Goal: Task Accomplishment & Management: Complete application form

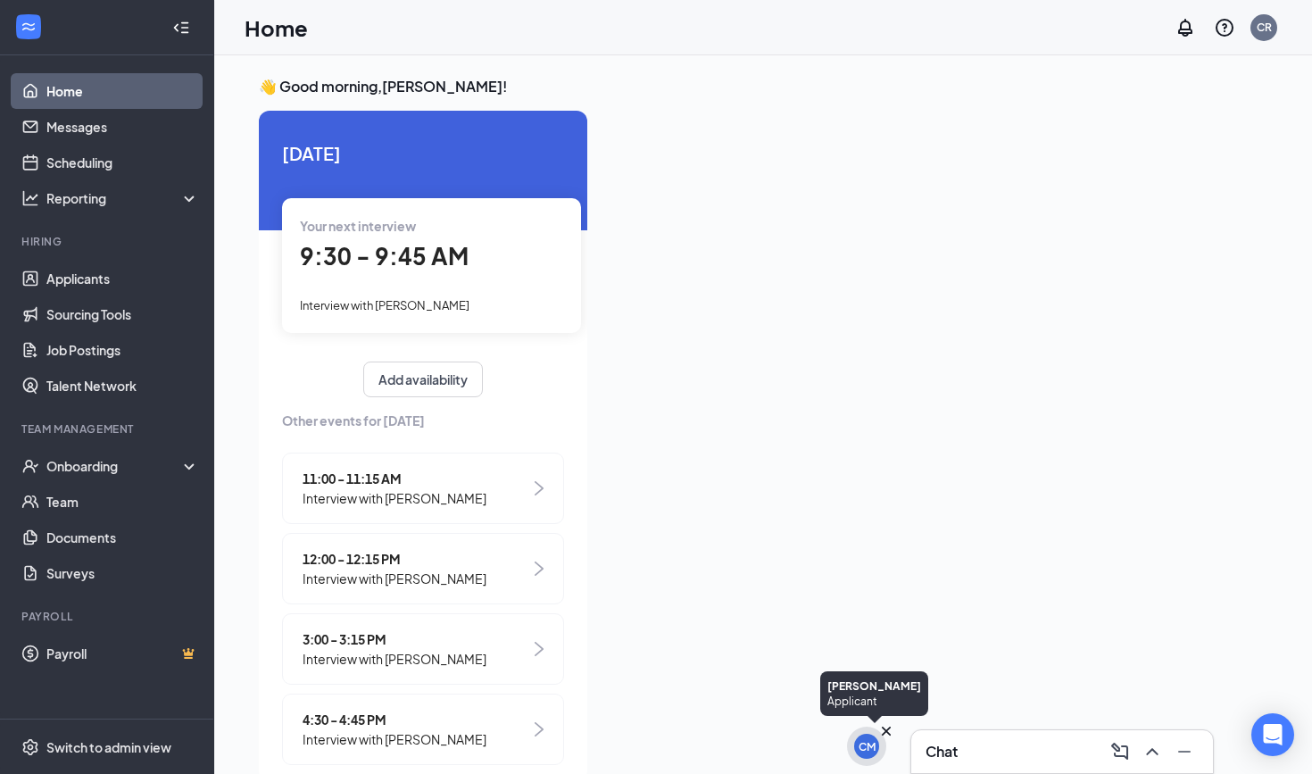
click at [882, 730] on icon "Cross" at bounding box center [887, 731] width 18 height 18
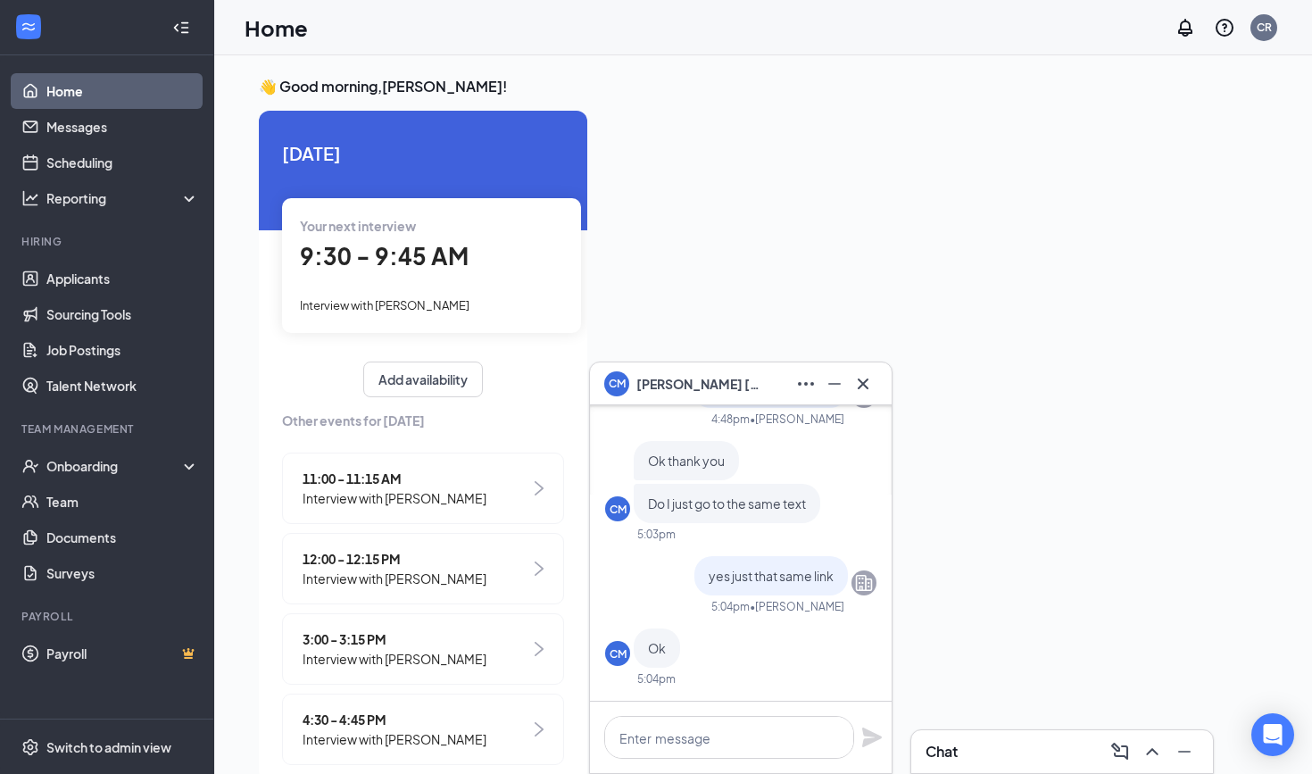
click at [979, 772] on div "Chat" at bounding box center [1063, 751] width 302 height 43
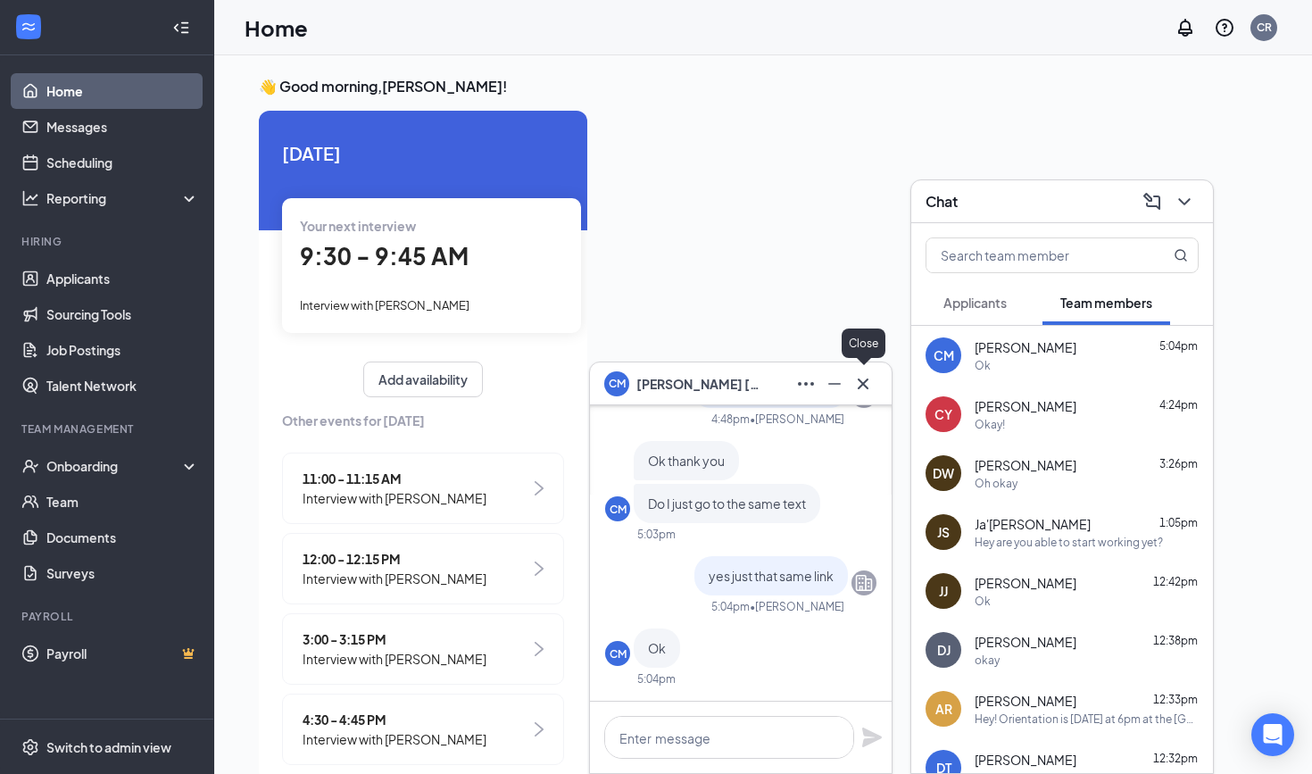
click at [862, 387] on icon "Cross" at bounding box center [863, 383] width 21 height 21
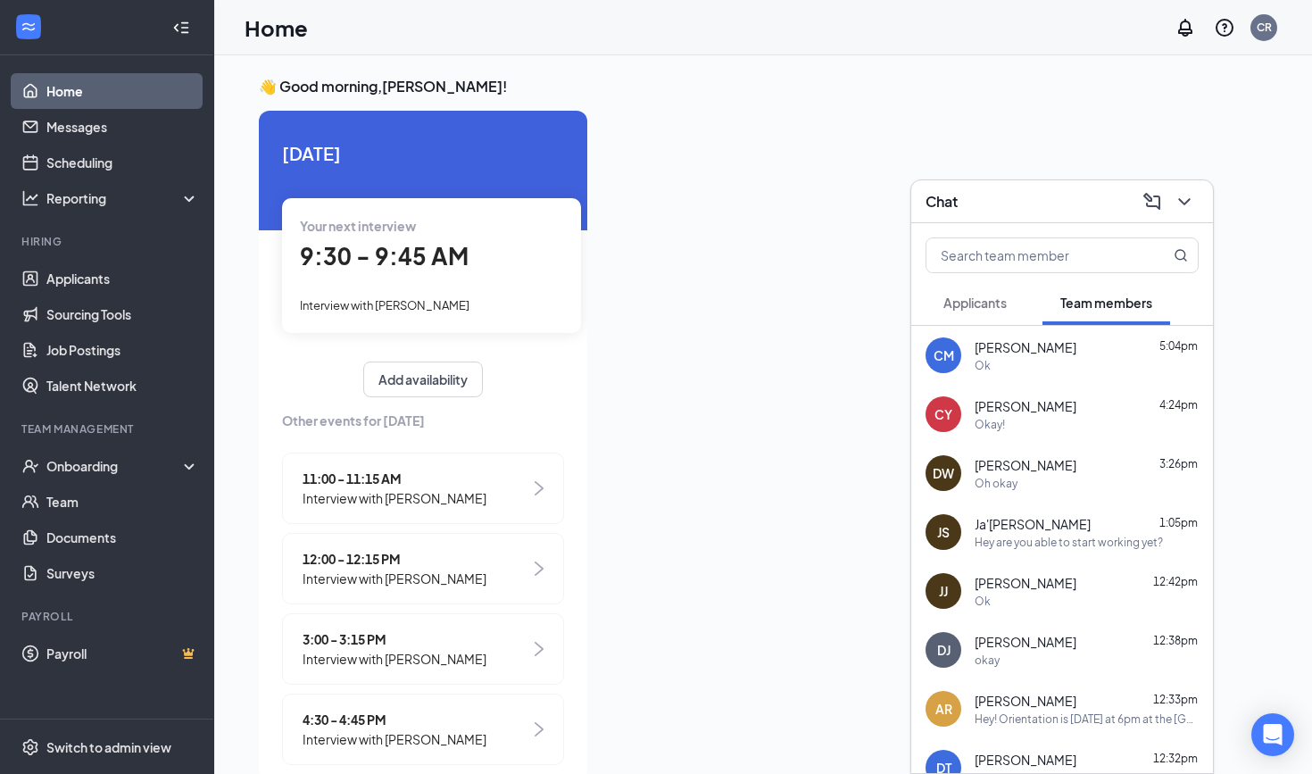
click at [1040, 204] on div "Chat" at bounding box center [1062, 201] width 273 height 28
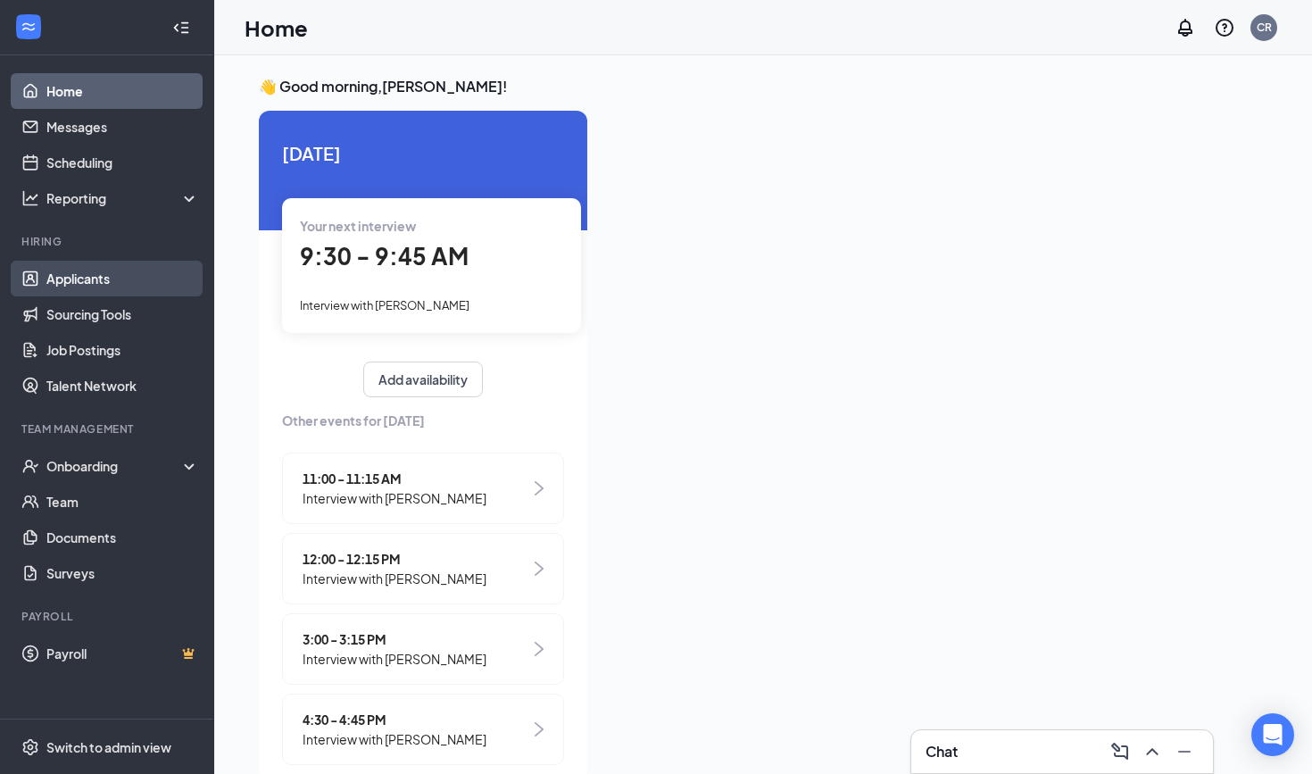
click at [114, 281] on link "Applicants" at bounding box center [122, 279] width 153 height 36
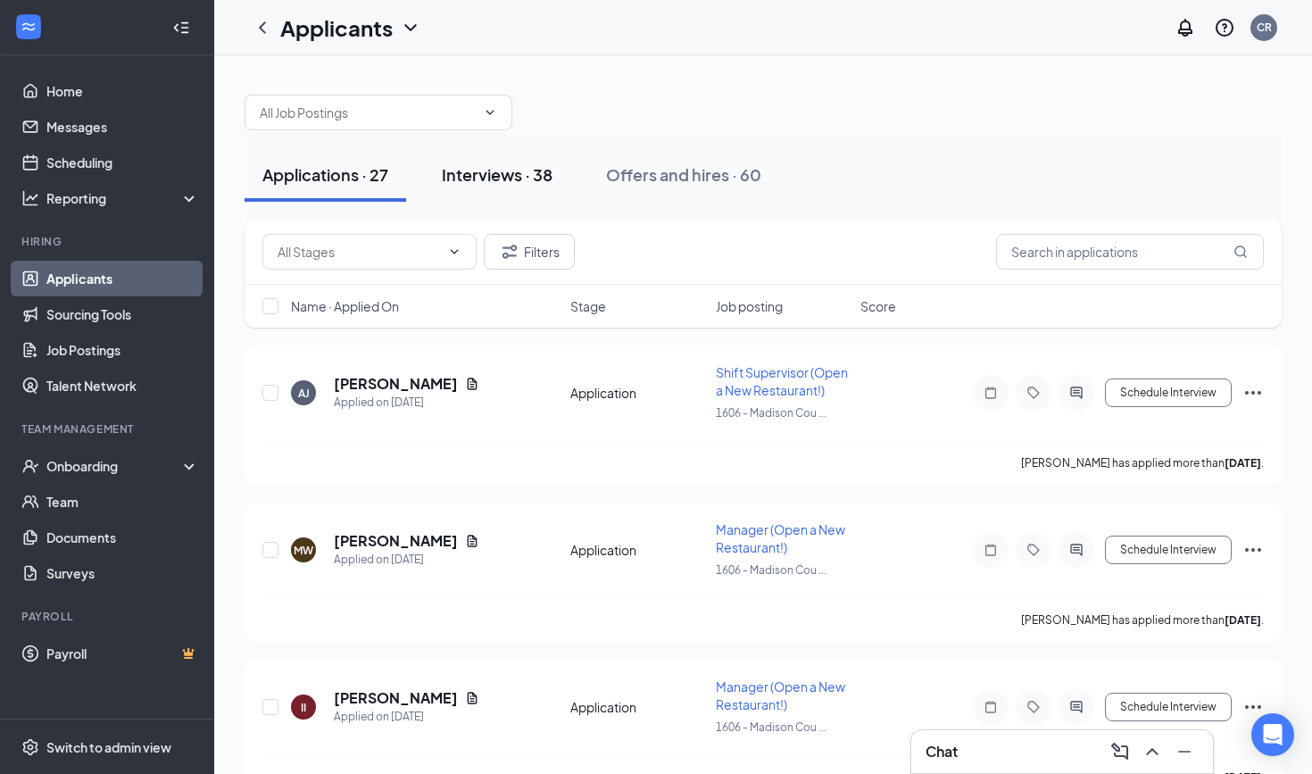
click at [480, 164] on div "Interviews · 38" at bounding box center [497, 174] width 111 height 22
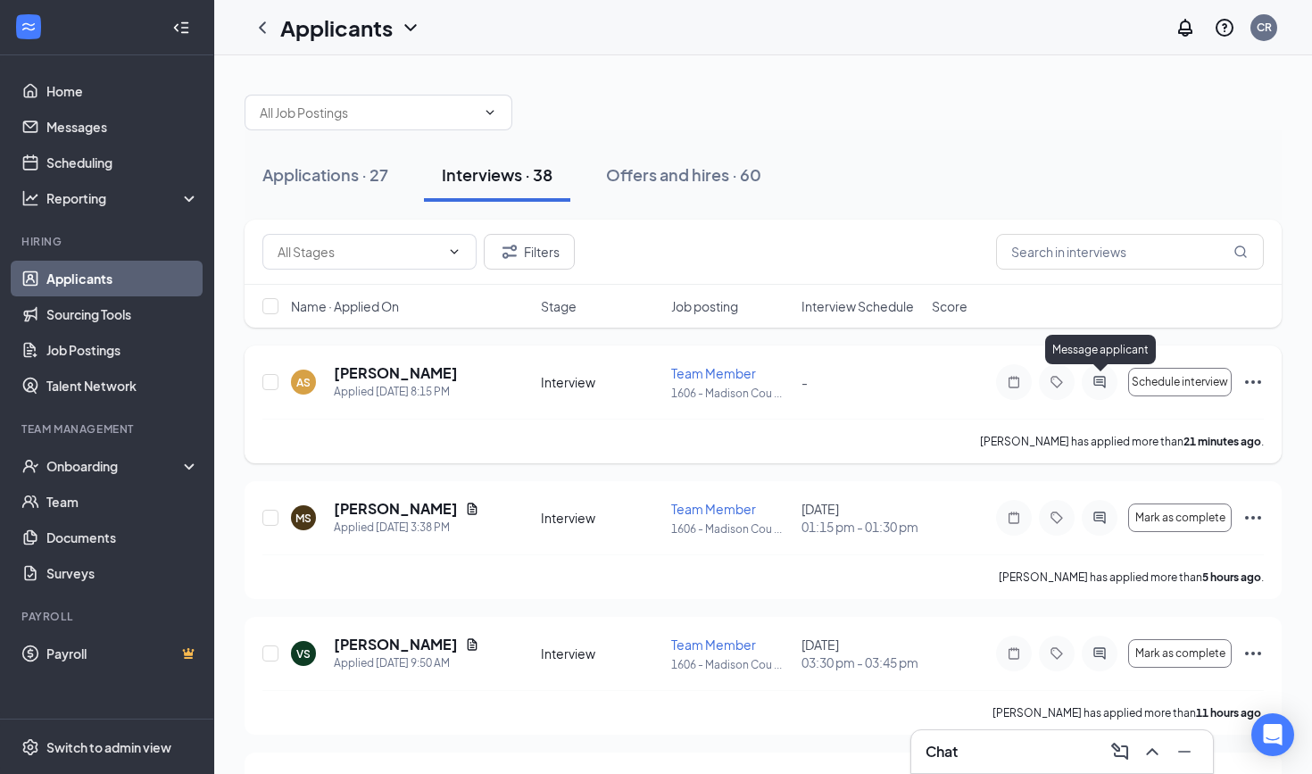
click at [1098, 384] on icon "ActiveChat" at bounding box center [1099, 382] width 21 height 14
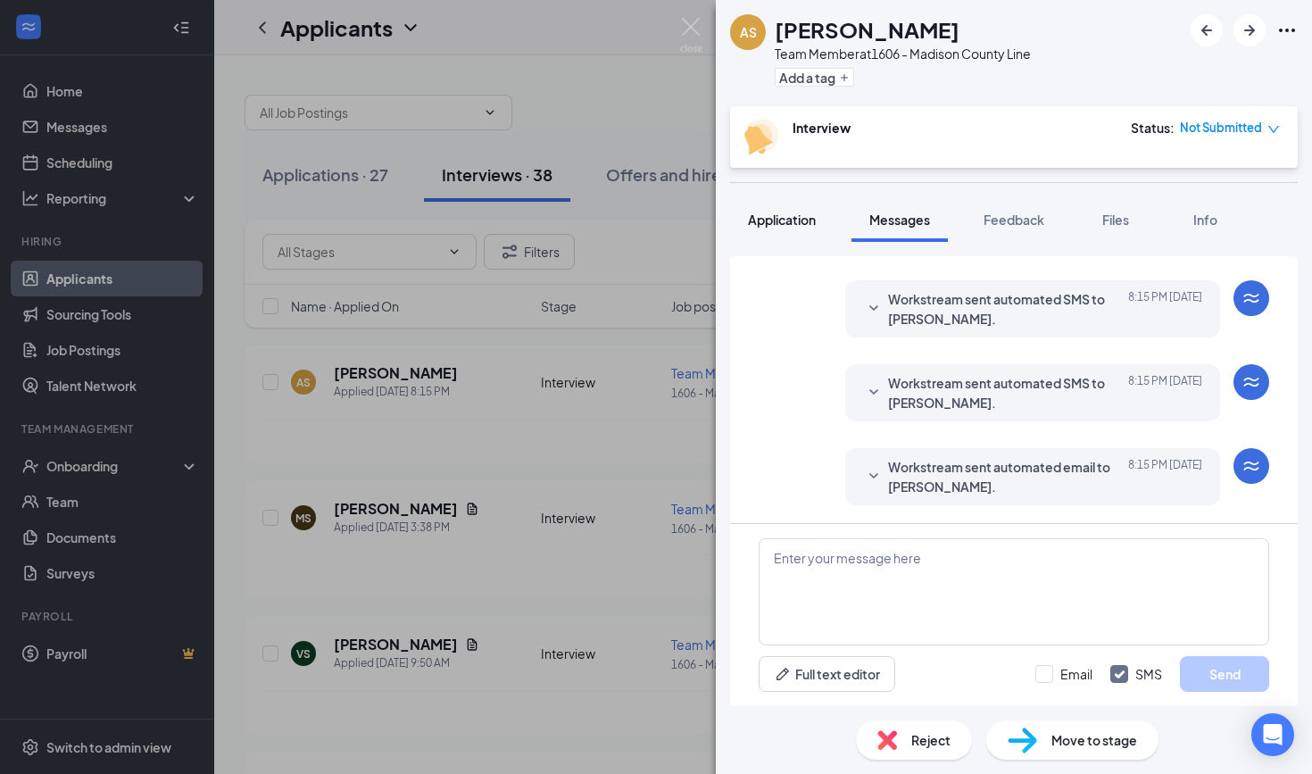
scroll to position [121, 0]
click at [773, 234] on button "Application" at bounding box center [782, 219] width 104 height 45
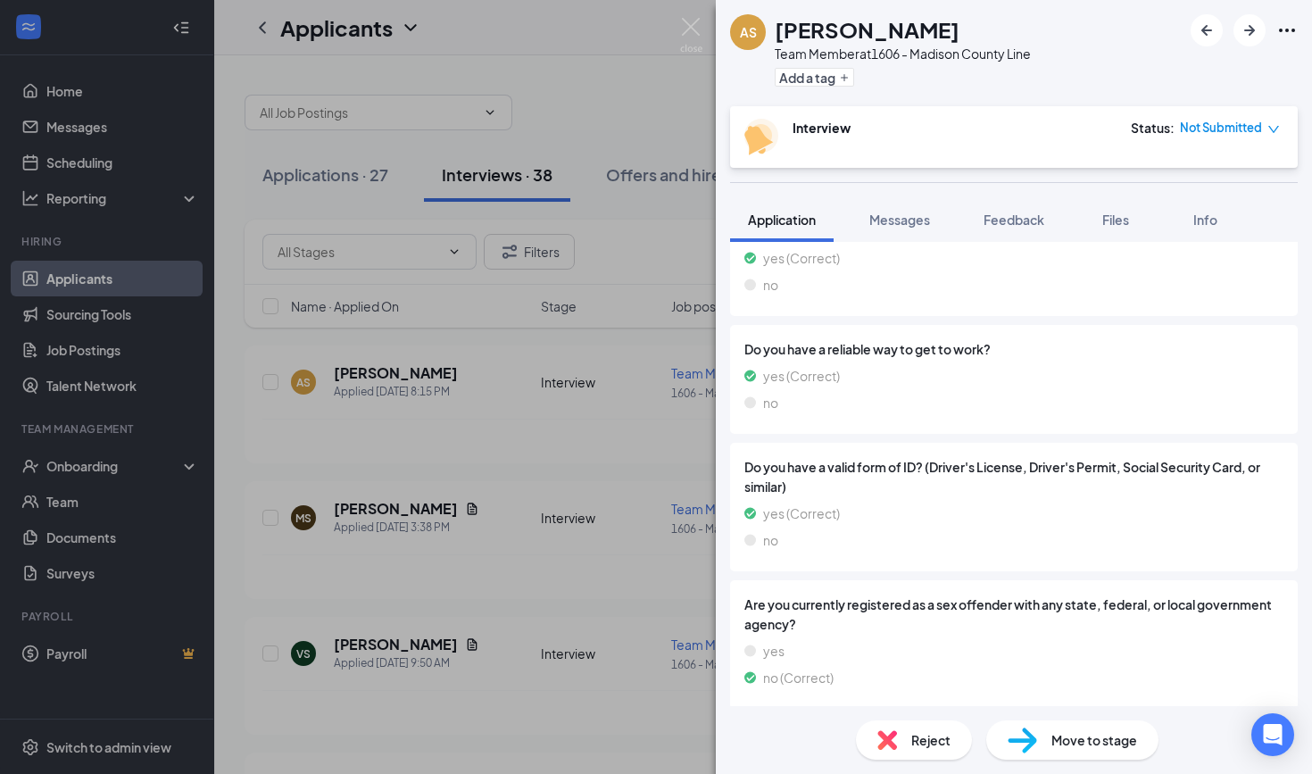
scroll to position [1171, 0]
click at [697, 30] on img at bounding box center [691, 35] width 22 height 35
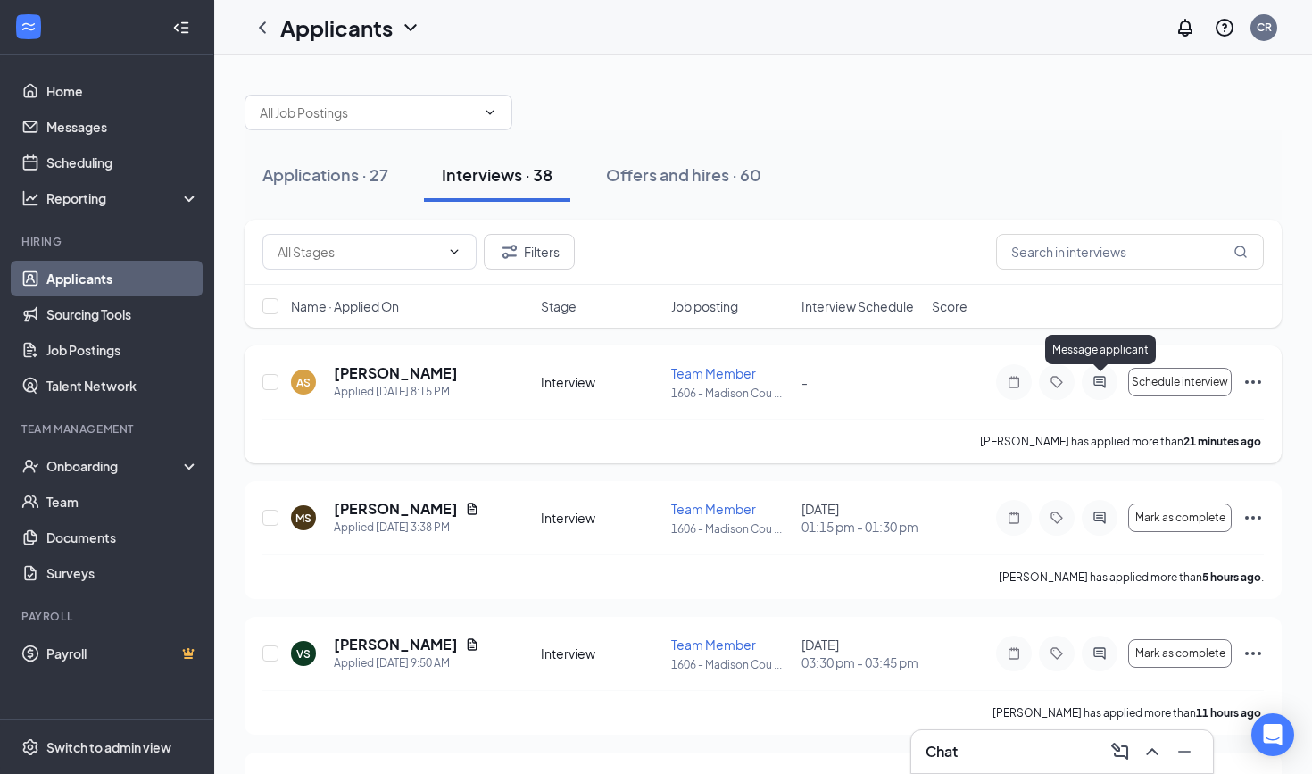
click at [1098, 376] on icon "ActiveChat" at bounding box center [1099, 382] width 21 height 14
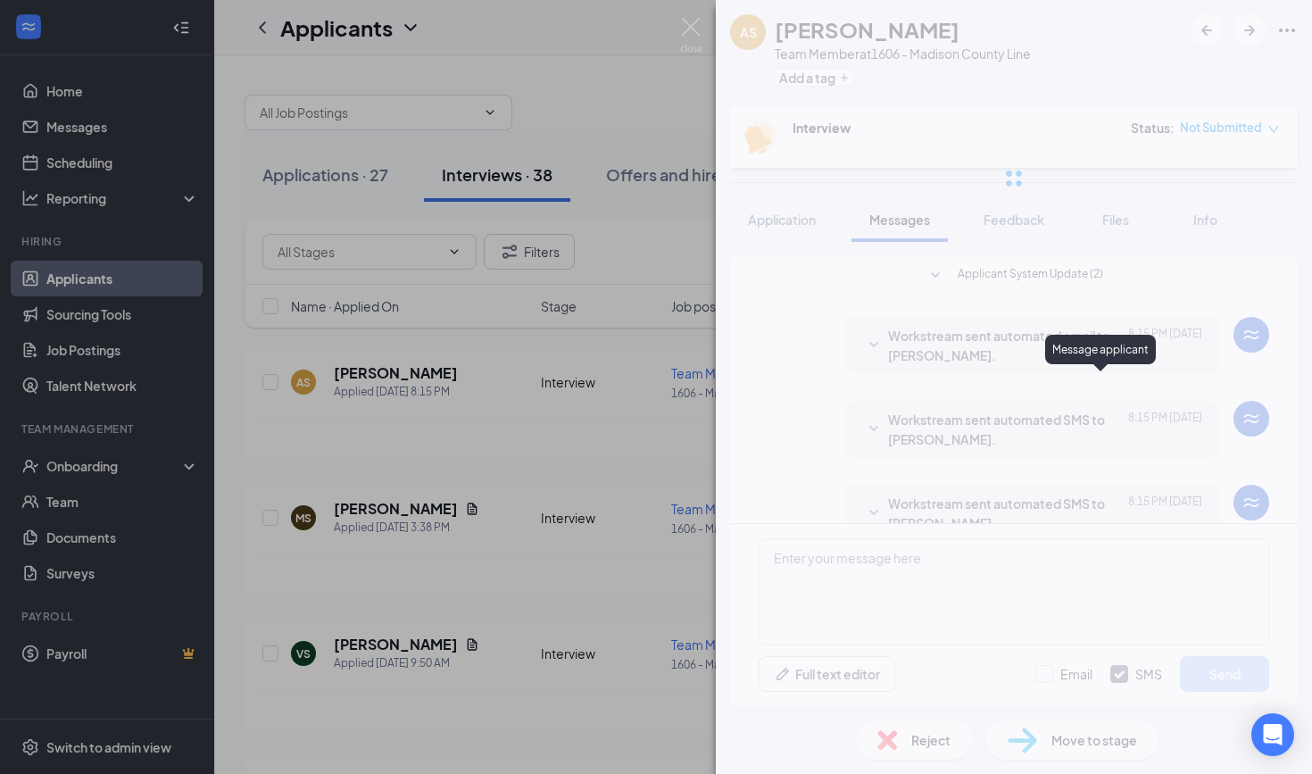
scroll to position [121, 0]
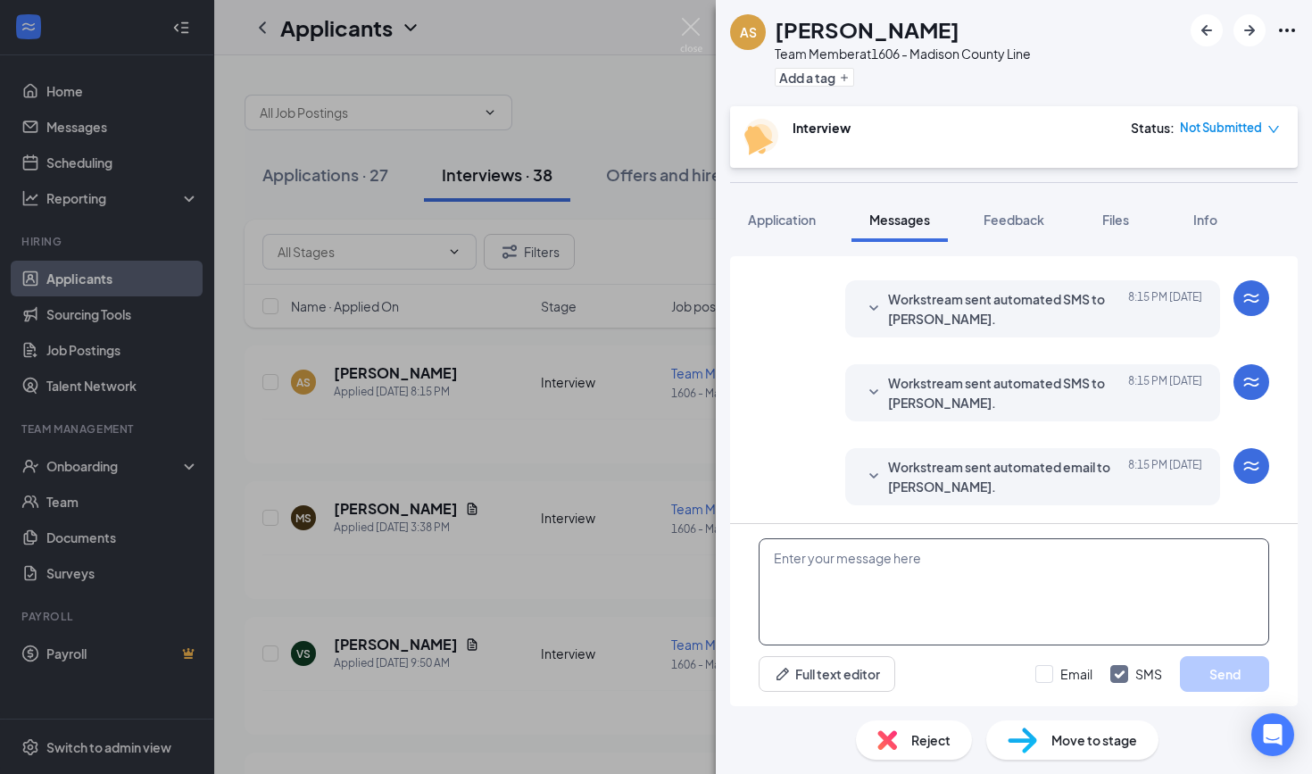
click at [937, 606] on textarea at bounding box center [1014, 591] width 511 height 107
type textarea "hi [PERSON_NAME]! Are you available for an interview [DATE]?"
click at [1204, 665] on button "Send" at bounding box center [1224, 674] width 89 height 36
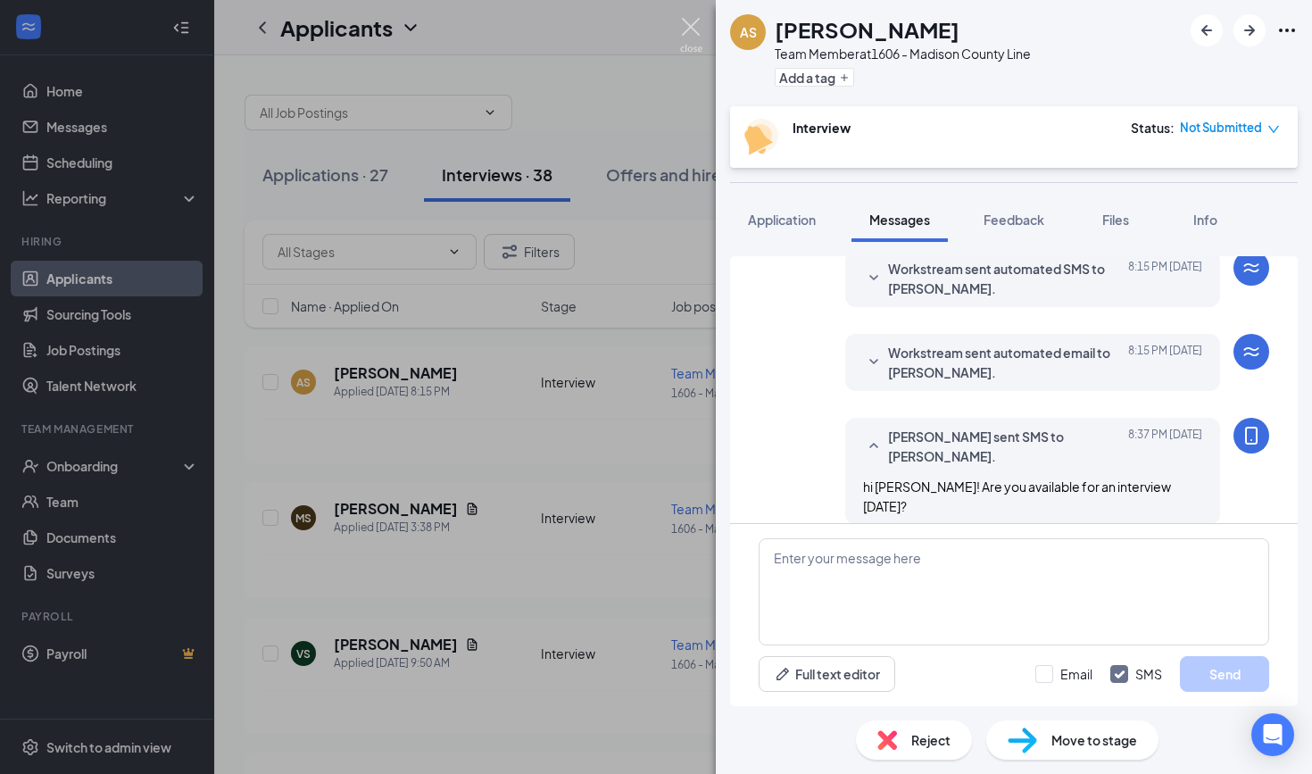
click at [694, 40] on img at bounding box center [691, 35] width 22 height 35
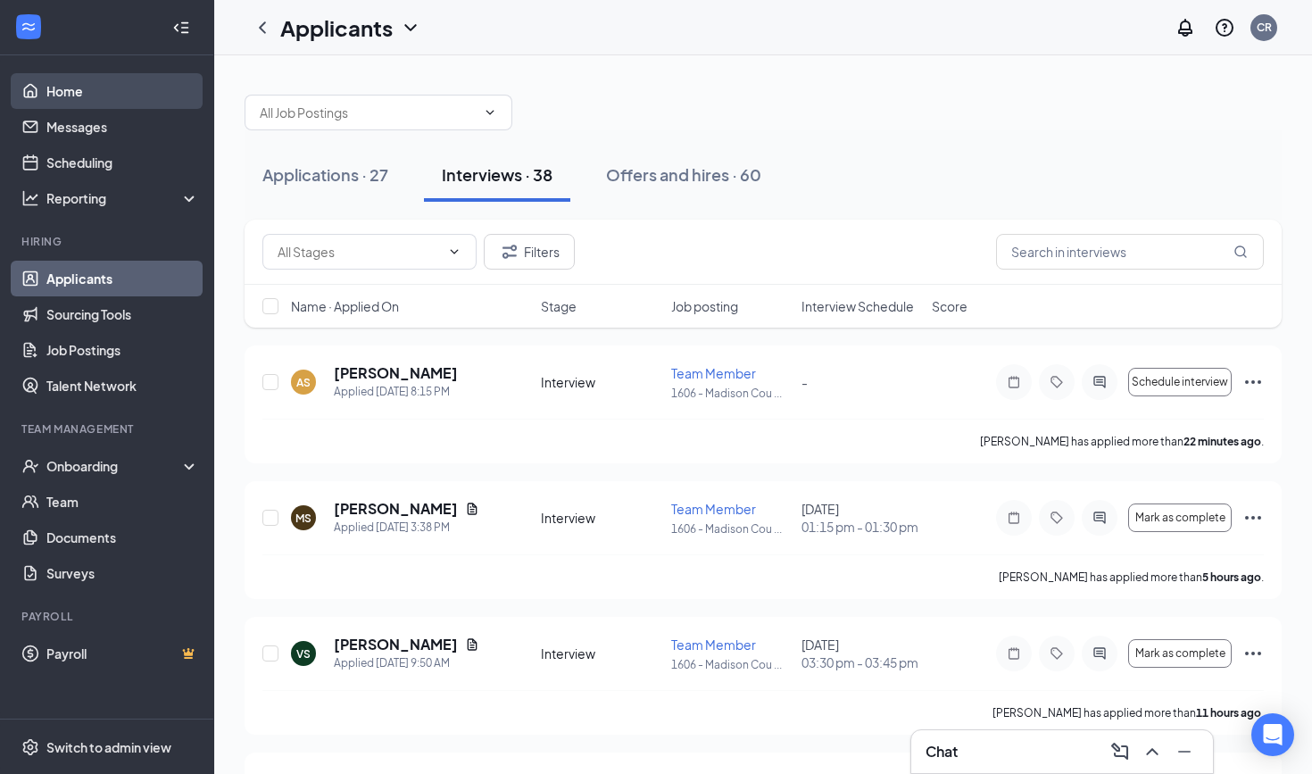
click at [83, 99] on link "Home" at bounding box center [122, 91] width 153 height 36
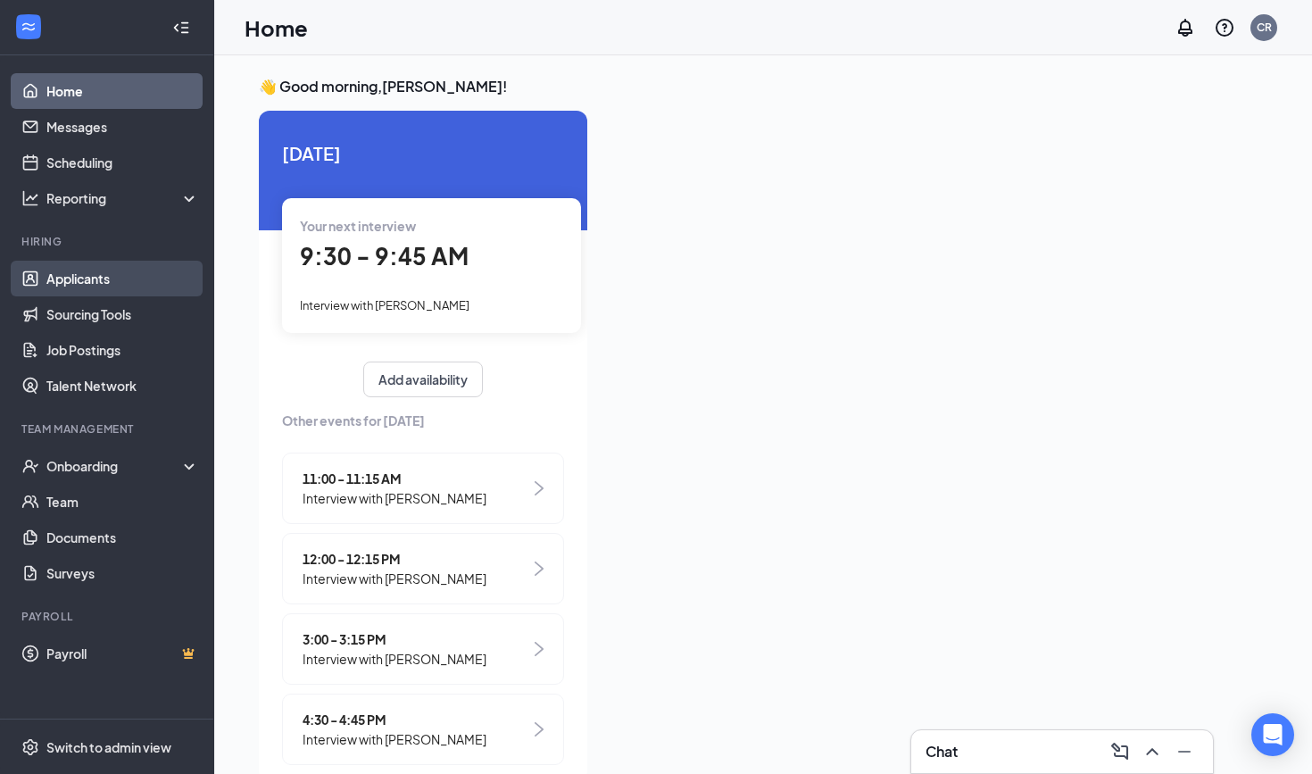
click at [117, 271] on link "Applicants" at bounding box center [122, 279] width 153 height 36
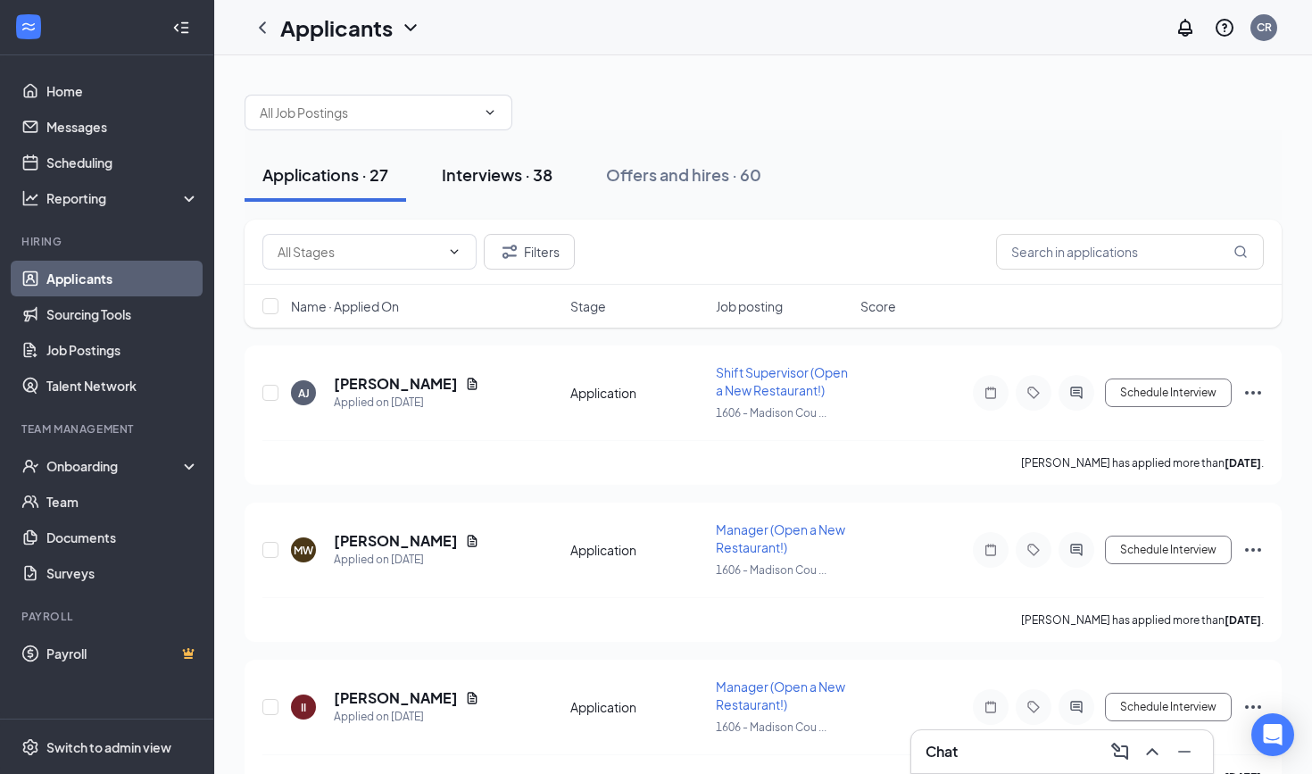
click at [511, 179] on div "Interviews · 38" at bounding box center [497, 174] width 111 height 22
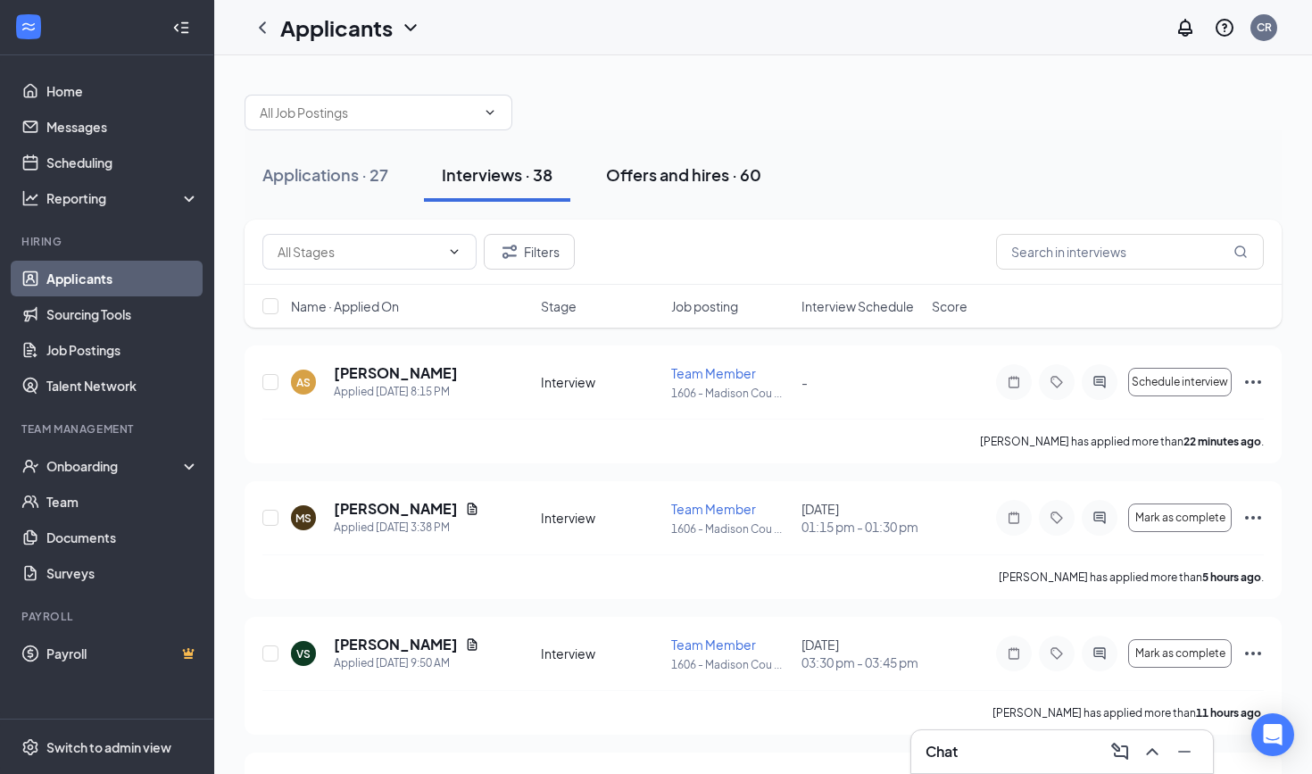
click at [709, 183] on div "Offers and hires · 60" at bounding box center [683, 174] width 155 height 22
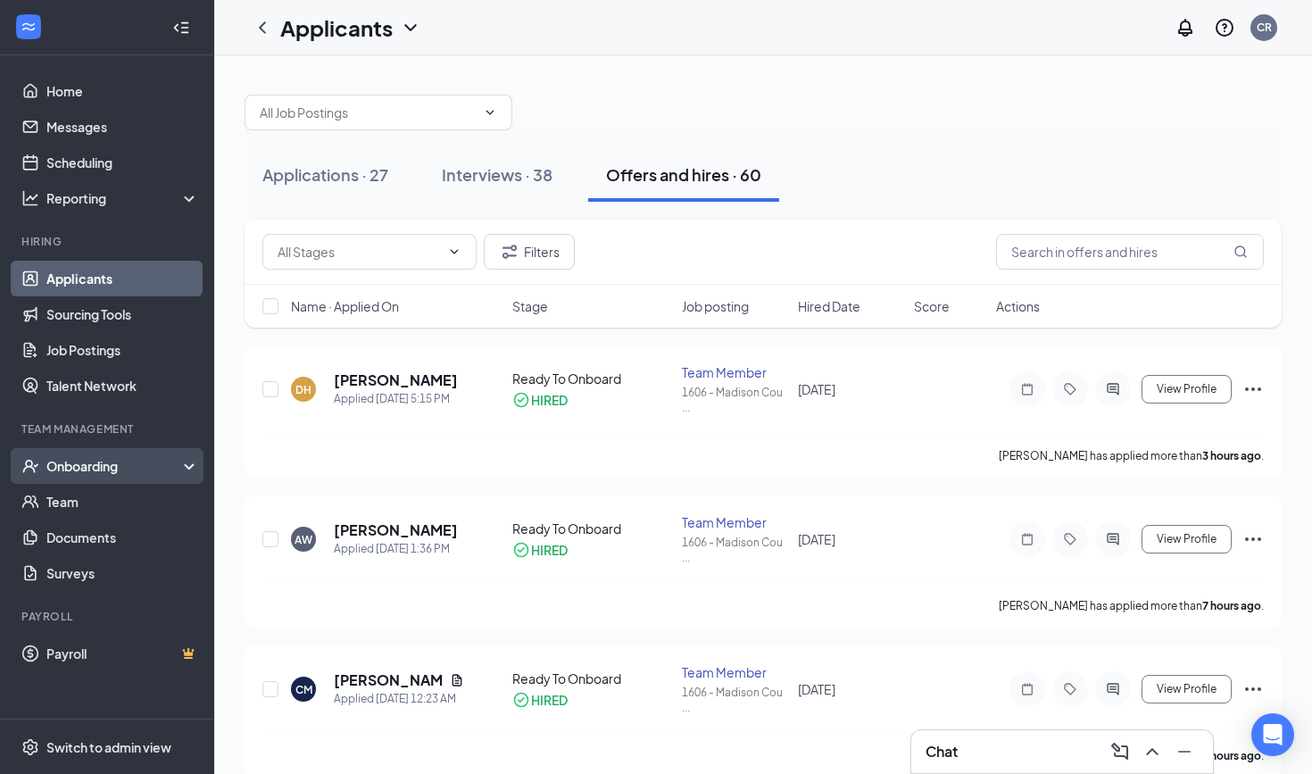
click at [96, 465] on div "Onboarding" at bounding box center [114, 466] width 137 height 18
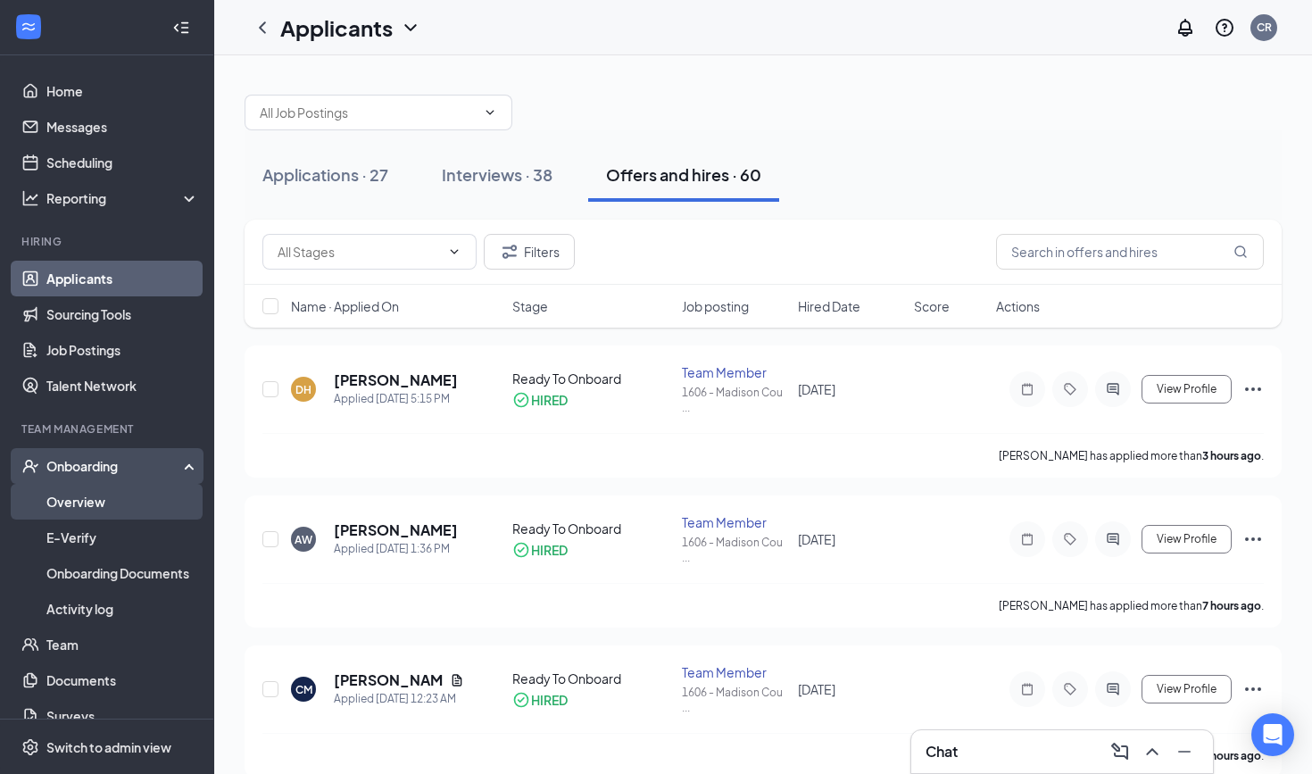
click at [96, 505] on link "Overview" at bounding box center [122, 502] width 153 height 36
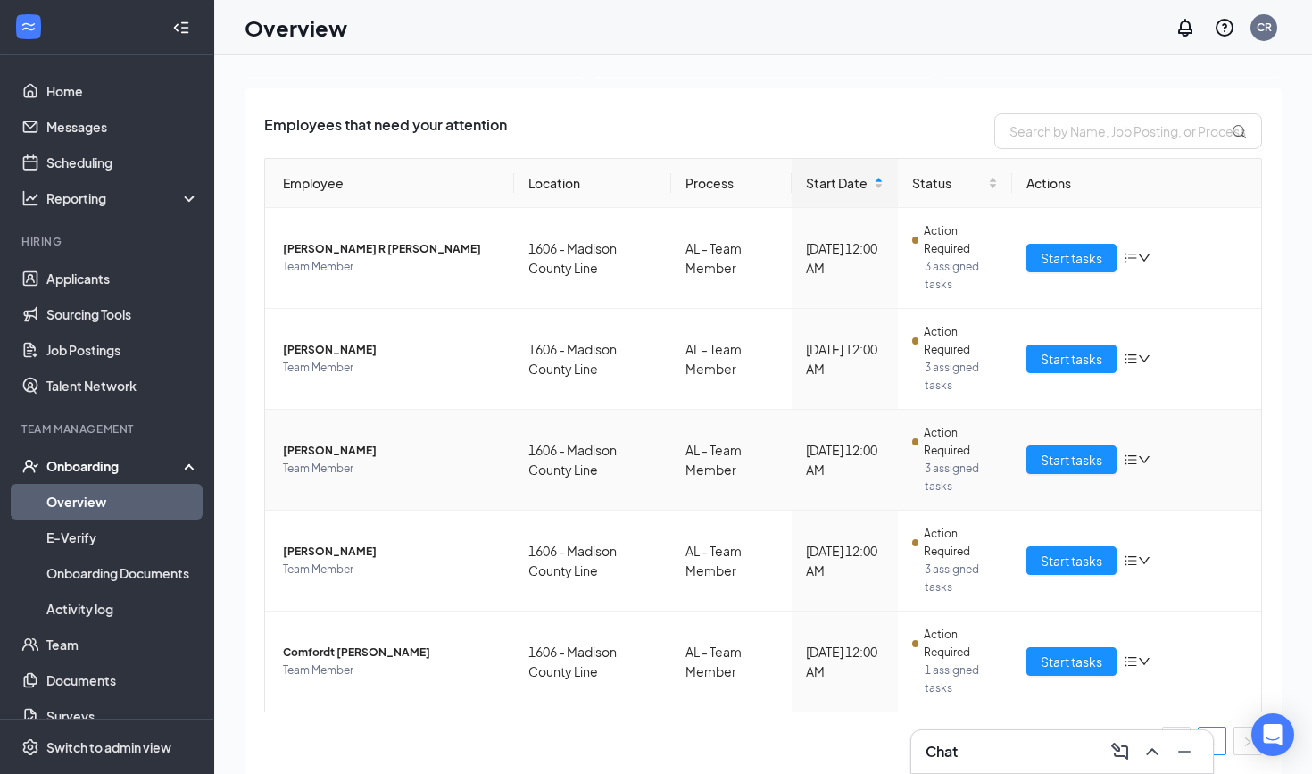
scroll to position [93, 0]
click at [1082, 258] on span "Start tasks" at bounding box center [1072, 258] width 62 height 20
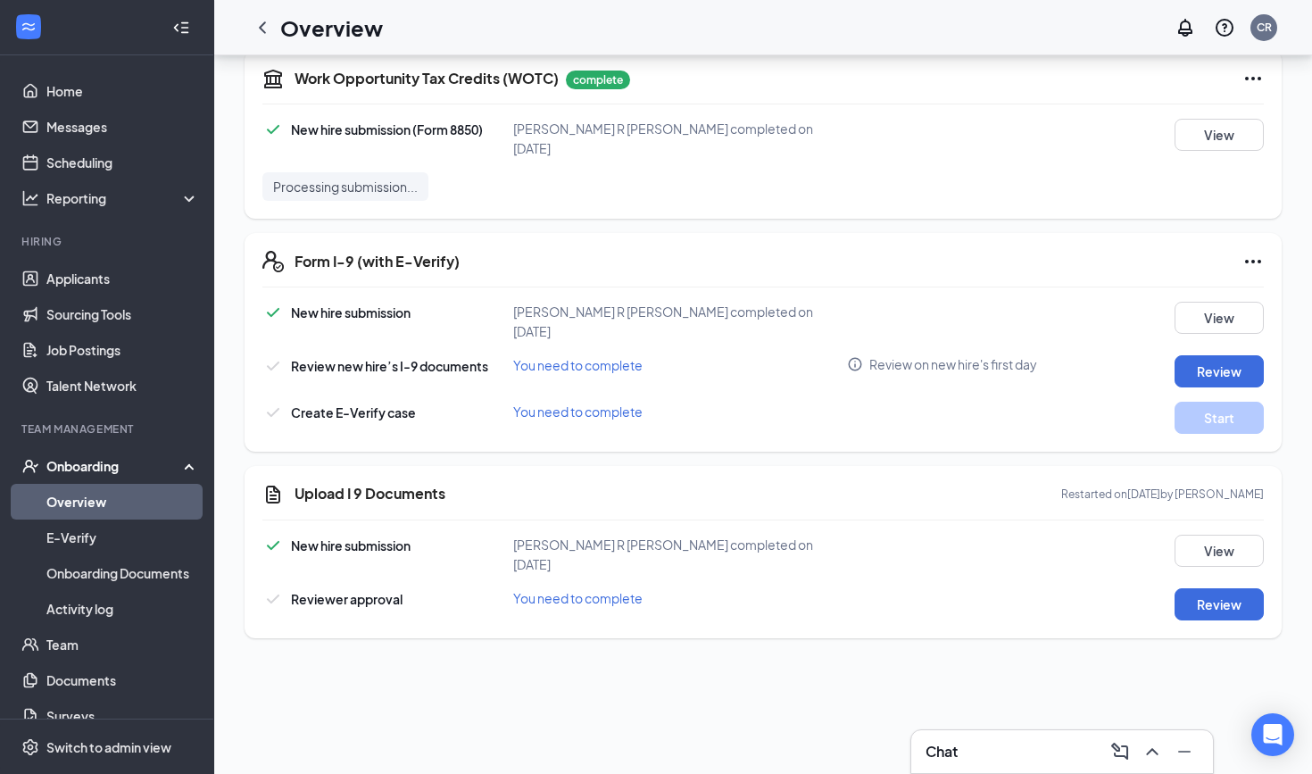
scroll to position [1435, 0]
click at [1197, 589] on button "Review" at bounding box center [1219, 605] width 89 height 32
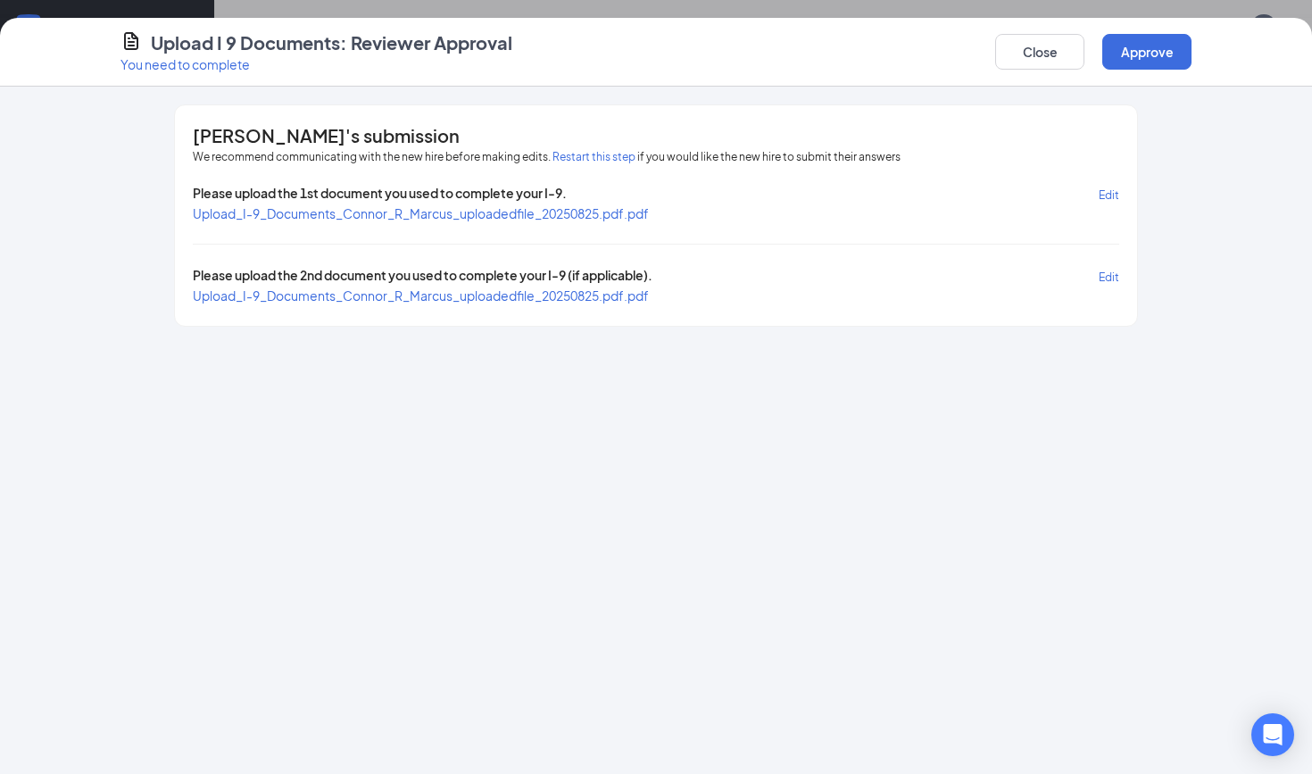
click at [459, 303] on span "Upload_I-9_Documents_Connor_R_Marcus_uploadedfile_20250825.pdf.pdf" at bounding box center [421, 295] width 456 height 16
click at [515, 212] on span "Upload_I-9_Documents_Connor_R_Marcus_uploadedfile_20250825.pdf.pdf" at bounding box center [421, 213] width 456 height 16
click at [1144, 46] on button "Approve" at bounding box center [1147, 52] width 89 height 36
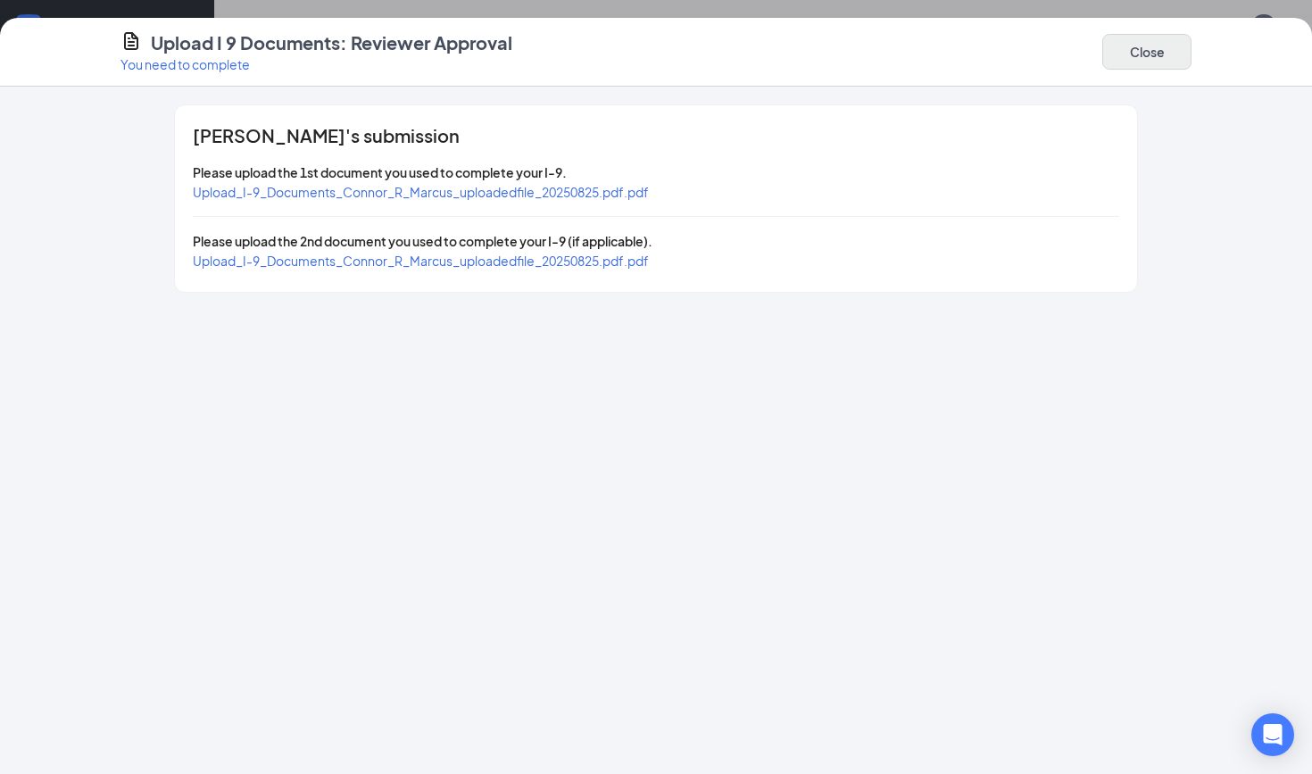
click at [1144, 63] on button "Close" at bounding box center [1147, 52] width 89 height 36
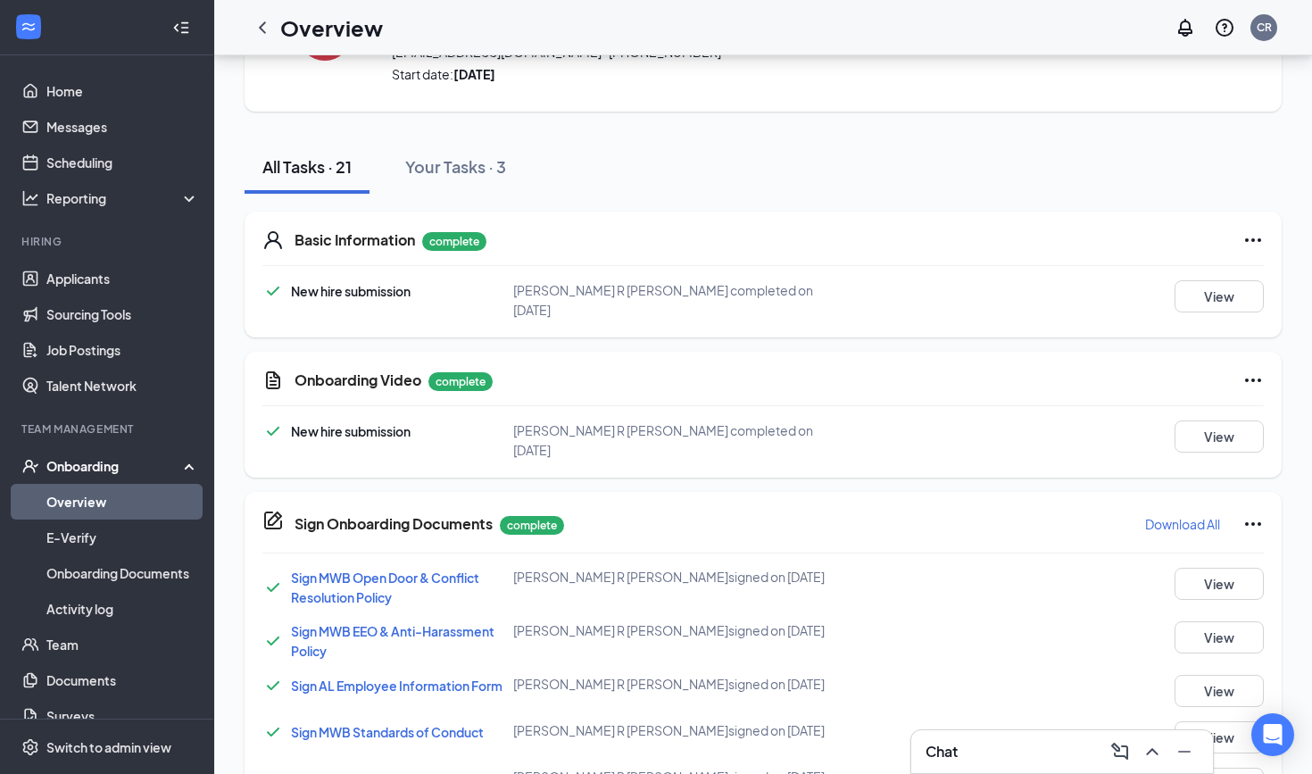
scroll to position [0, 0]
click at [462, 169] on div "Your Tasks · 3" at bounding box center [455, 166] width 101 height 22
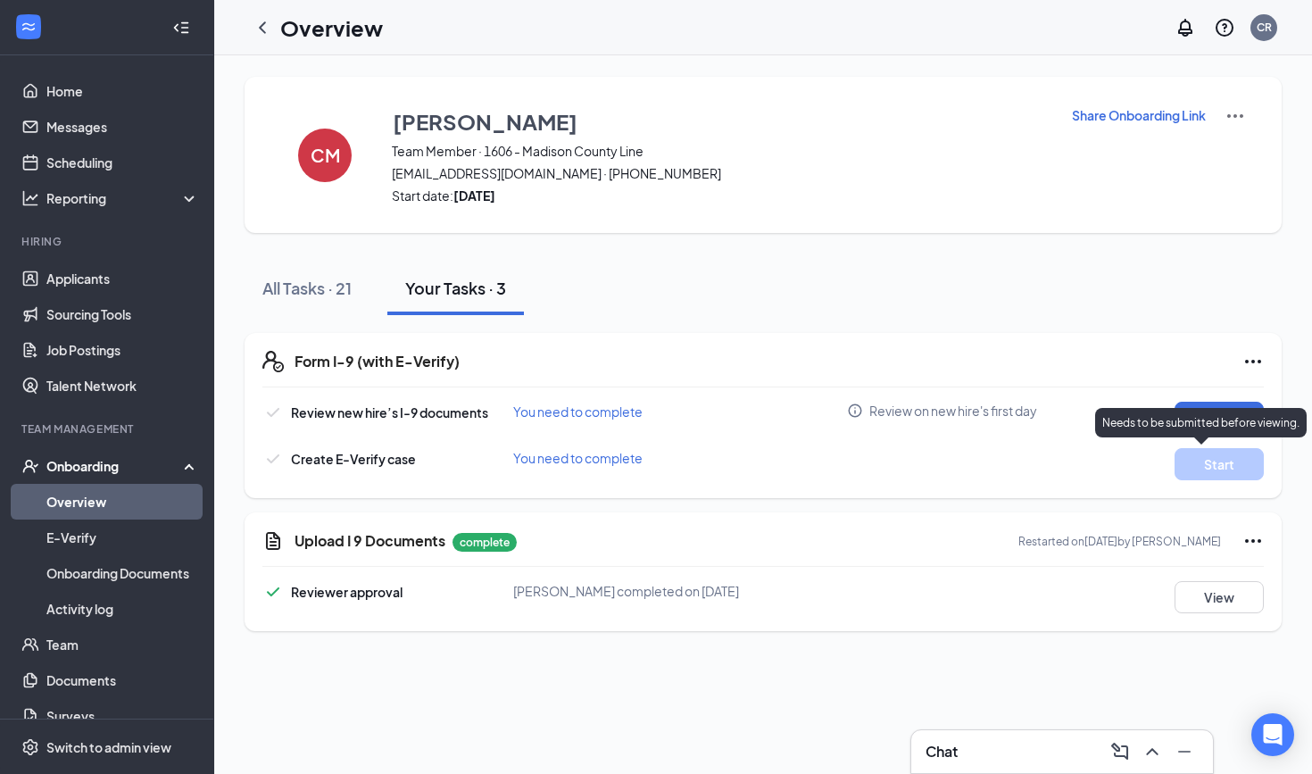
click at [1241, 431] on div "Needs to be submitted before viewing." at bounding box center [1201, 422] width 212 height 29
click at [1210, 420] on button "Review" at bounding box center [1219, 418] width 89 height 32
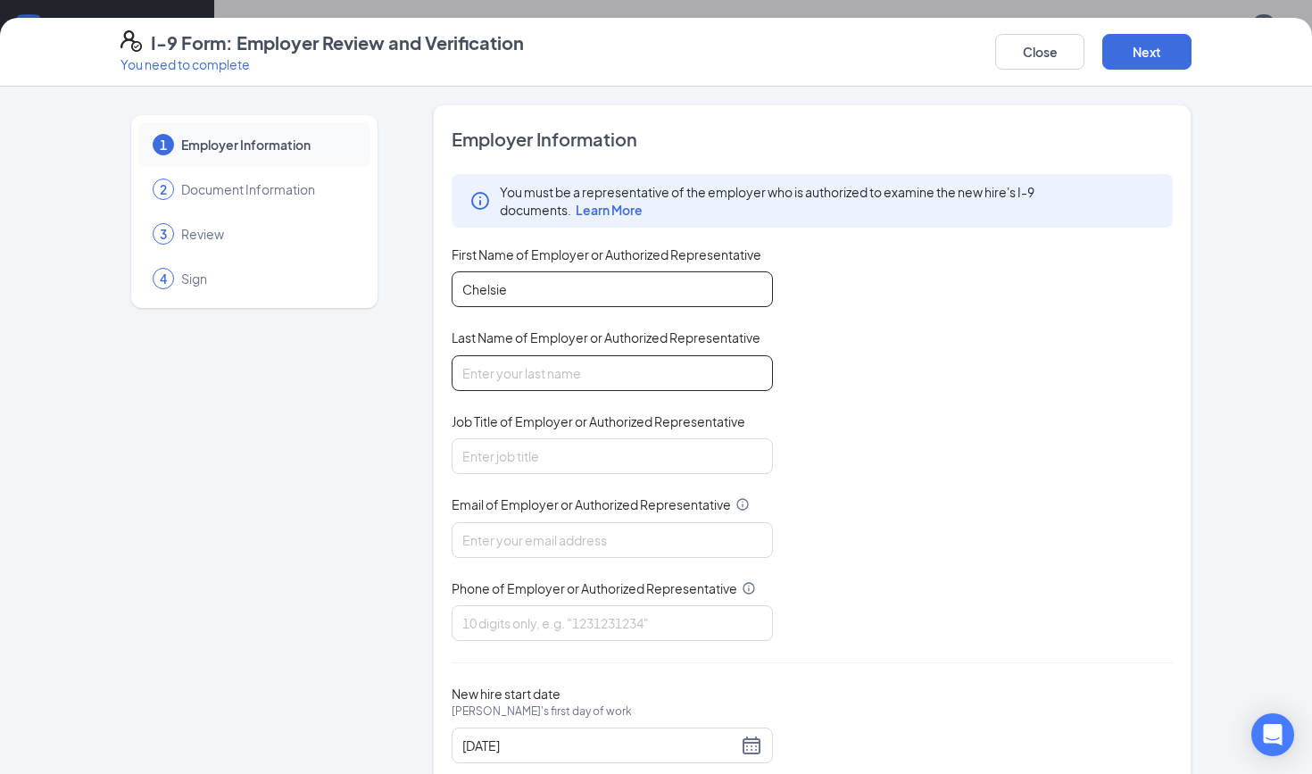
type input "Chelsie"
type input "[PERSON_NAME]"
click at [799, 378] on div "You must be a representative of the employer who is authorized to examine the n…" at bounding box center [812, 407] width 721 height 467
click at [613, 430] on div "Job Title of Employer or Authorized Representative" at bounding box center [612, 425] width 321 height 26
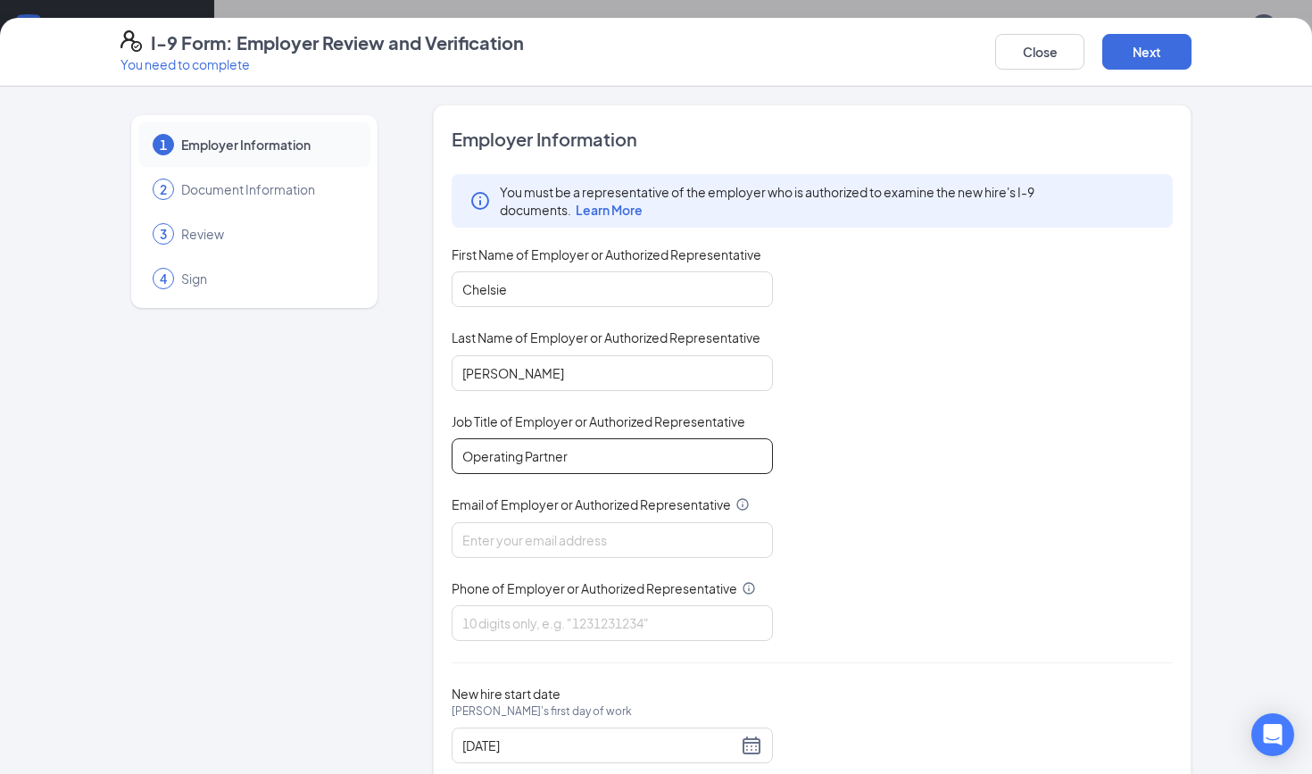
type input "Operating Partner"
click at [528, 559] on div "You must be a representative of the employer who is authorized to examine the n…" at bounding box center [812, 407] width 721 height 467
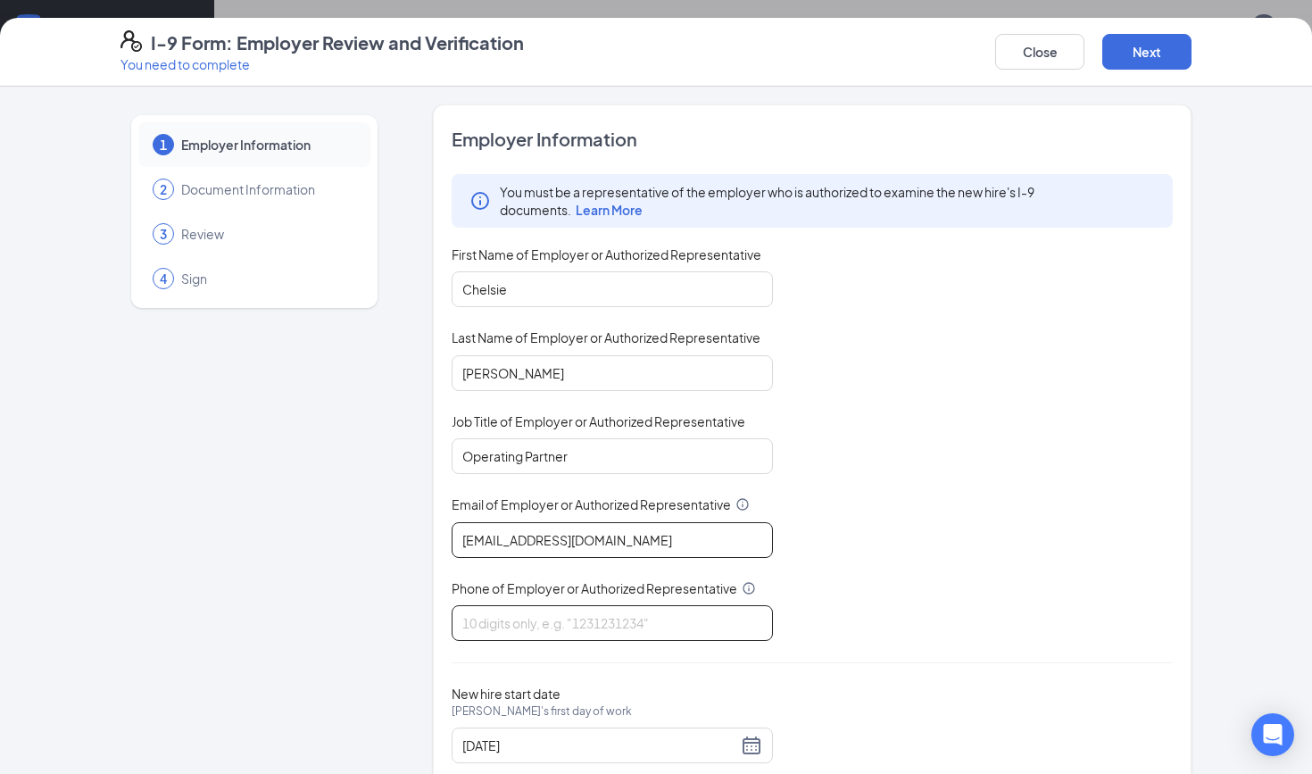
type input "[EMAIL_ADDRESS][DOMAIN_NAME]"
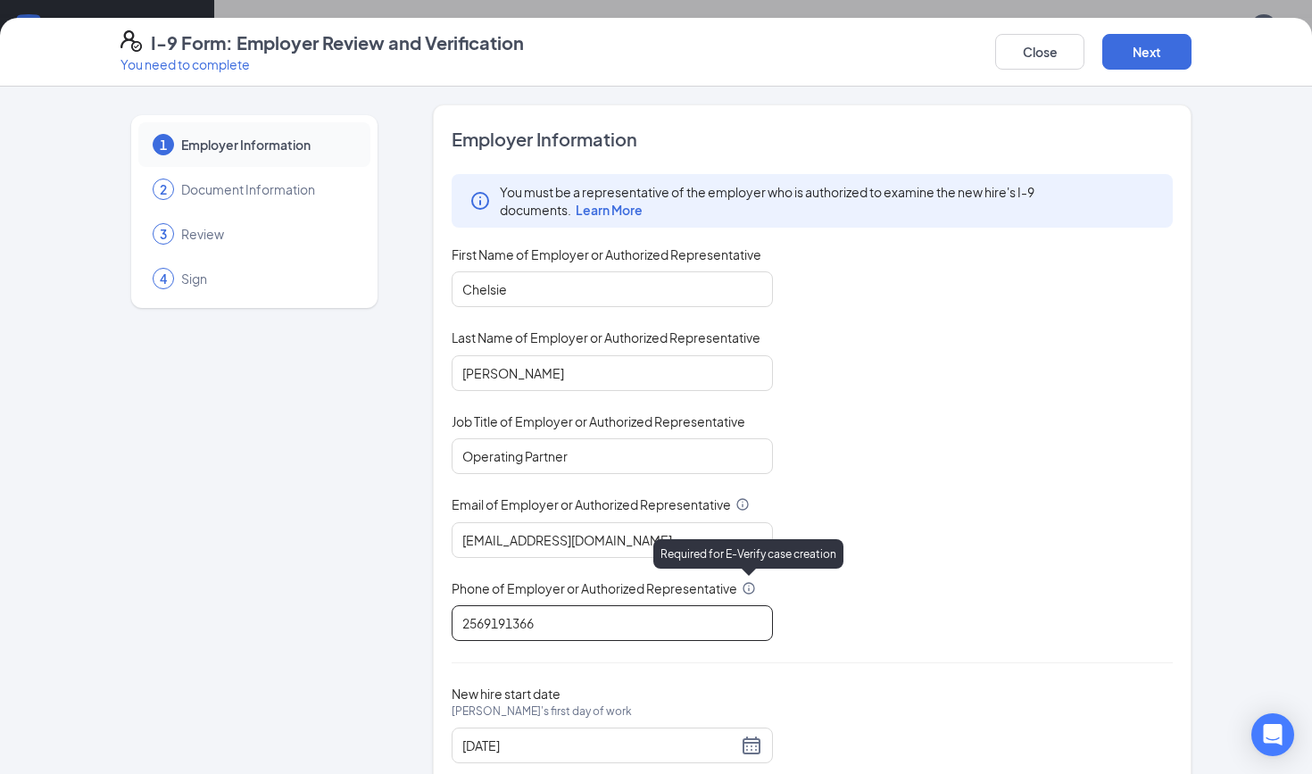
type input "2569191366"
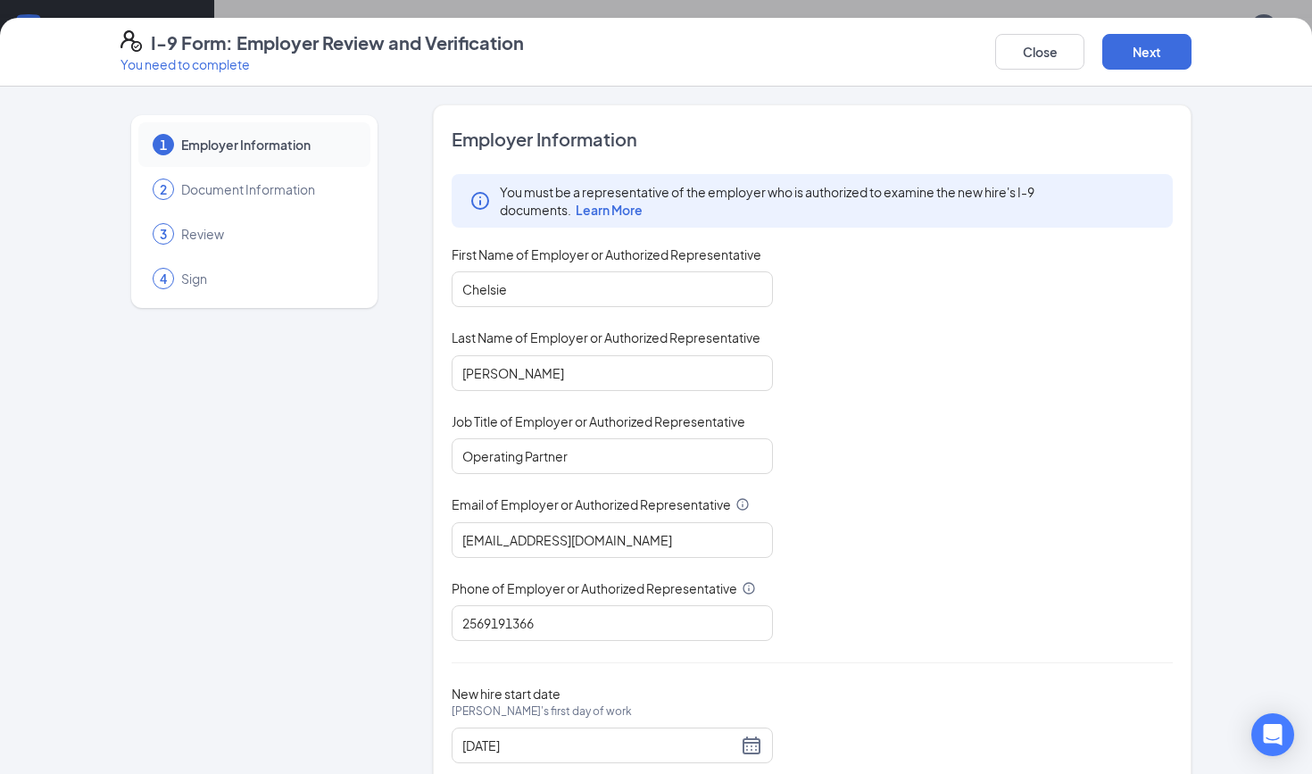
click at [841, 577] on div "You must be a representative of the employer who is authorized to examine the n…" at bounding box center [812, 407] width 721 height 467
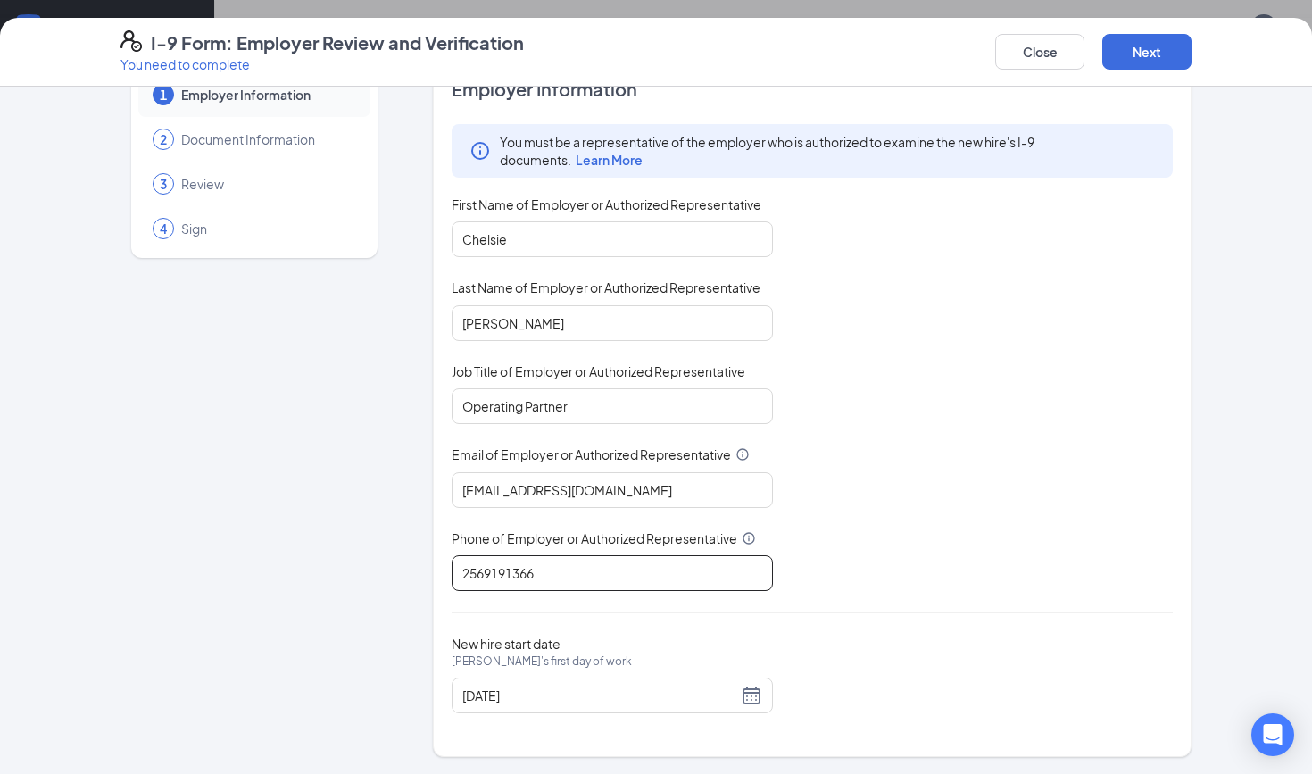
scroll to position [49, 0]
click at [1161, 46] on button "Next" at bounding box center [1147, 52] width 89 height 36
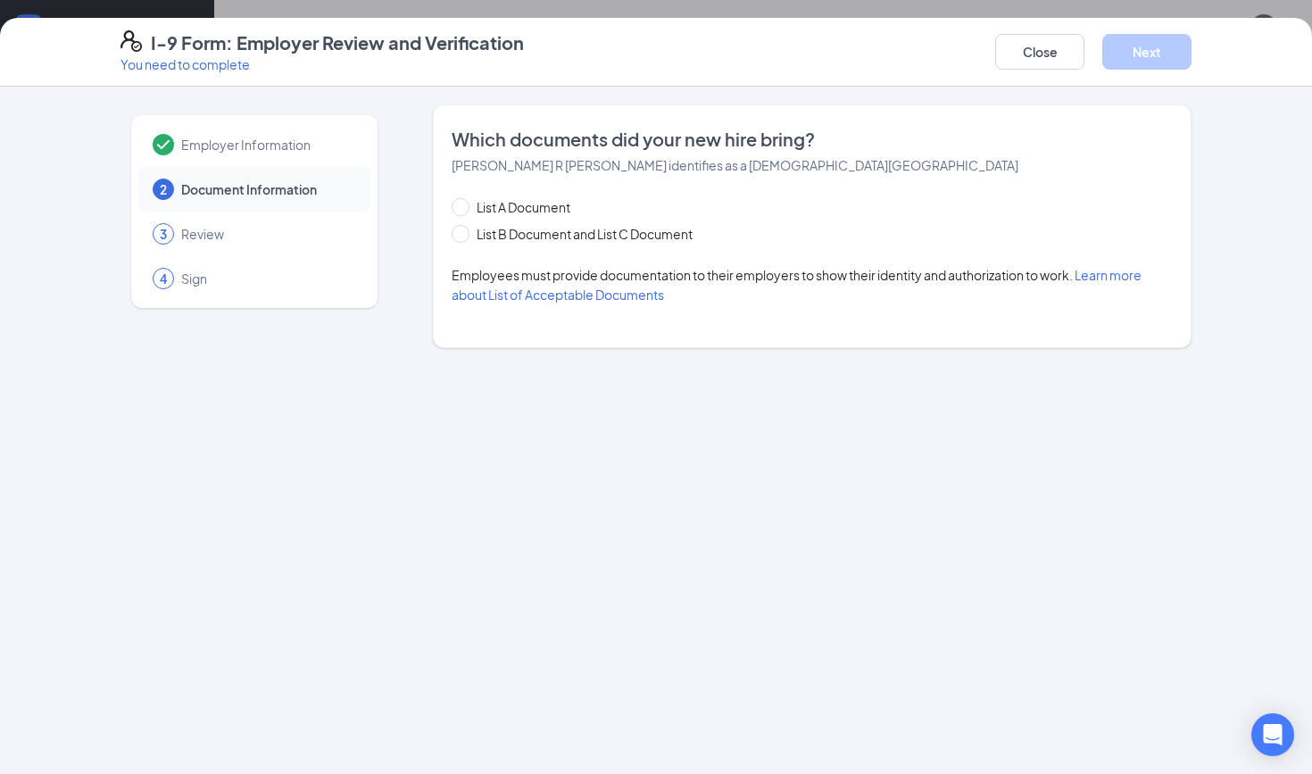
scroll to position [0, 0]
click at [464, 235] on span at bounding box center [461, 234] width 18 height 18
click at [464, 235] on input "List B Document and List C Document" at bounding box center [458, 231] width 12 height 12
radio input "true"
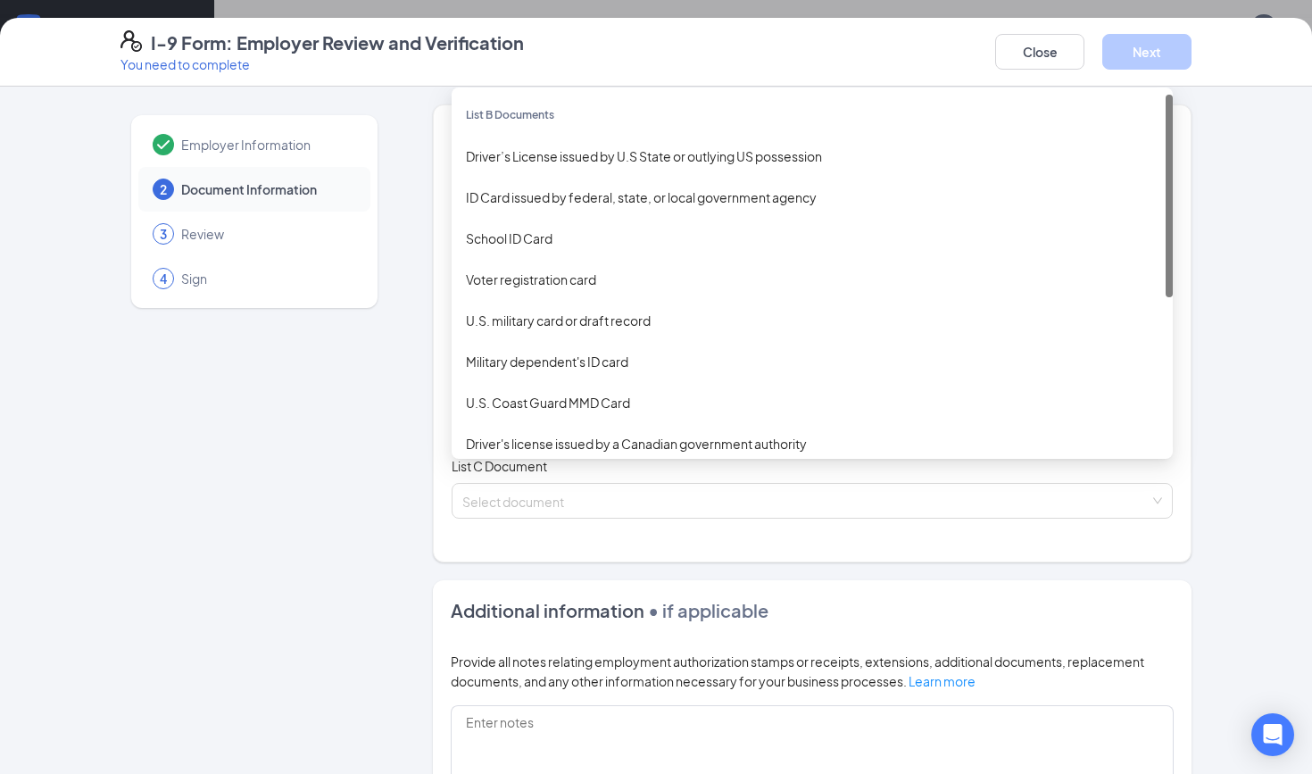
click at [534, 376] on div "Select document List B Documents Driver’s License issued by U.S State or outlyi…" at bounding box center [812, 394] width 721 height 36
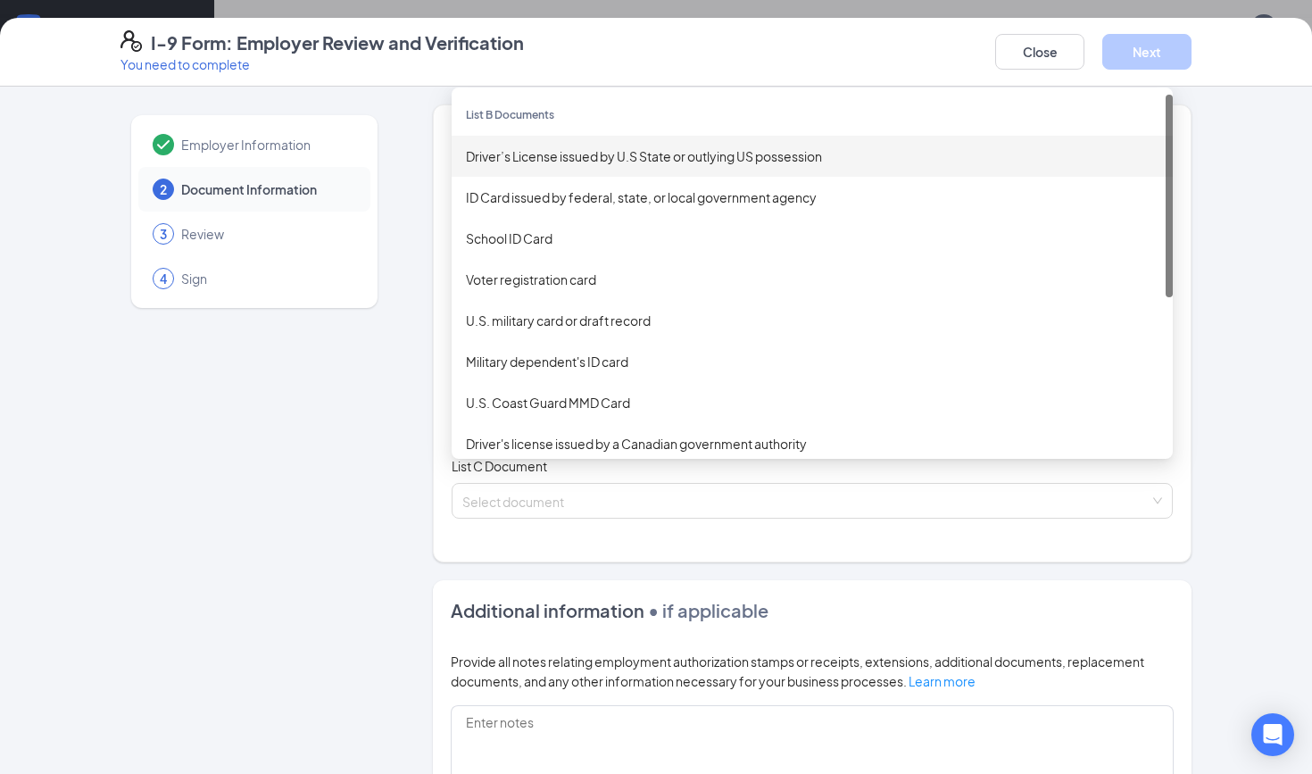
click at [611, 169] on div "Driver’s License issued by U.S State or outlying US possession" at bounding box center [812, 156] width 721 height 41
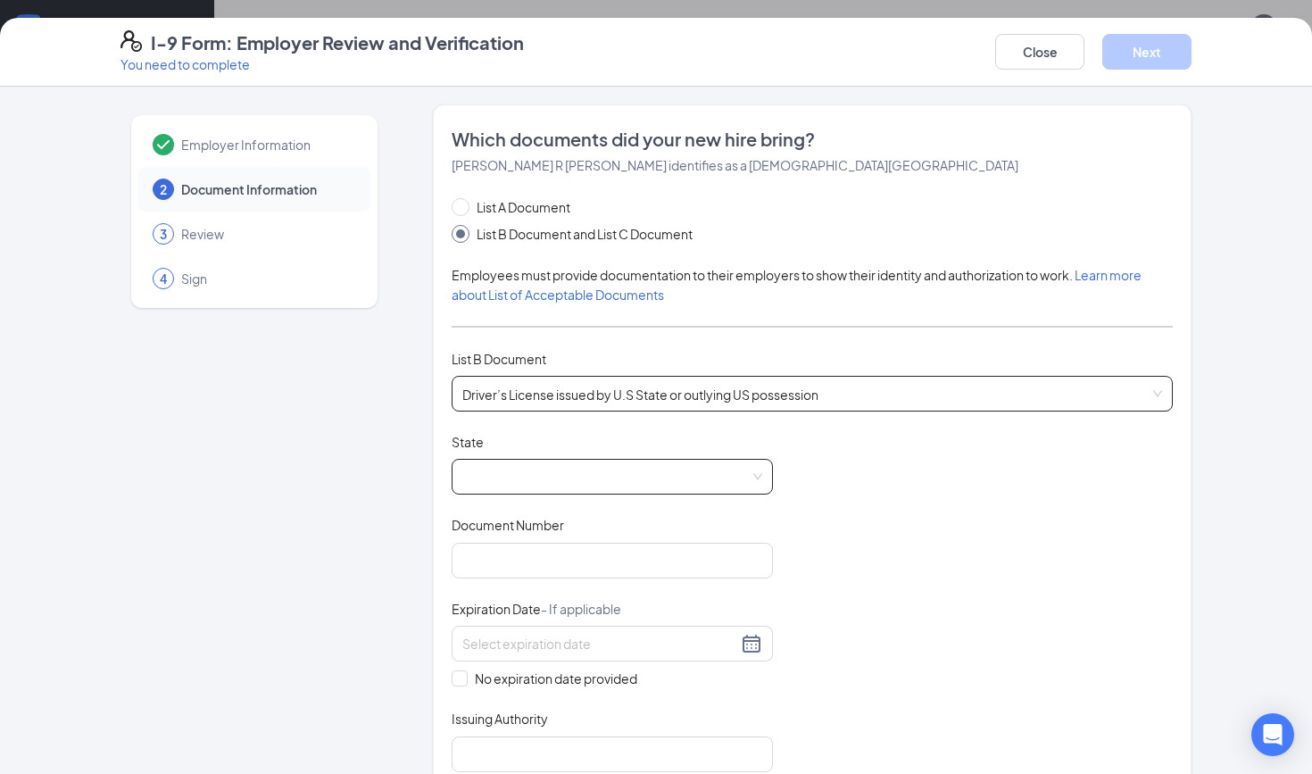
click at [554, 487] on span at bounding box center [612, 477] width 300 height 34
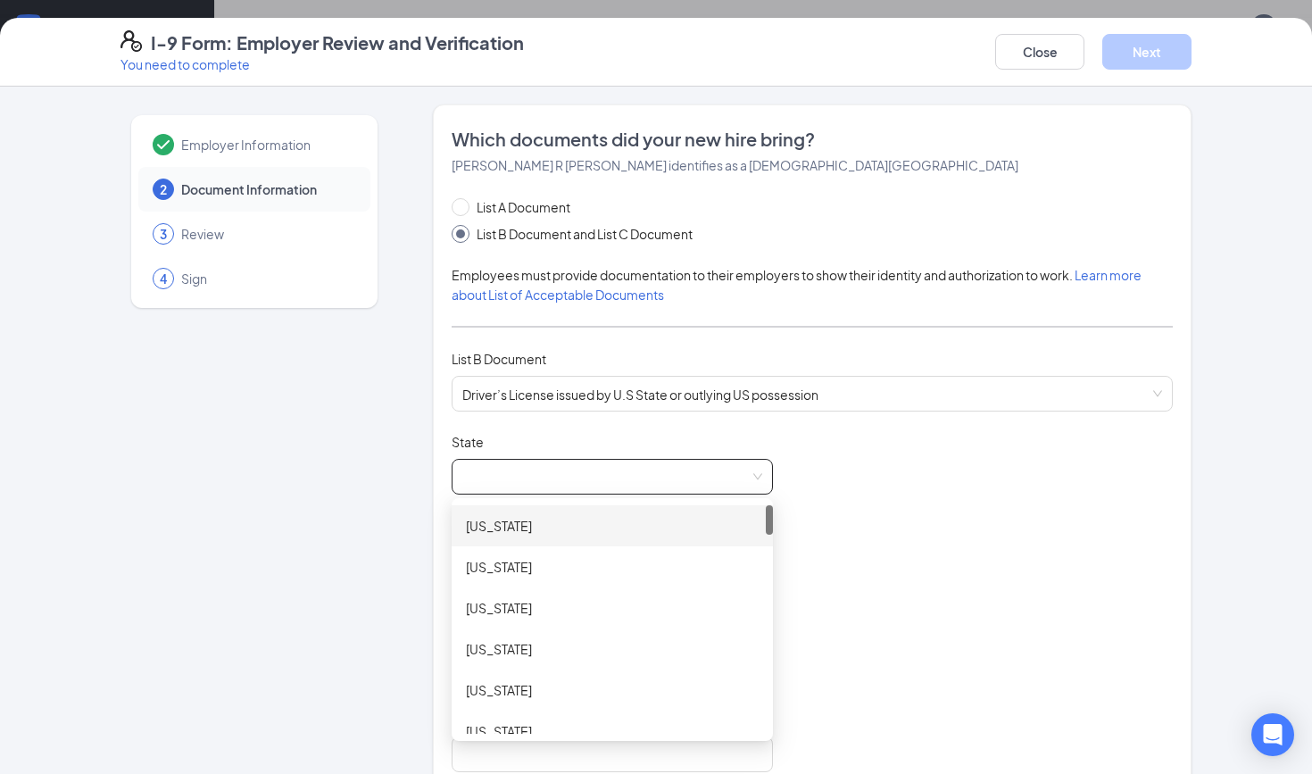
click at [531, 519] on div "[US_STATE]" at bounding box center [612, 526] width 293 height 20
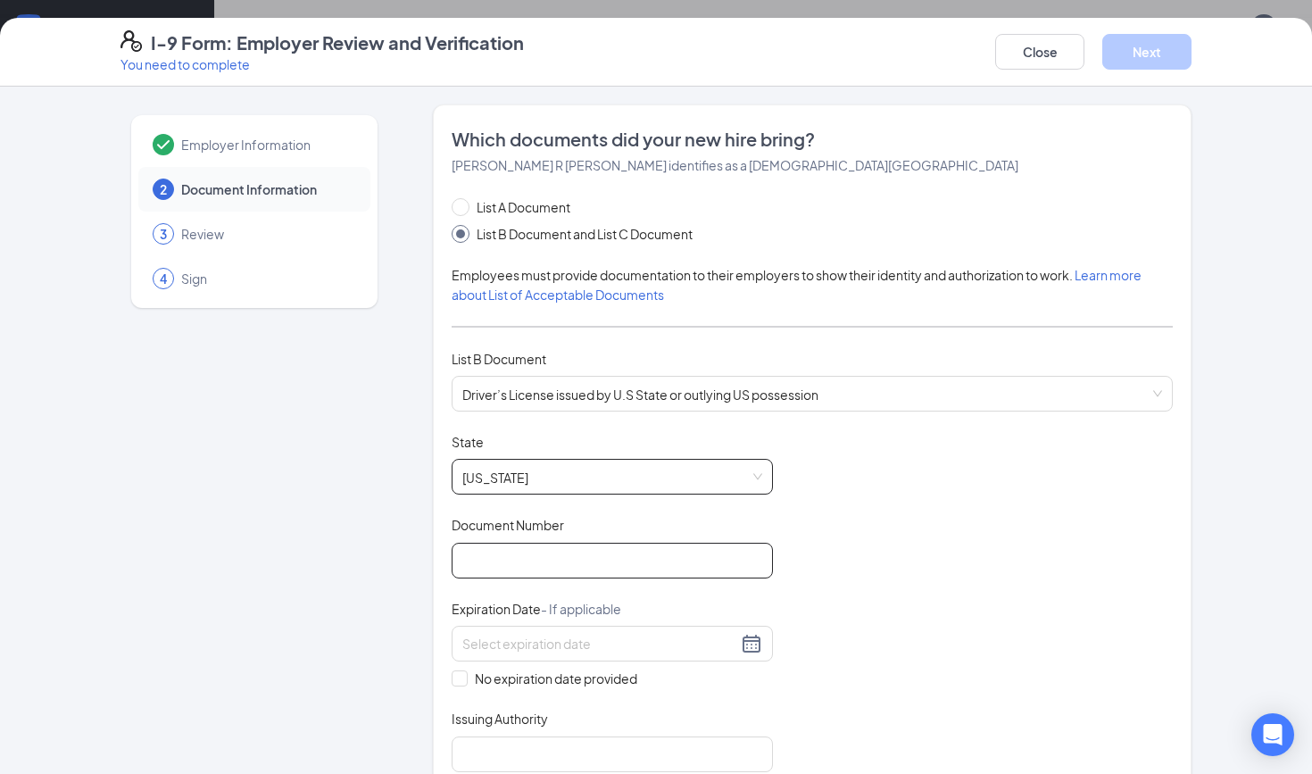
click at [535, 561] on input "Document Number" at bounding box center [612, 561] width 321 height 36
type input "10405267"
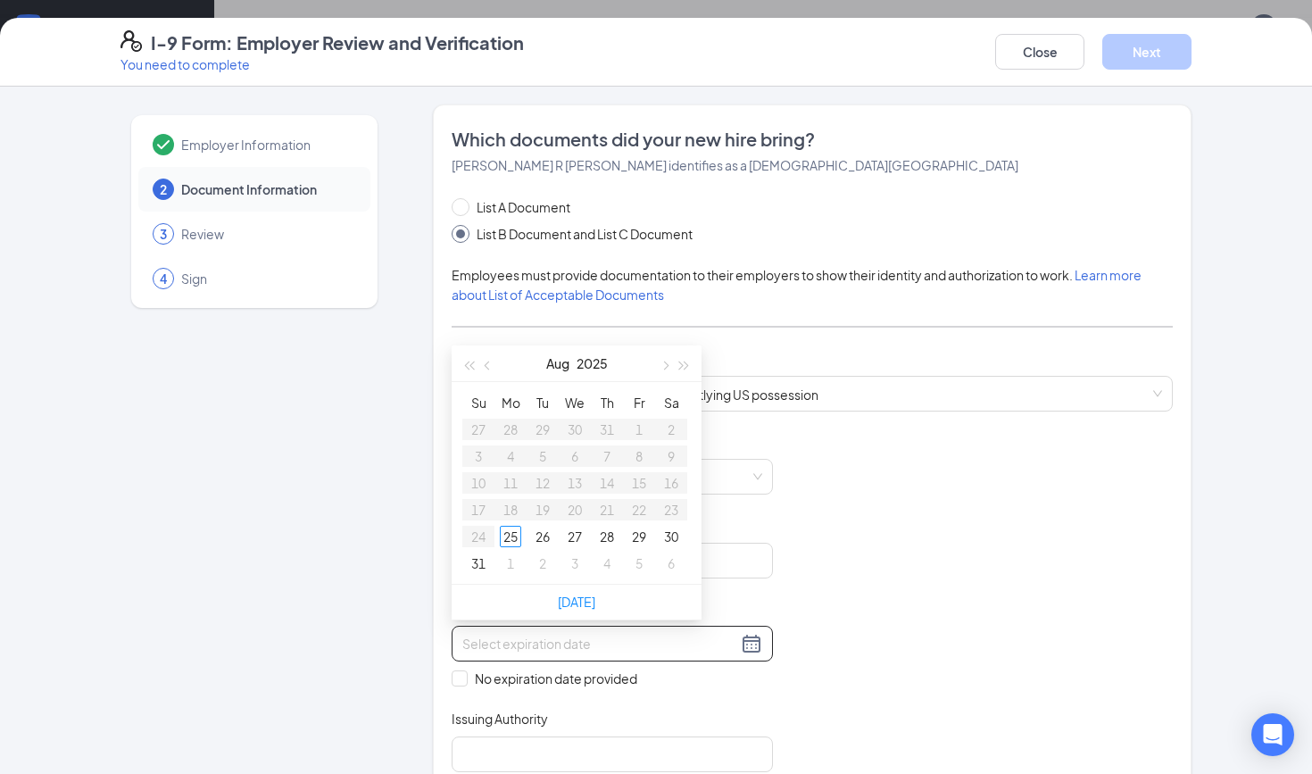
click at [490, 650] on input at bounding box center [599, 644] width 275 height 20
type input "[DATE]"
click at [685, 368] on span "button" at bounding box center [684, 366] width 9 height 9
type input "[DATE]"
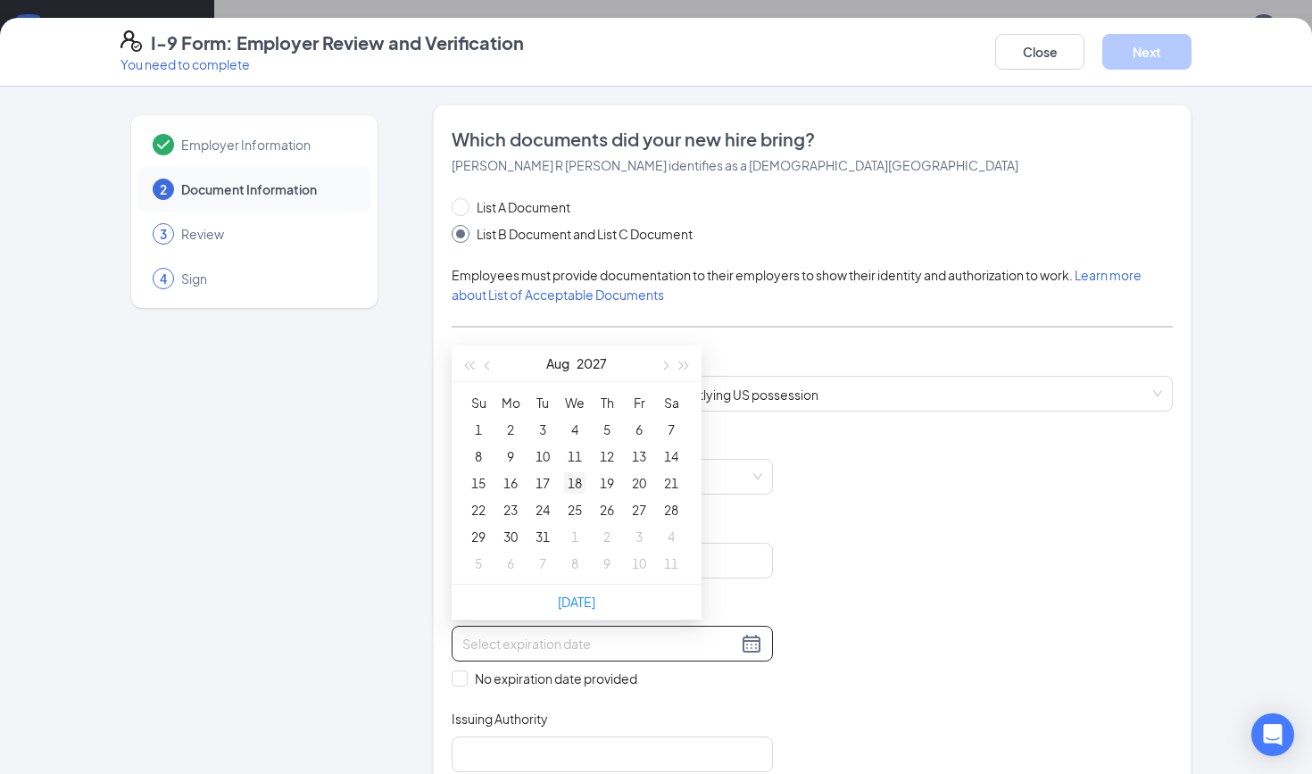
type input "[DATE]"
click at [574, 482] on div "18" at bounding box center [574, 482] width 21 height 21
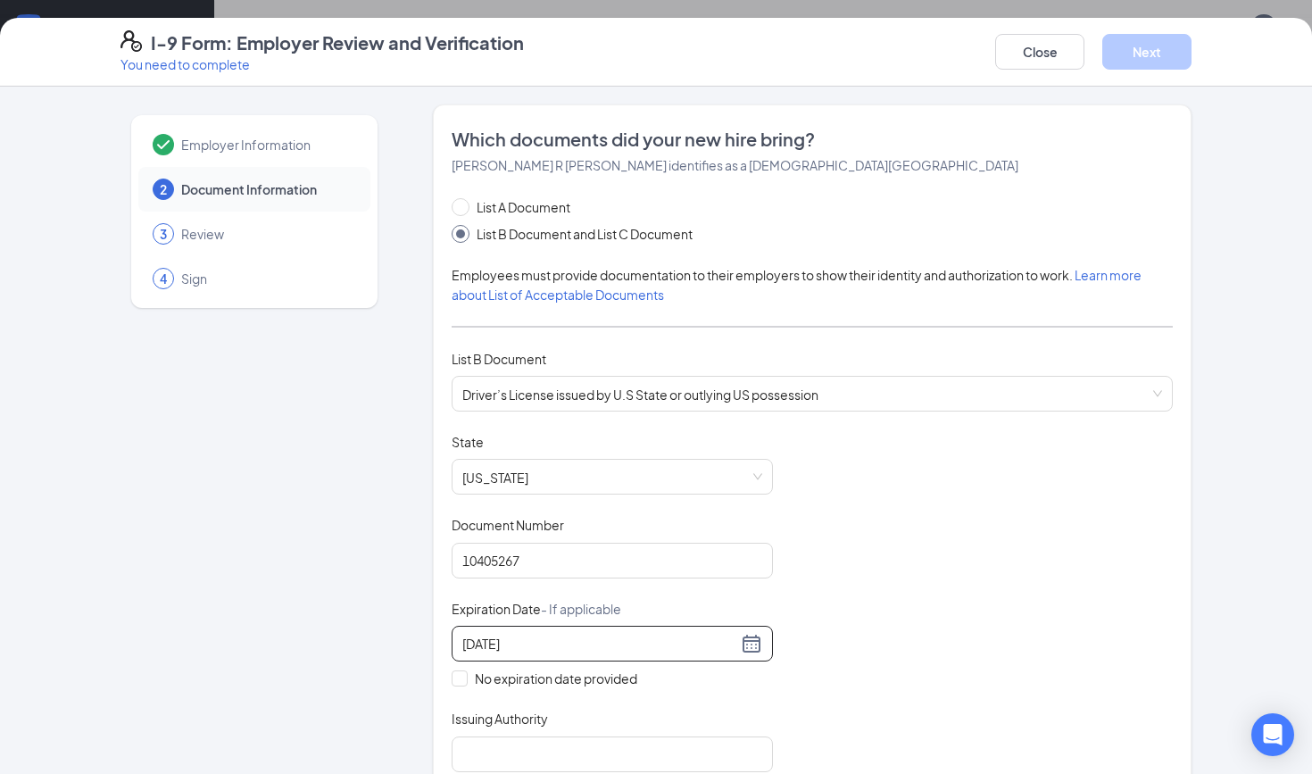
click at [648, 654] on div "[DATE]" at bounding box center [612, 644] width 321 height 36
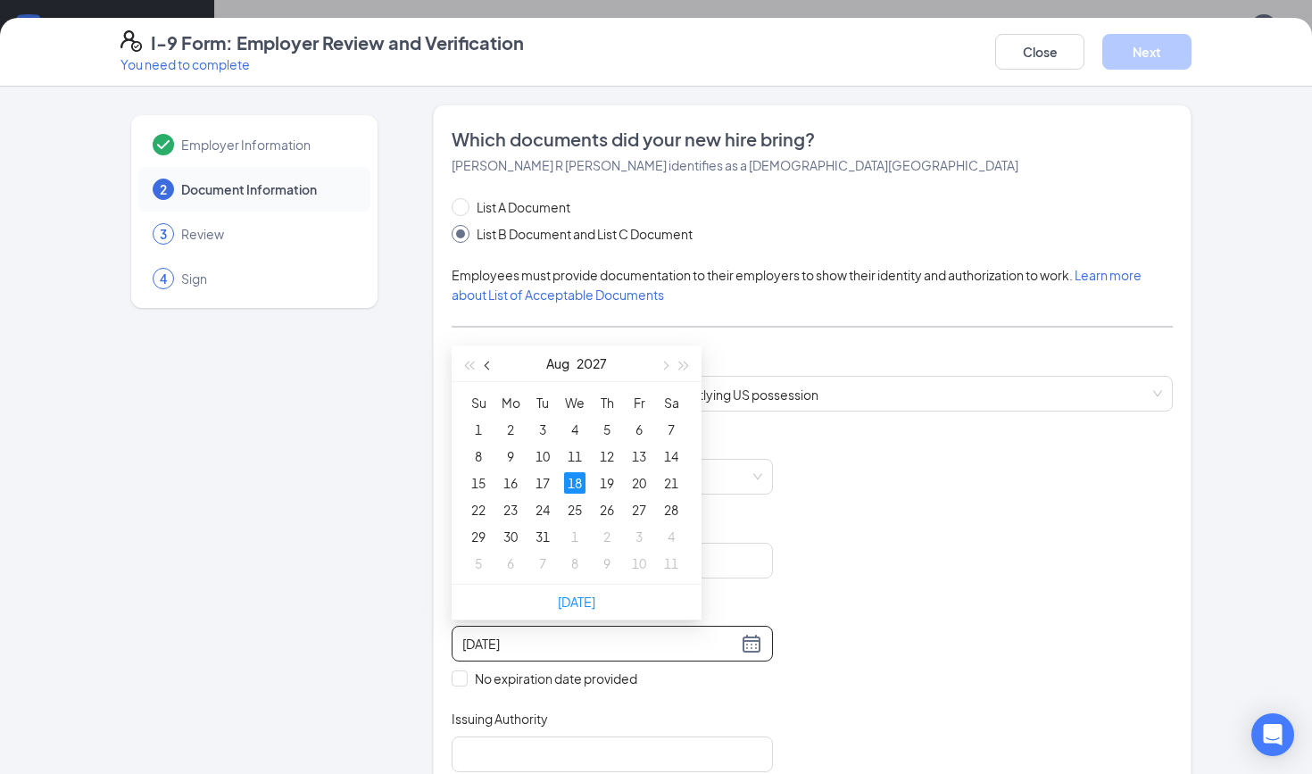
click at [487, 370] on button "button" at bounding box center [489, 364] width 20 height 36
type input "[DATE]"
click at [484, 516] on div "18" at bounding box center [478, 509] width 21 height 21
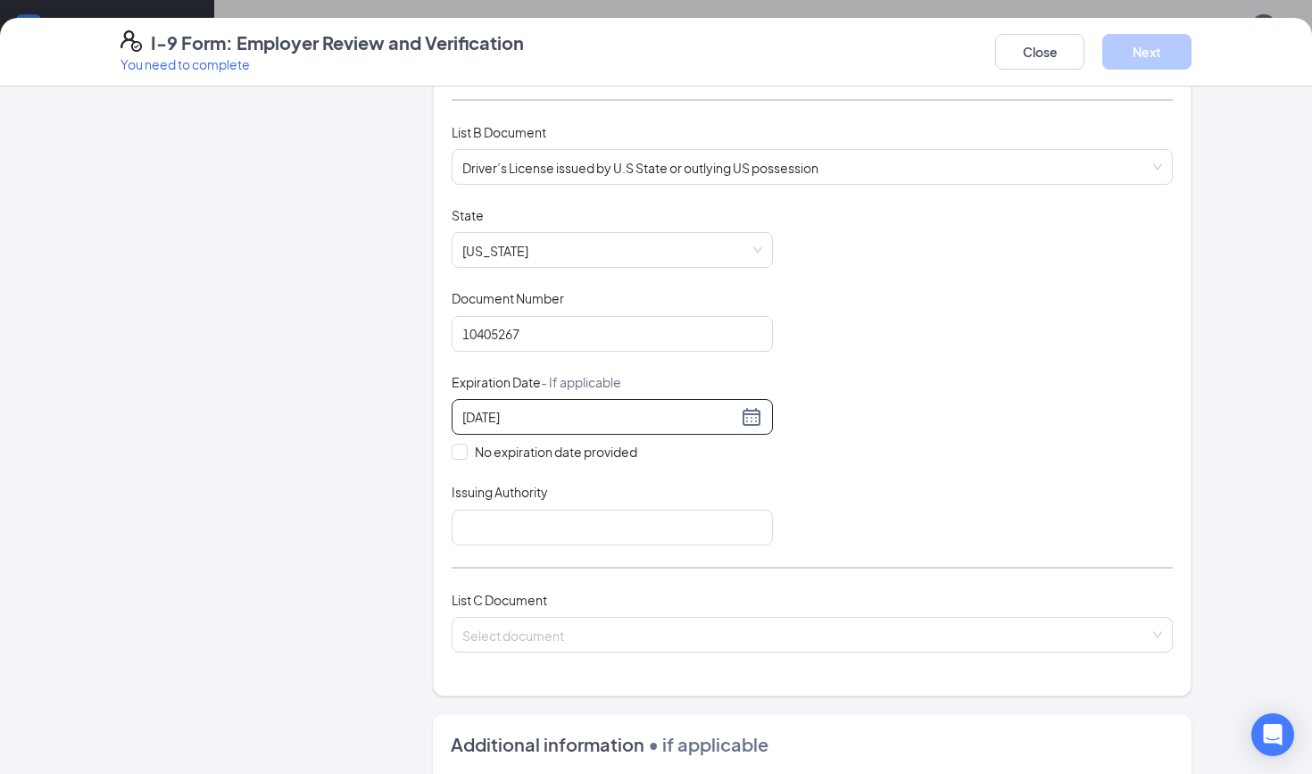
scroll to position [229, 0]
click at [600, 521] on input "Issuing Authority" at bounding box center [612, 526] width 321 height 36
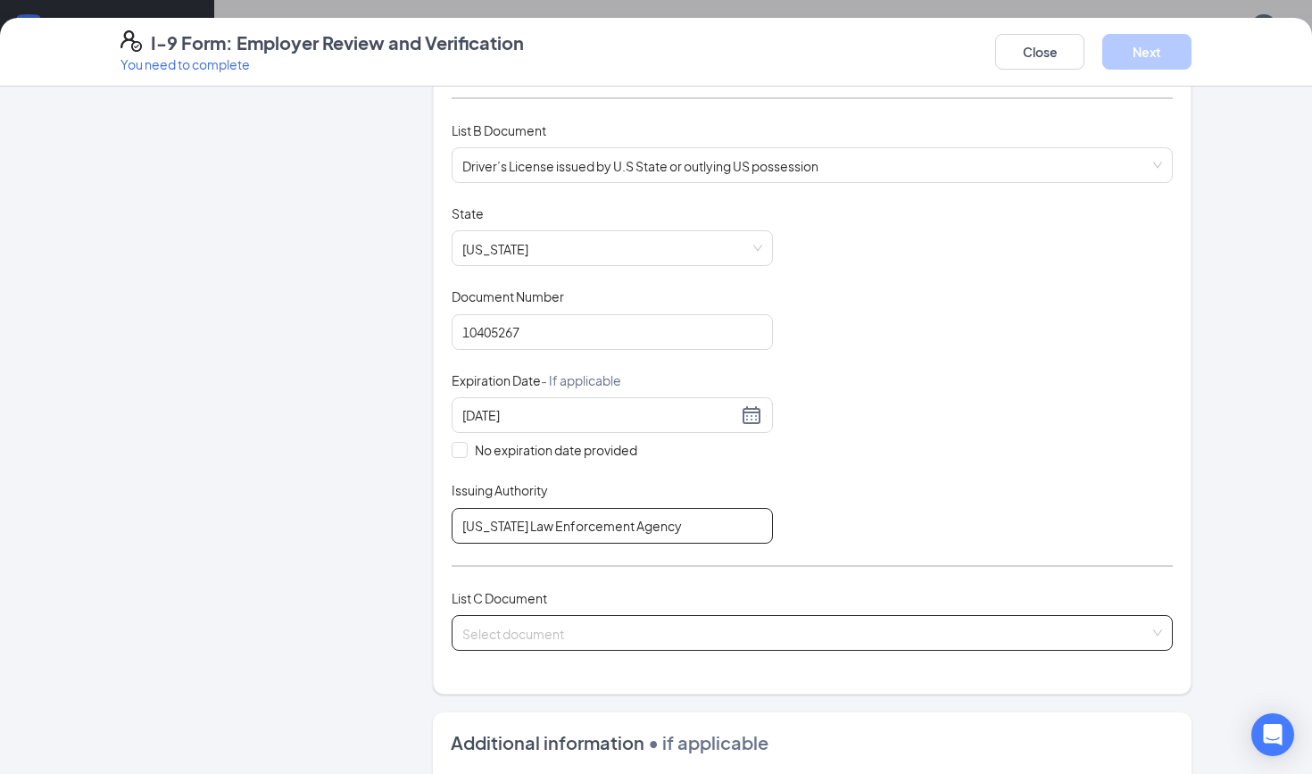
type input "[US_STATE] Law Enforcement Agency"
click at [552, 624] on input "search" at bounding box center [805, 629] width 687 height 27
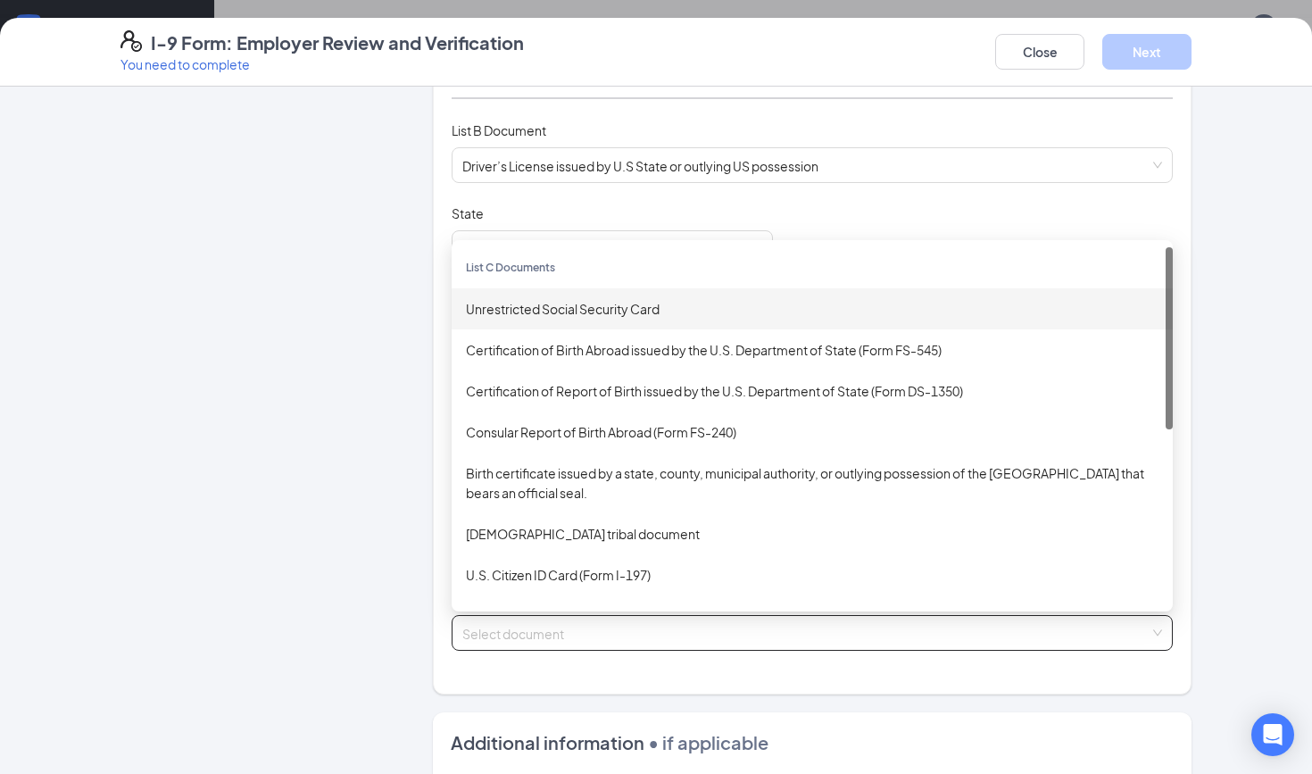
click at [578, 302] on div "Unrestricted Social Security Card" at bounding box center [812, 309] width 693 height 20
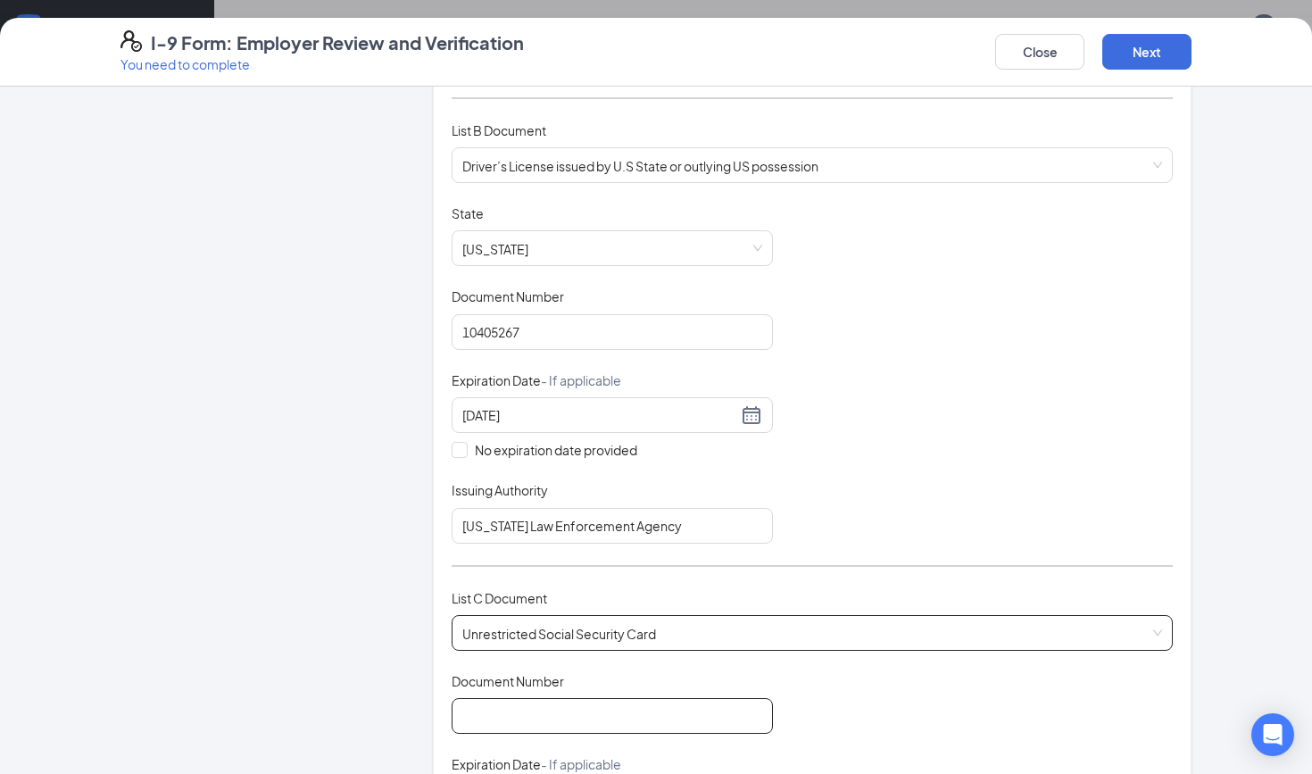
click at [534, 725] on input "Document Number" at bounding box center [612, 716] width 321 height 36
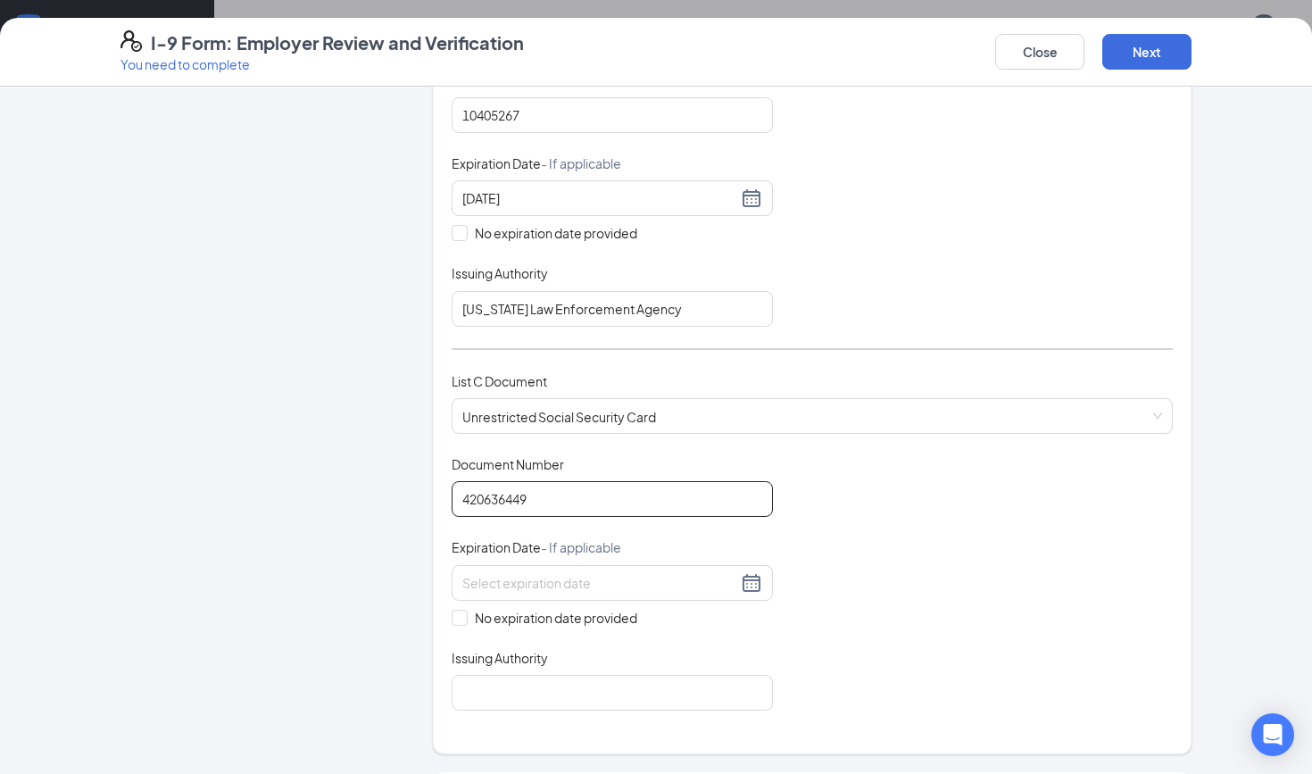
scroll to position [462, 0]
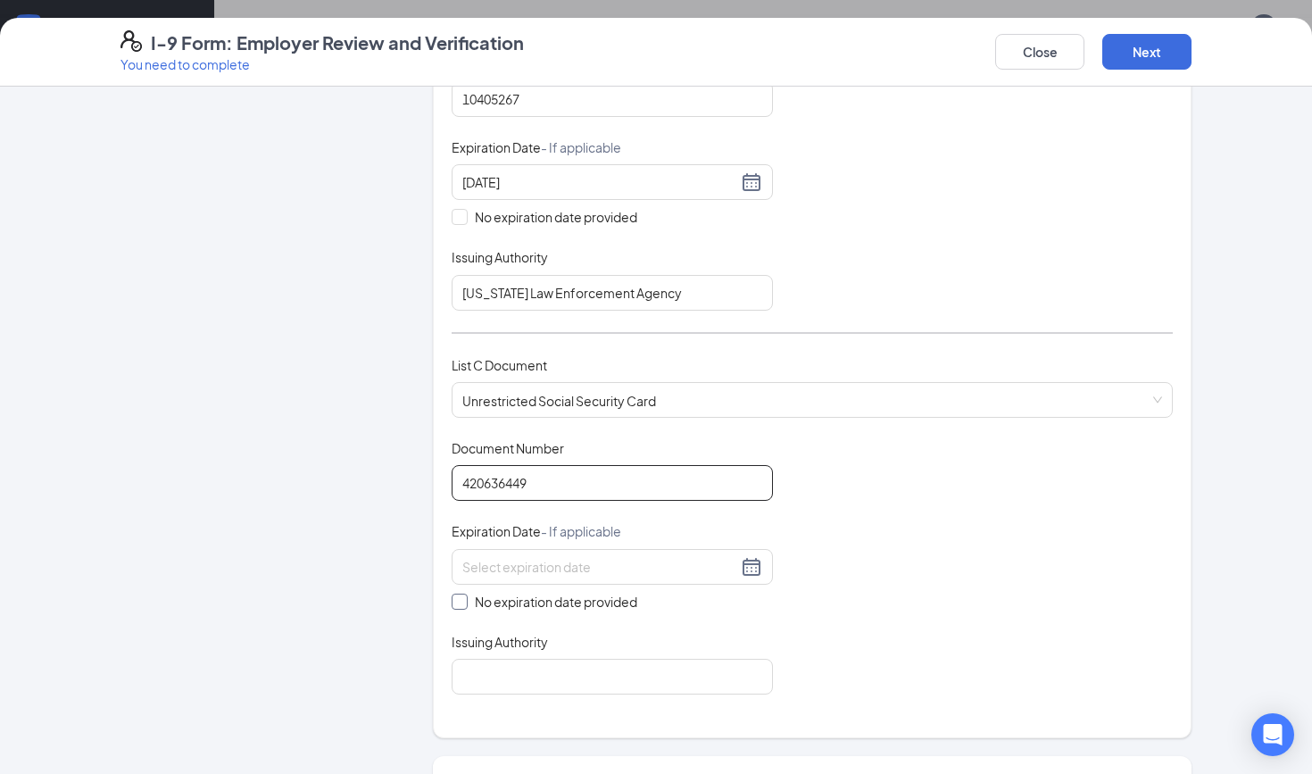
type input "420636449"
click at [464, 599] on span at bounding box center [460, 602] width 16 height 16
click at [464, 599] on input "No expiration date provided" at bounding box center [458, 600] width 12 height 12
checkbox input "true"
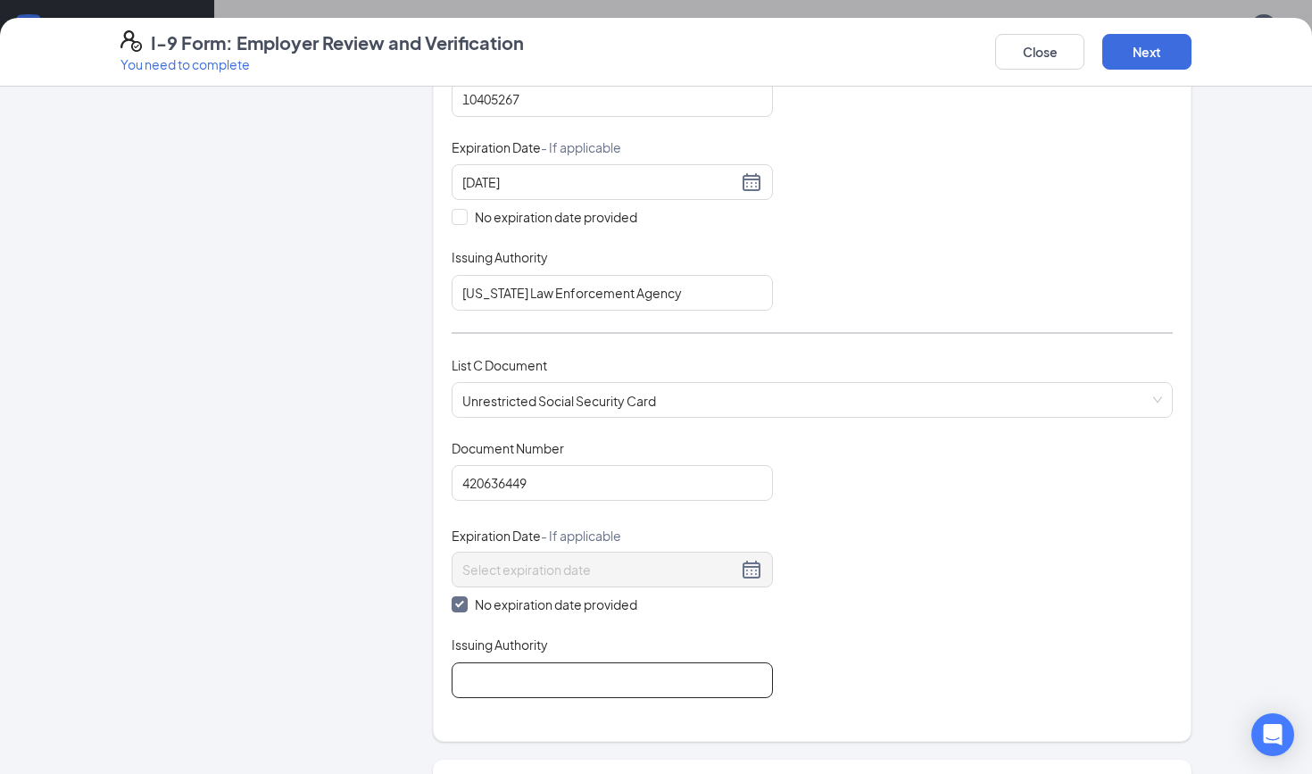
click at [491, 667] on input "Issuing Authority" at bounding box center [612, 680] width 321 height 36
type input "S"
type input "Social Security Administration"
drag, startPoint x: 1312, startPoint y: 4, endPoint x: 1149, endPoint y: 60, distance: 171.7
click at [1149, 60] on button "Next" at bounding box center [1147, 52] width 89 height 36
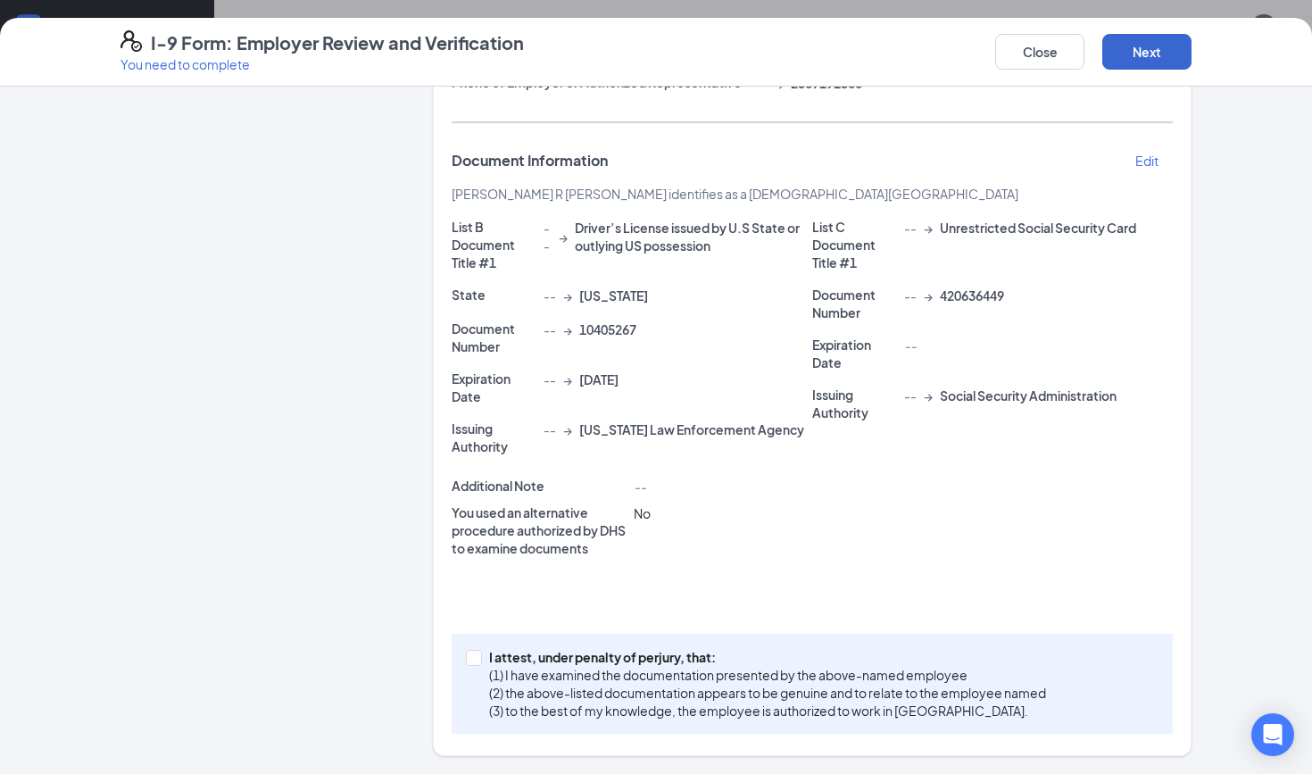
scroll to position [337, 0]
click at [477, 653] on input "I attest, under penalty of [PERSON_NAME], that: (1) I have examined the documen…" at bounding box center [472, 657] width 12 height 12
checkbox input "true"
click at [1158, 53] on button "Next" at bounding box center [1147, 52] width 89 height 36
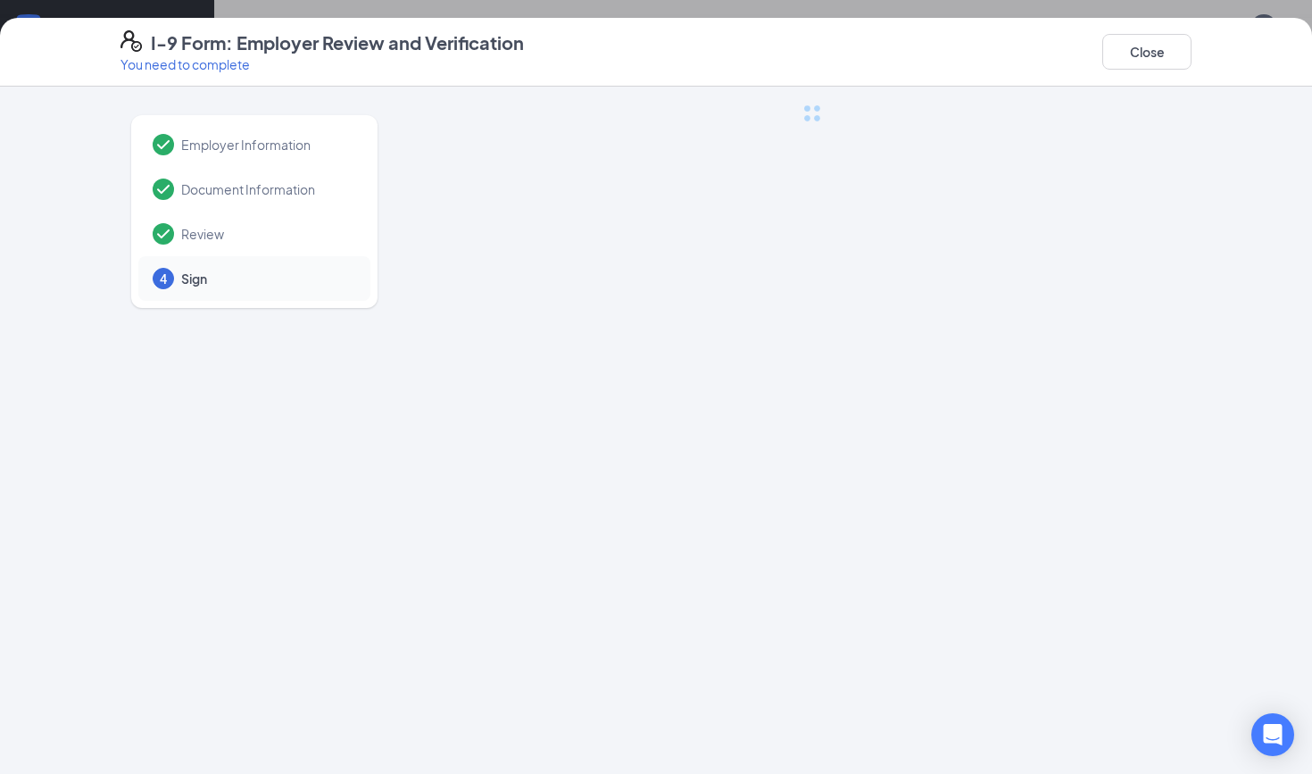
scroll to position [0, 0]
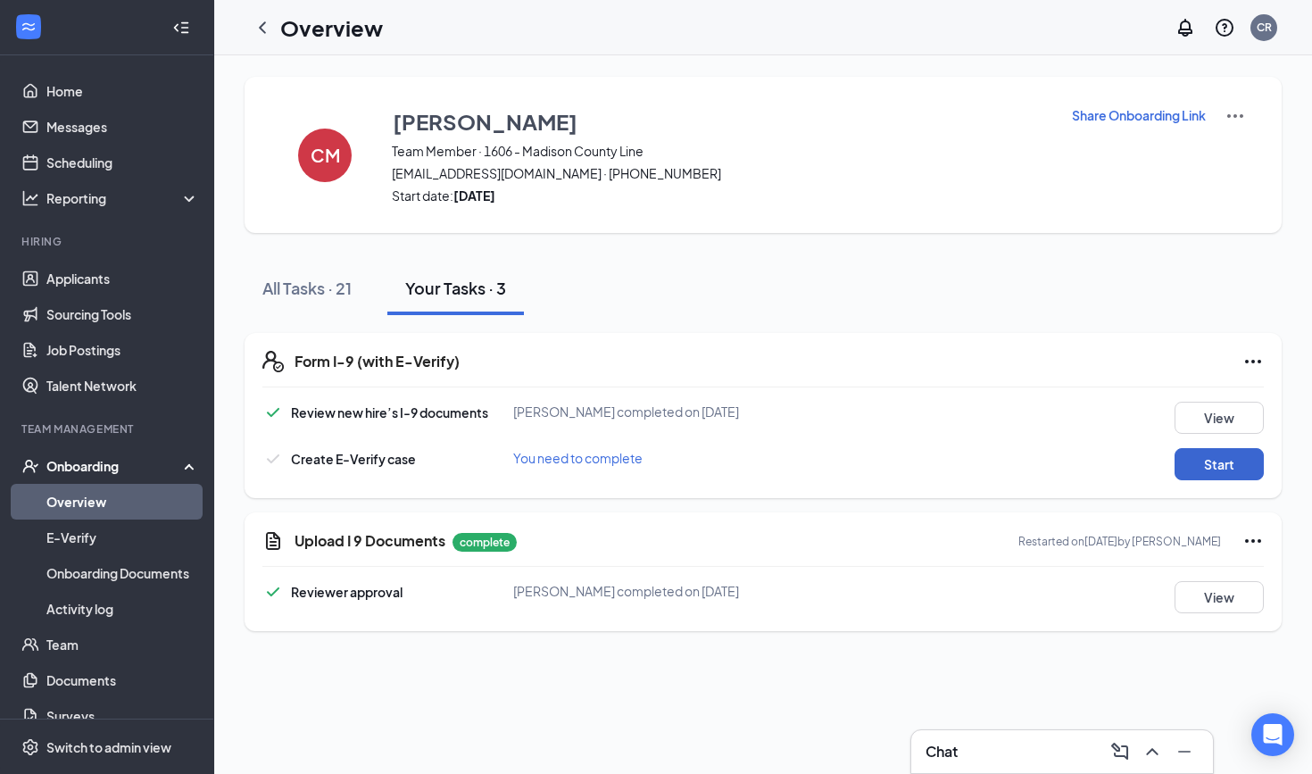
click at [1198, 470] on button "Start" at bounding box center [1219, 464] width 89 height 32
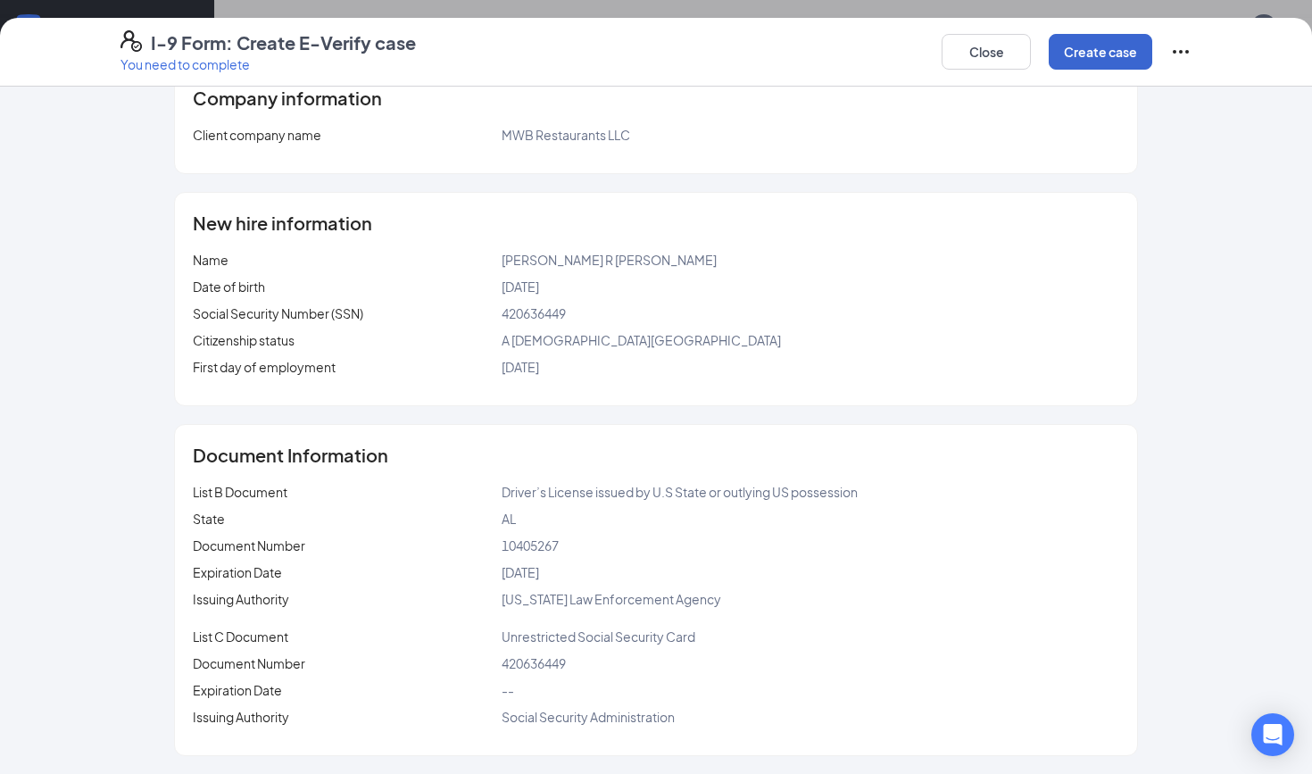
click at [1119, 46] on button "Create case" at bounding box center [1101, 52] width 104 height 36
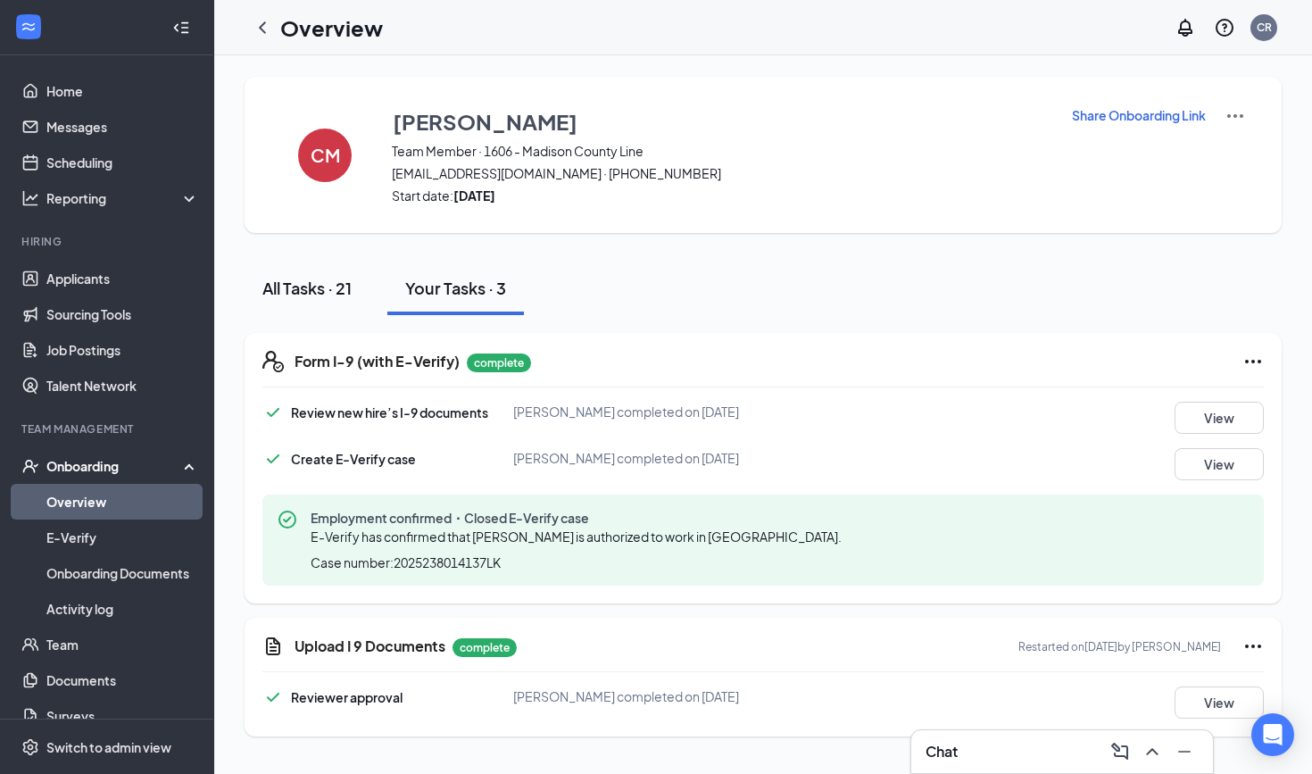
click at [321, 287] on div "All Tasks · 21" at bounding box center [306, 288] width 89 height 22
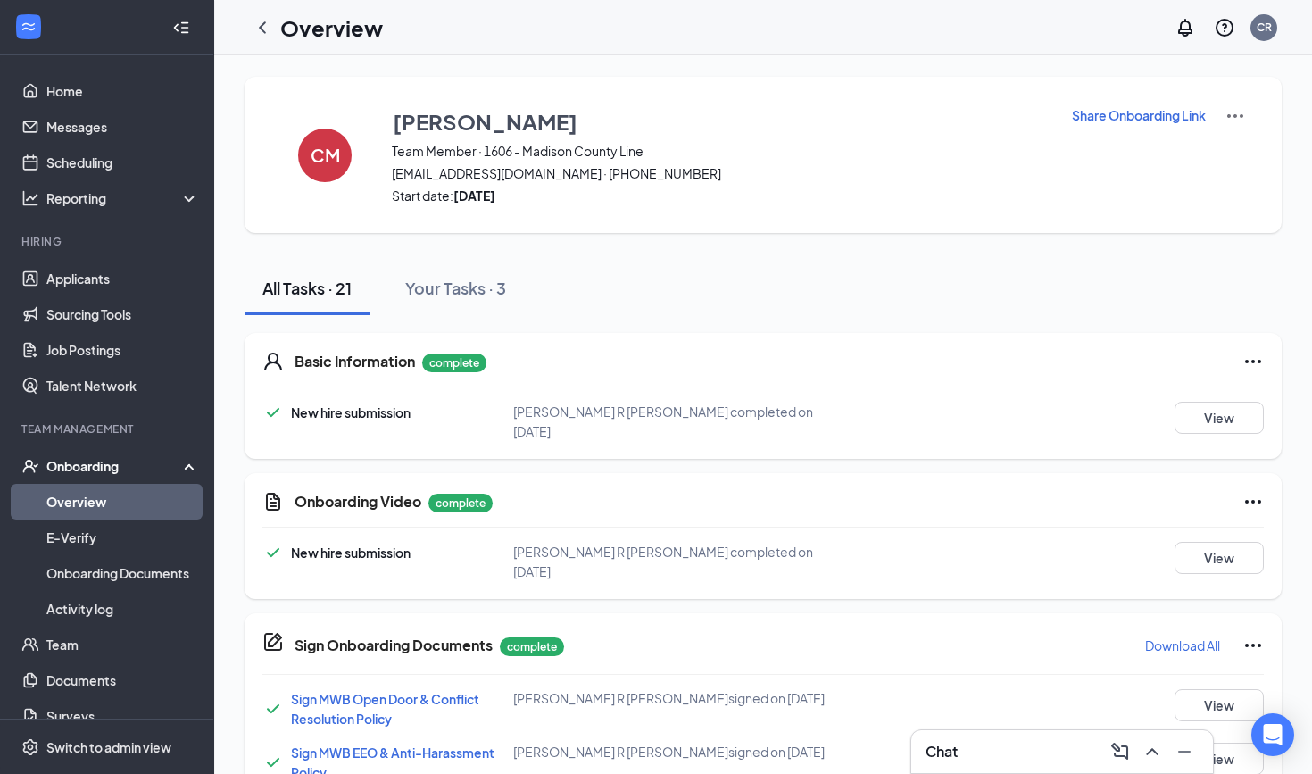
click at [1257, 363] on icon "Ellipses" at bounding box center [1253, 361] width 21 height 21
click at [925, 362] on div "Basic Information complete" at bounding box center [780, 361] width 970 height 21
click at [79, 84] on link "Home" at bounding box center [122, 91] width 153 height 36
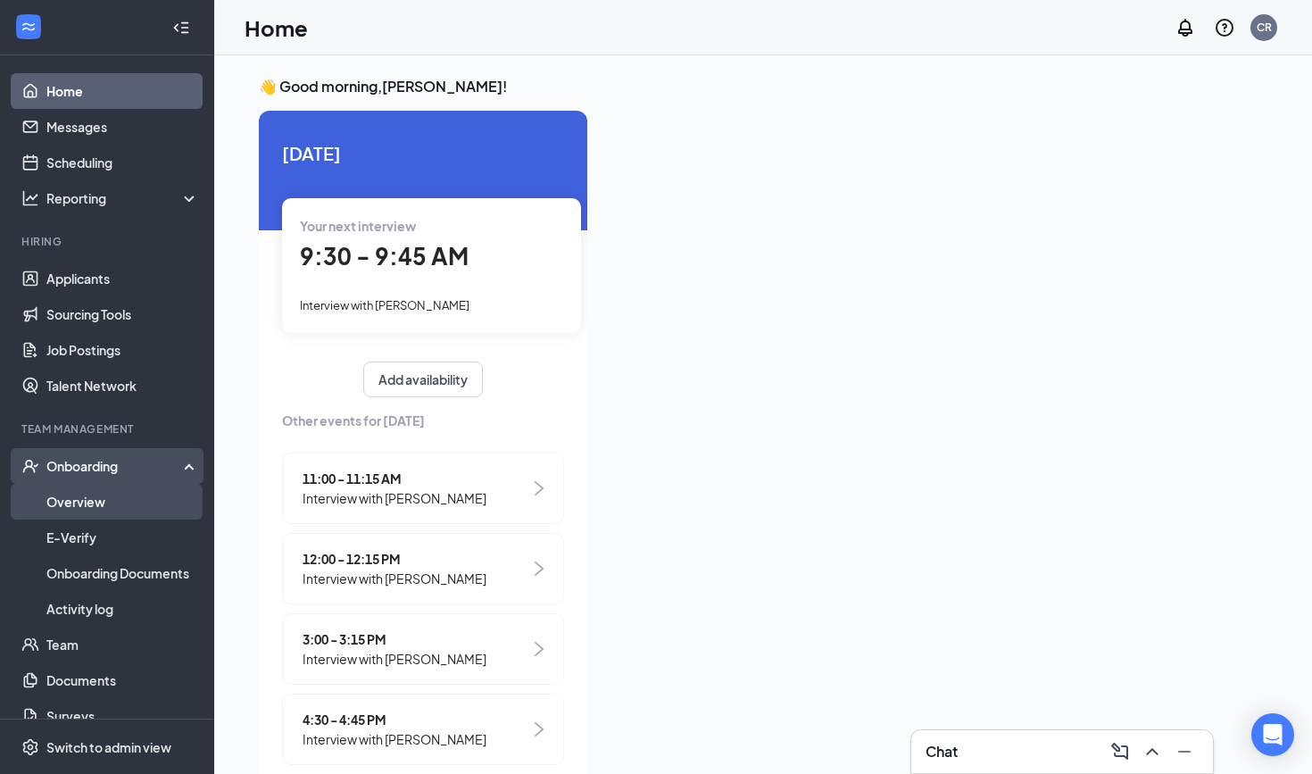
click at [116, 489] on link "Overview" at bounding box center [122, 502] width 153 height 36
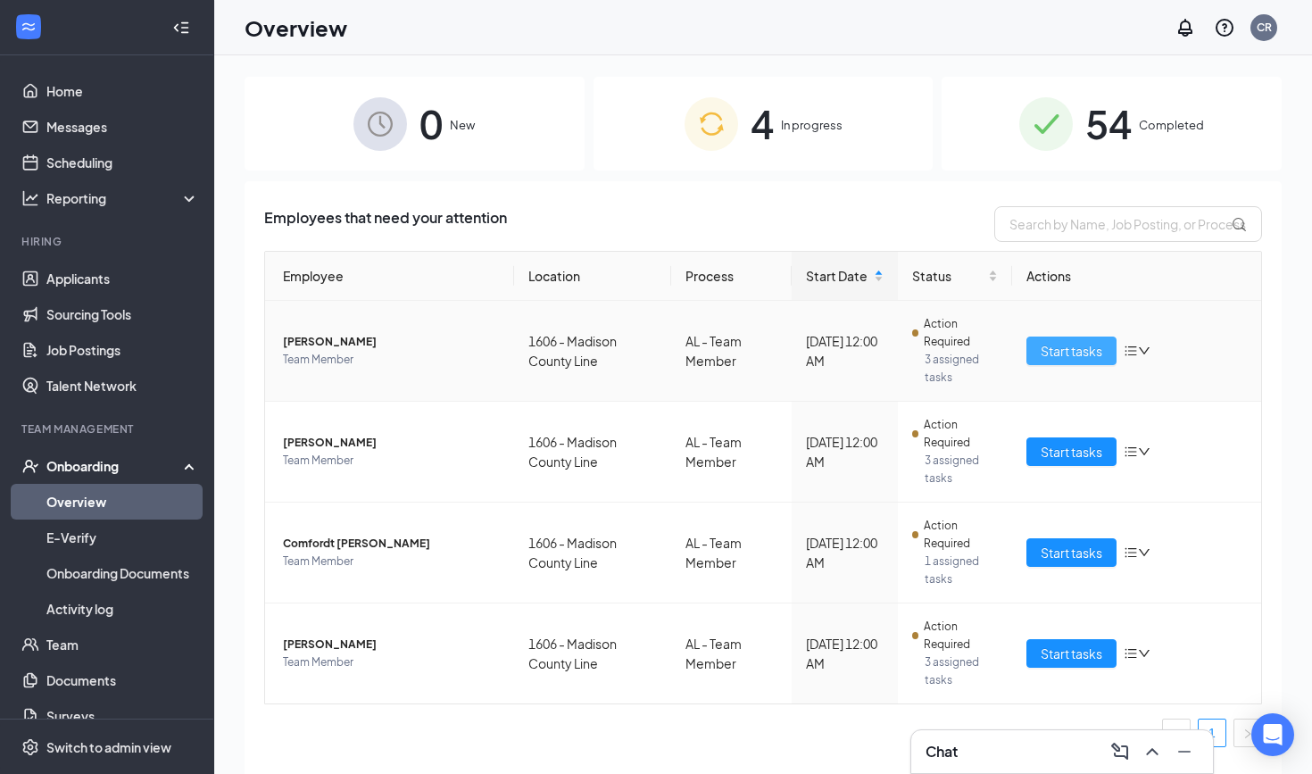
click at [1089, 362] on button "Start tasks" at bounding box center [1072, 351] width 90 height 29
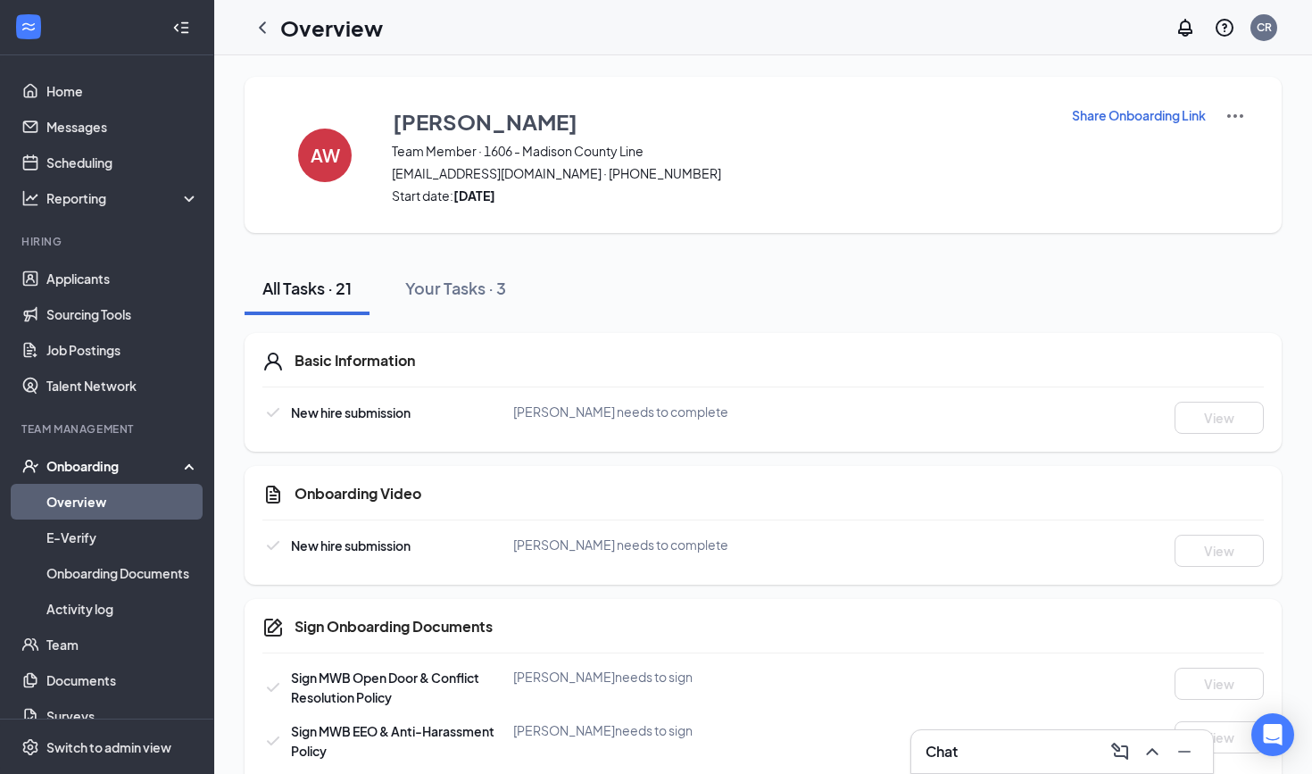
click at [106, 471] on div "Onboarding" at bounding box center [114, 466] width 137 height 18
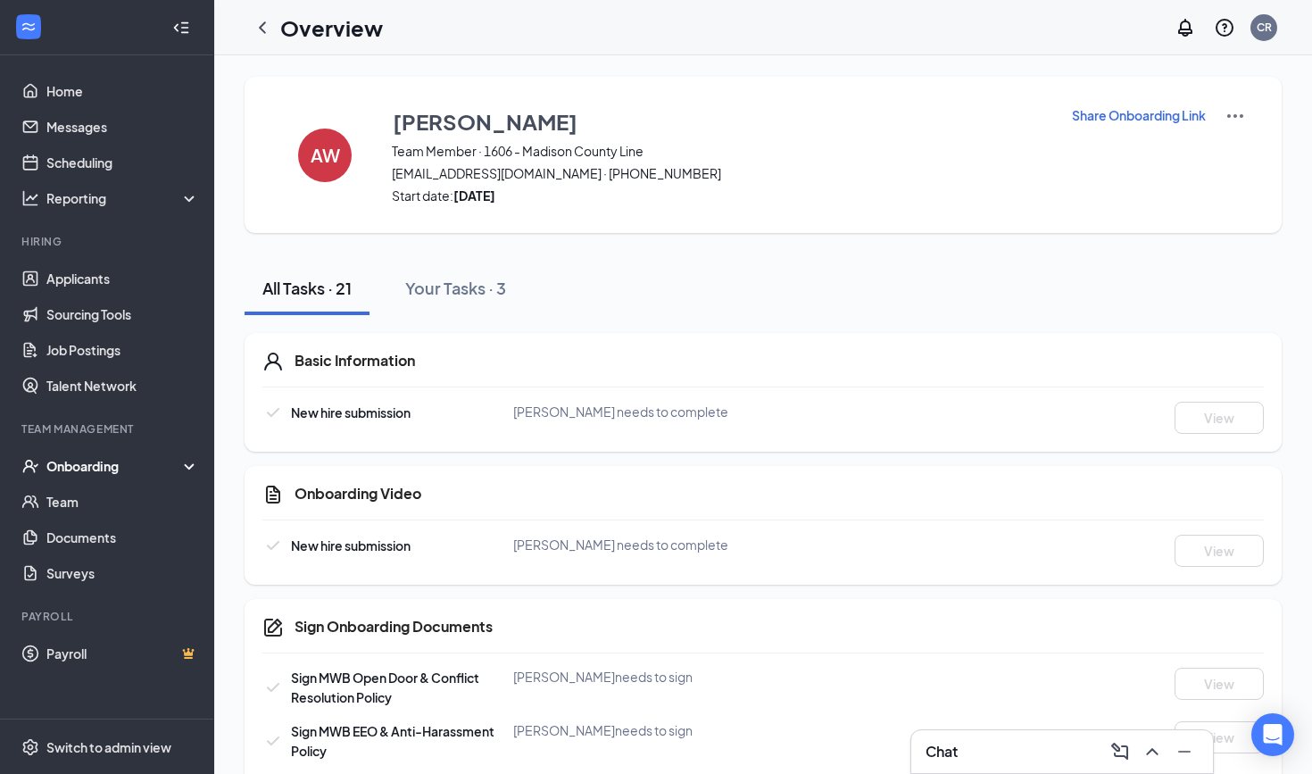
click at [106, 471] on div "Onboarding" at bounding box center [114, 466] width 137 height 18
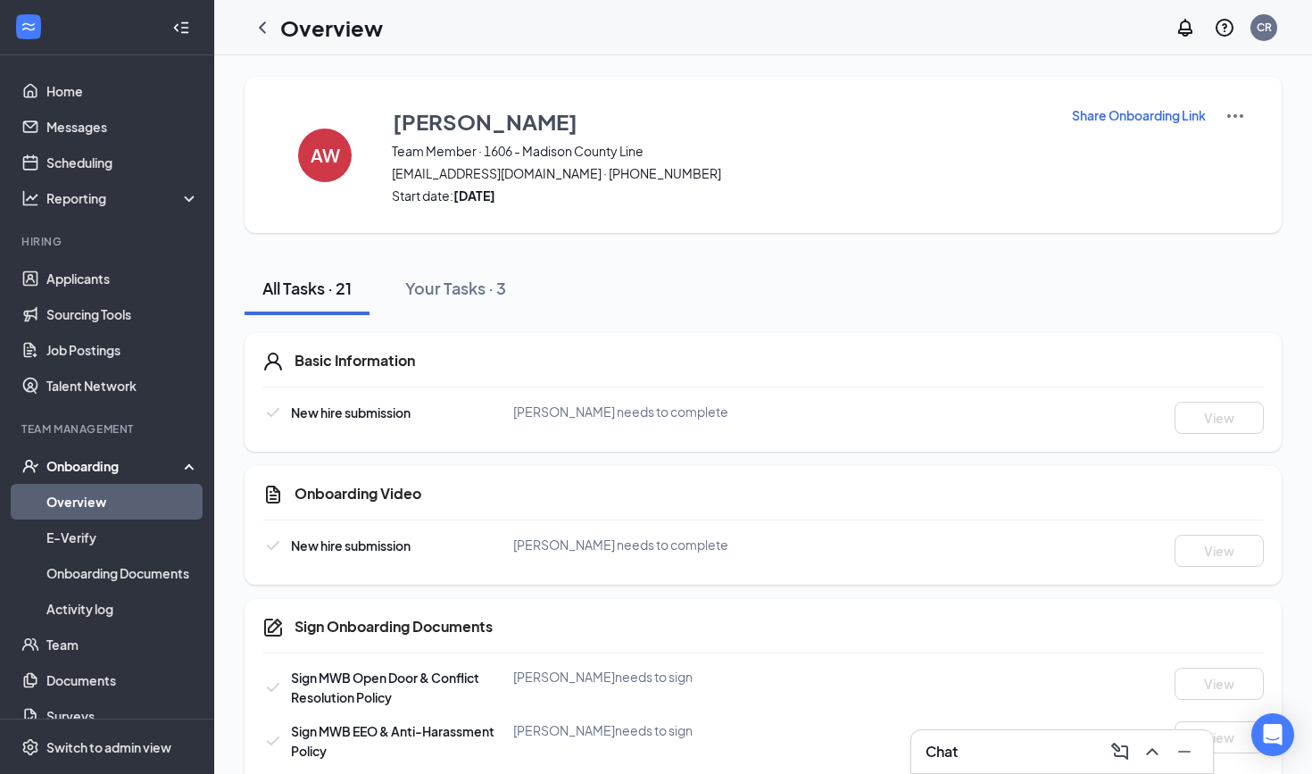
click at [85, 513] on link "Overview" at bounding box center [122, 502] width 153 height 36
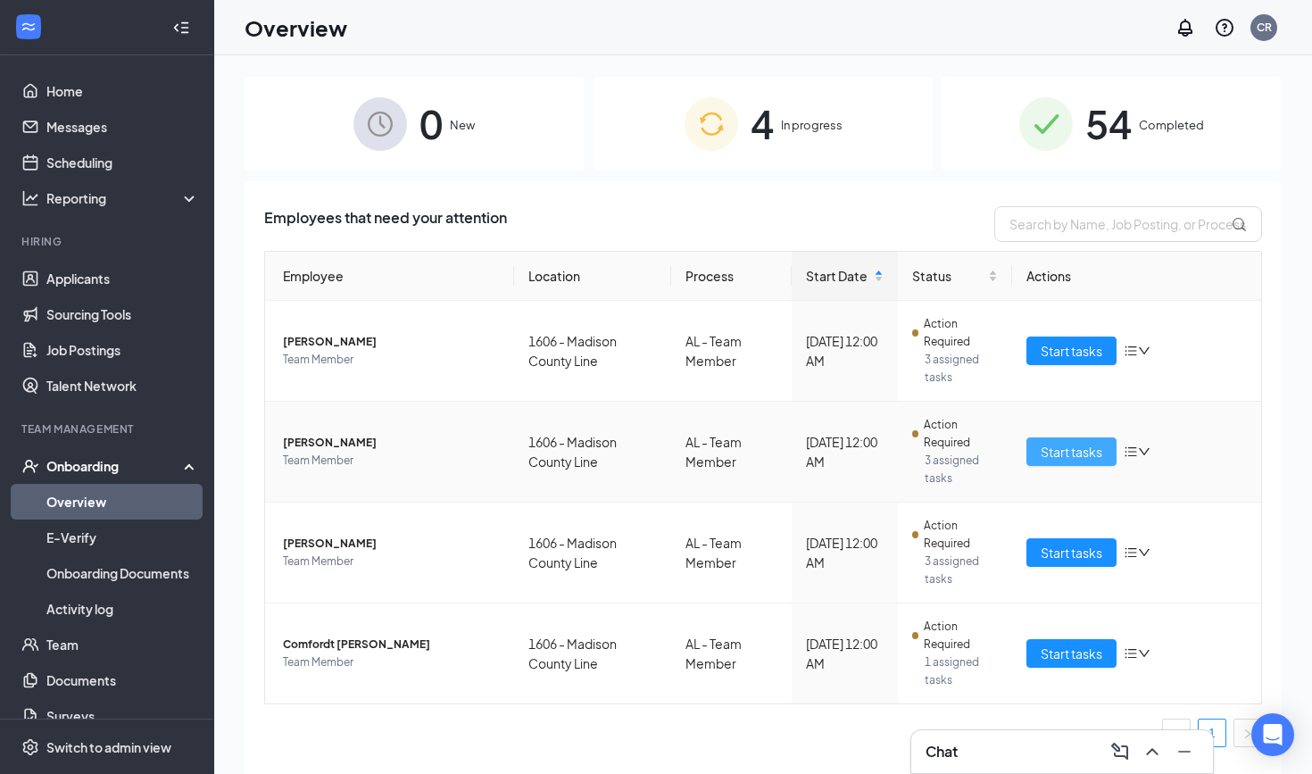
click at [1070, 454] on span "Start tasks" at bounding box center [1072, 452] width 62 height 20
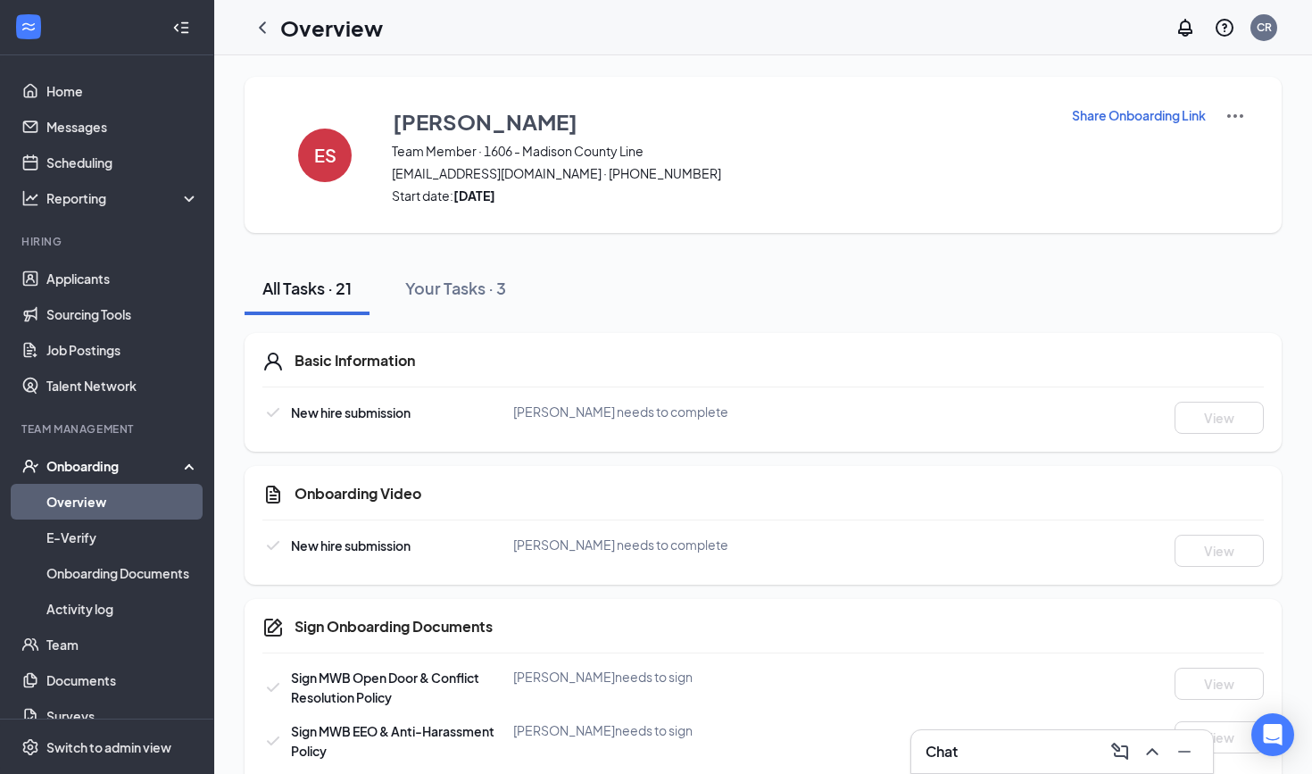
click at [1095, 110] on p "Share Onboarding Link" at bounding box center [1139, 115] width 134 height 18
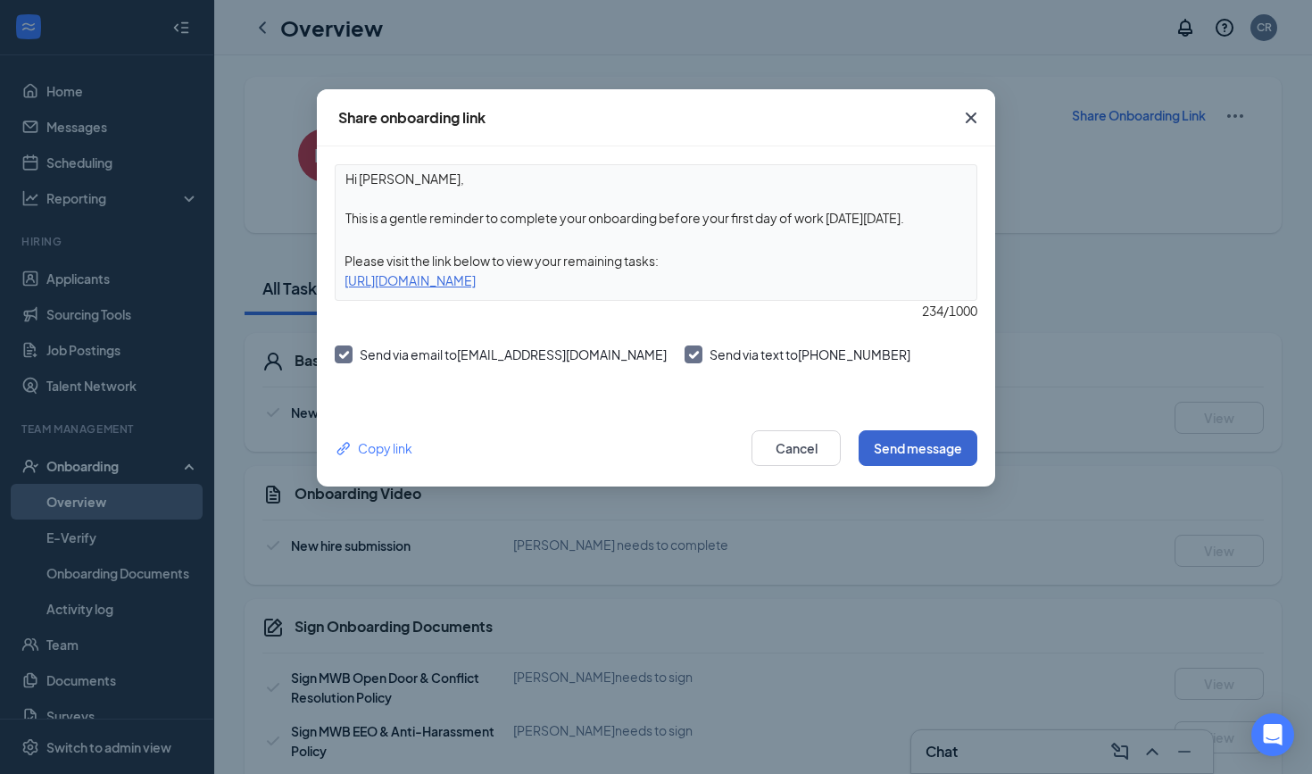
click at [901, 447] on button "Send message" at bounding box center [918, 448] width 119 height 36
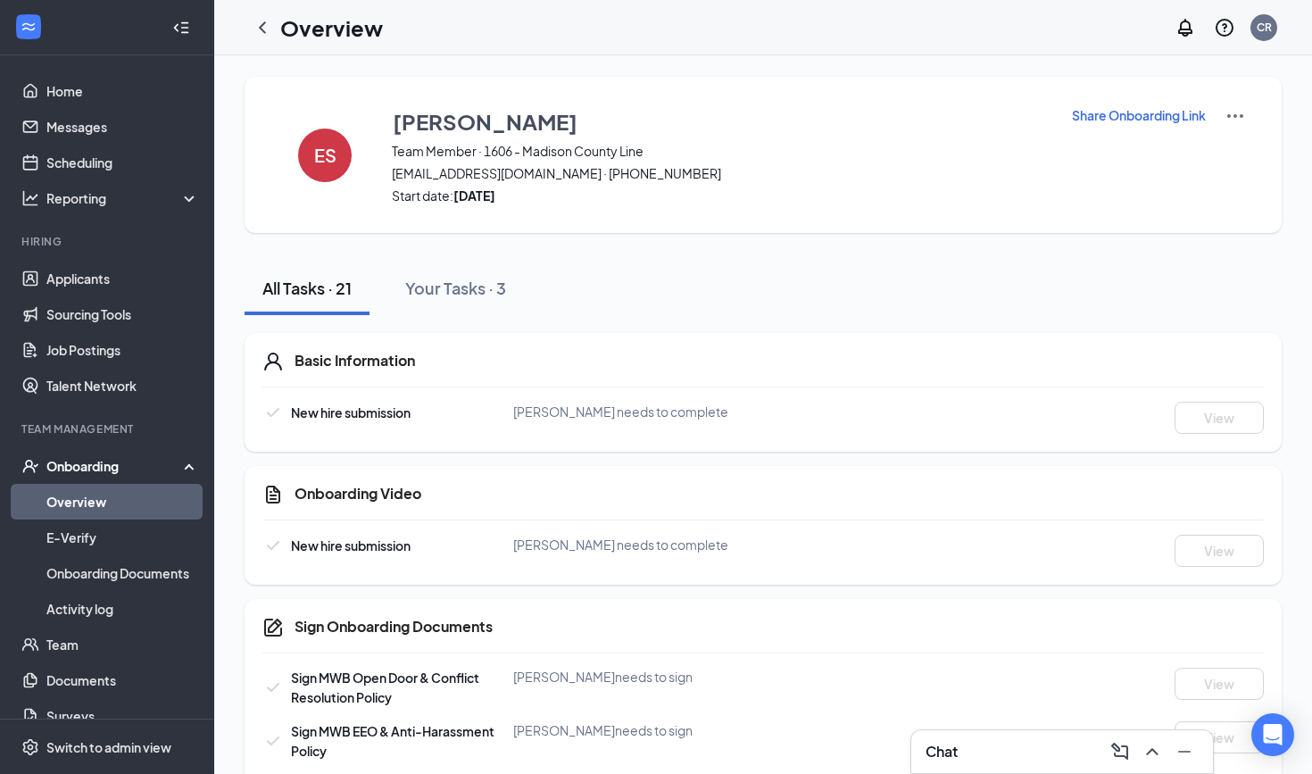
click at [115, 504] on link "Overview" at bounding box center [122, 502] width 153 height 36
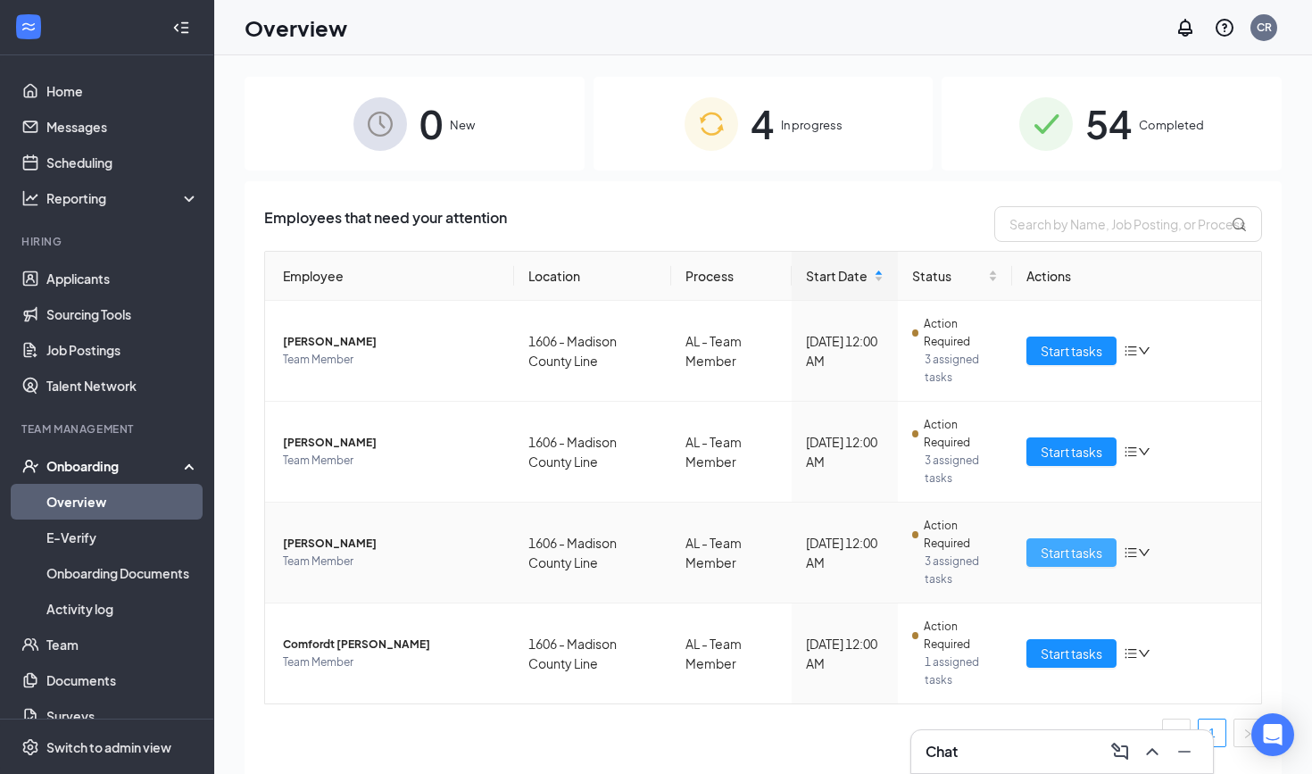
click at [1089, 559] on span "Start tasks" at bounding box center [1072, 553] width 62 height 20
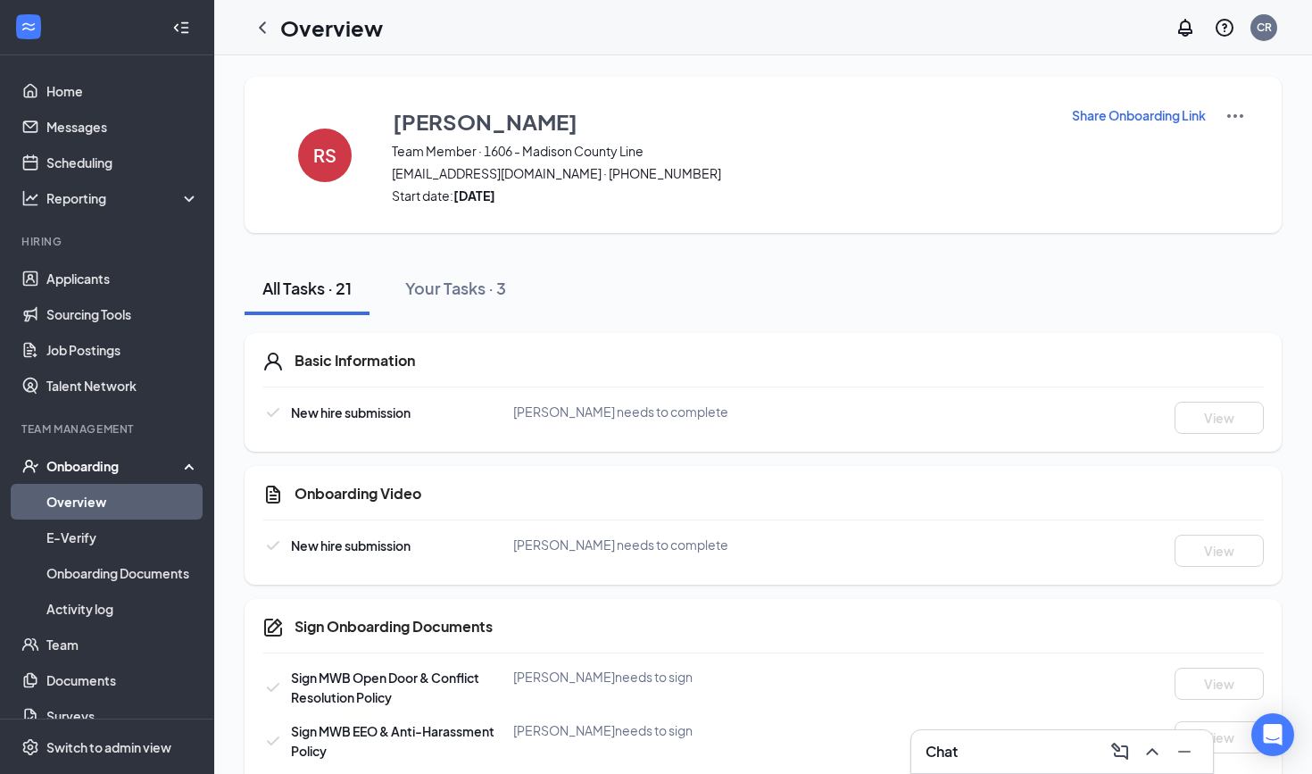
click at [1098, 112] on p "Share Onboarding Link" at bounding box center [1139, 115] width 134 height 18
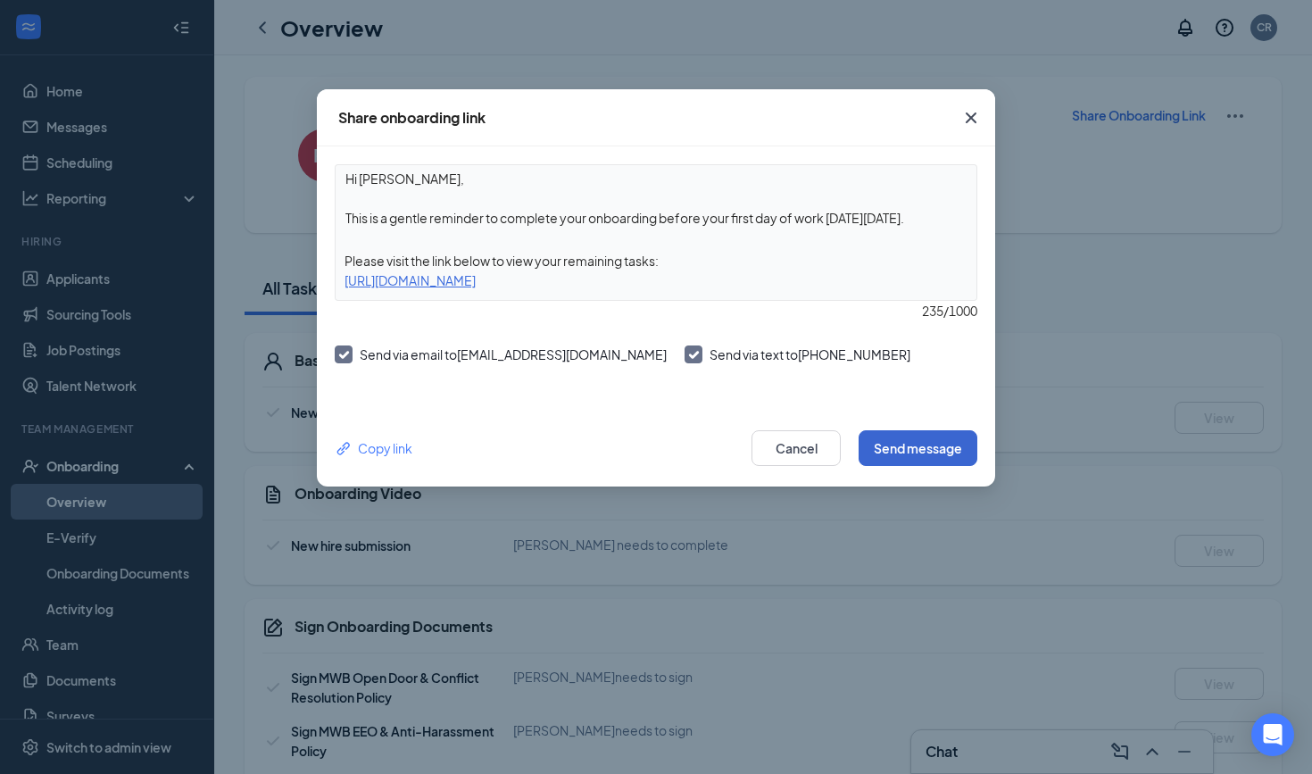
click at [897, 446] on button "Send message" at bounding box center [918, 448] width 119 height 36
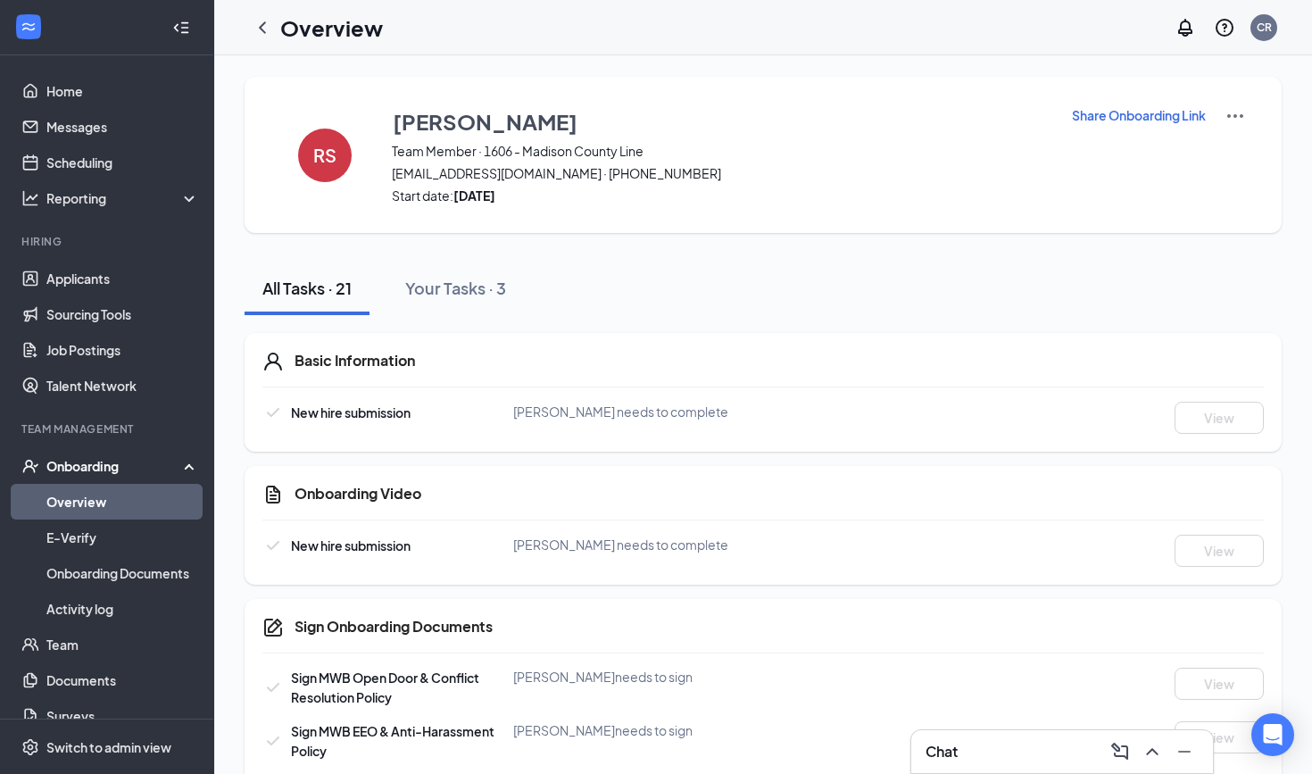
click at [111, 492] on link "Overview" at bounding box center [122, 502] width 153 height 36
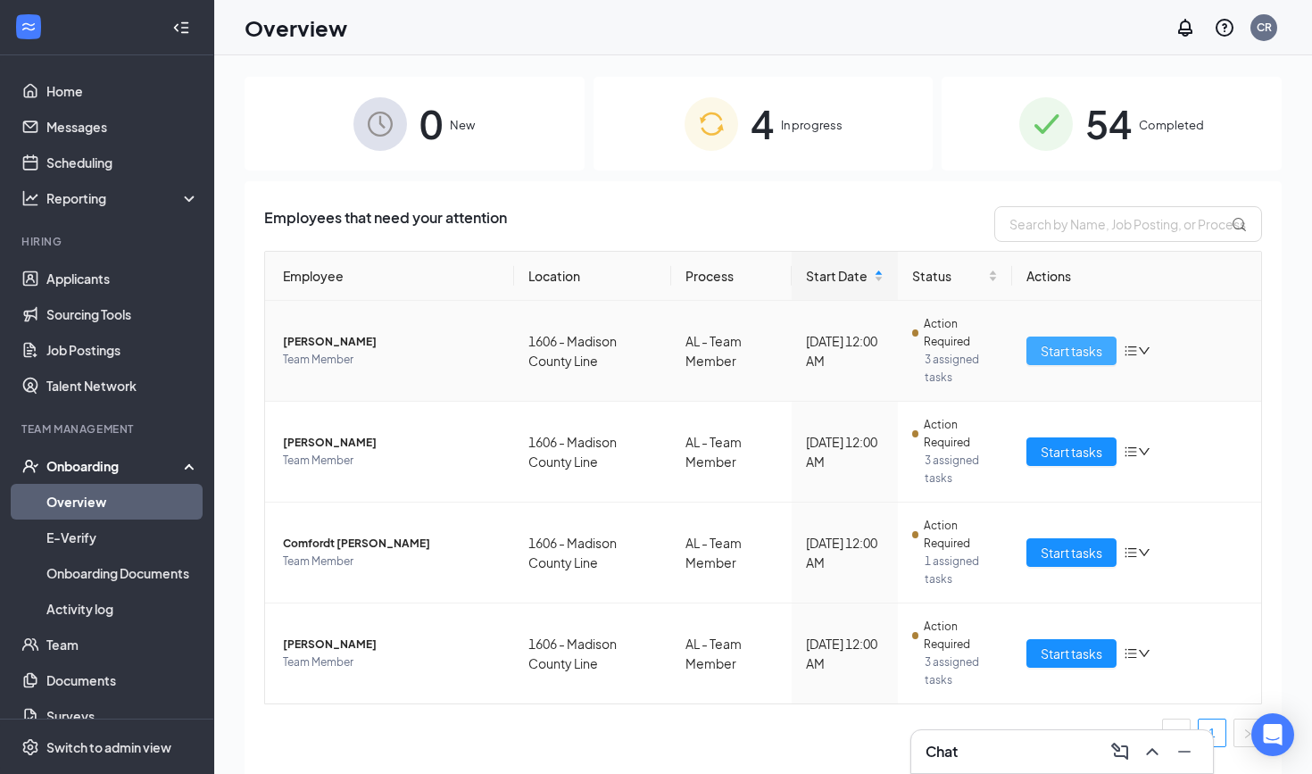
click at [1070, 347] on span "Start tasks" at bounding box center [1072, 351] width 62 height 20
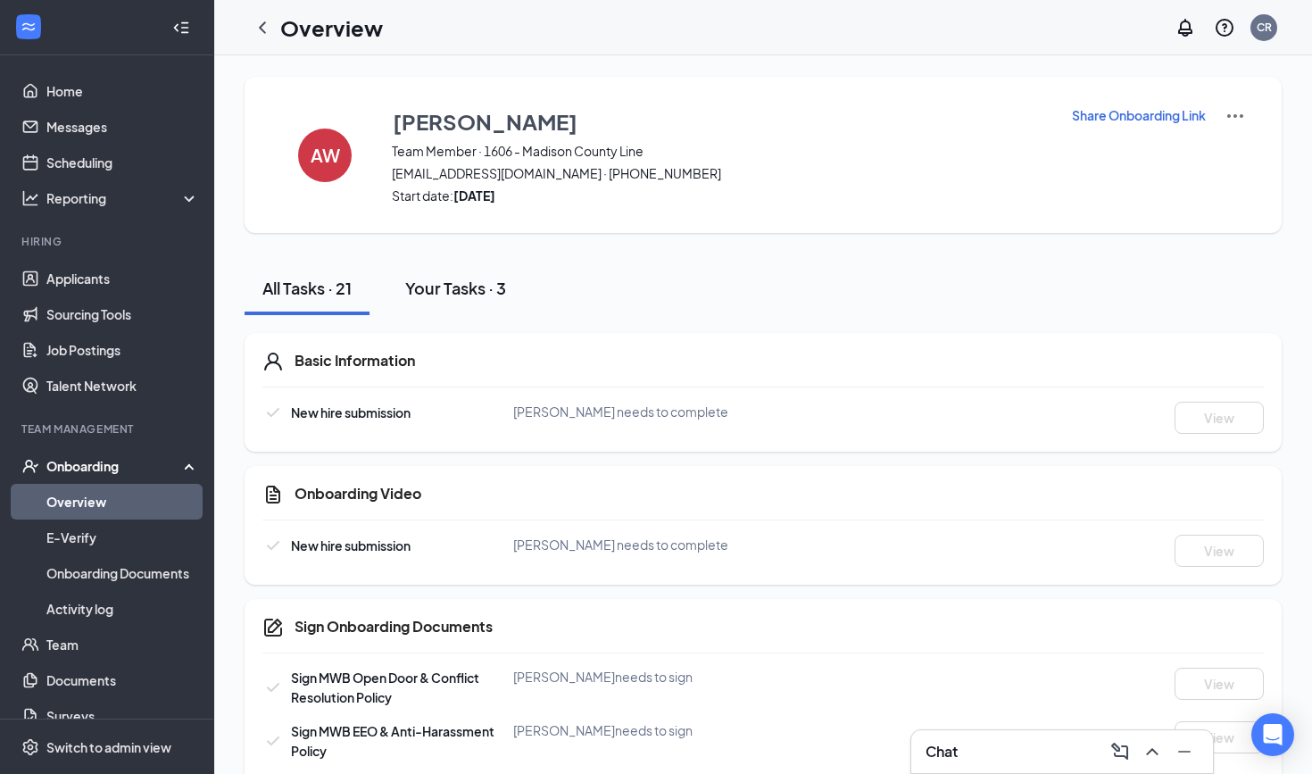
click at [437, 293] on div "Your Tasks · 3" at bounding box center [455, 288] width 101 height 22
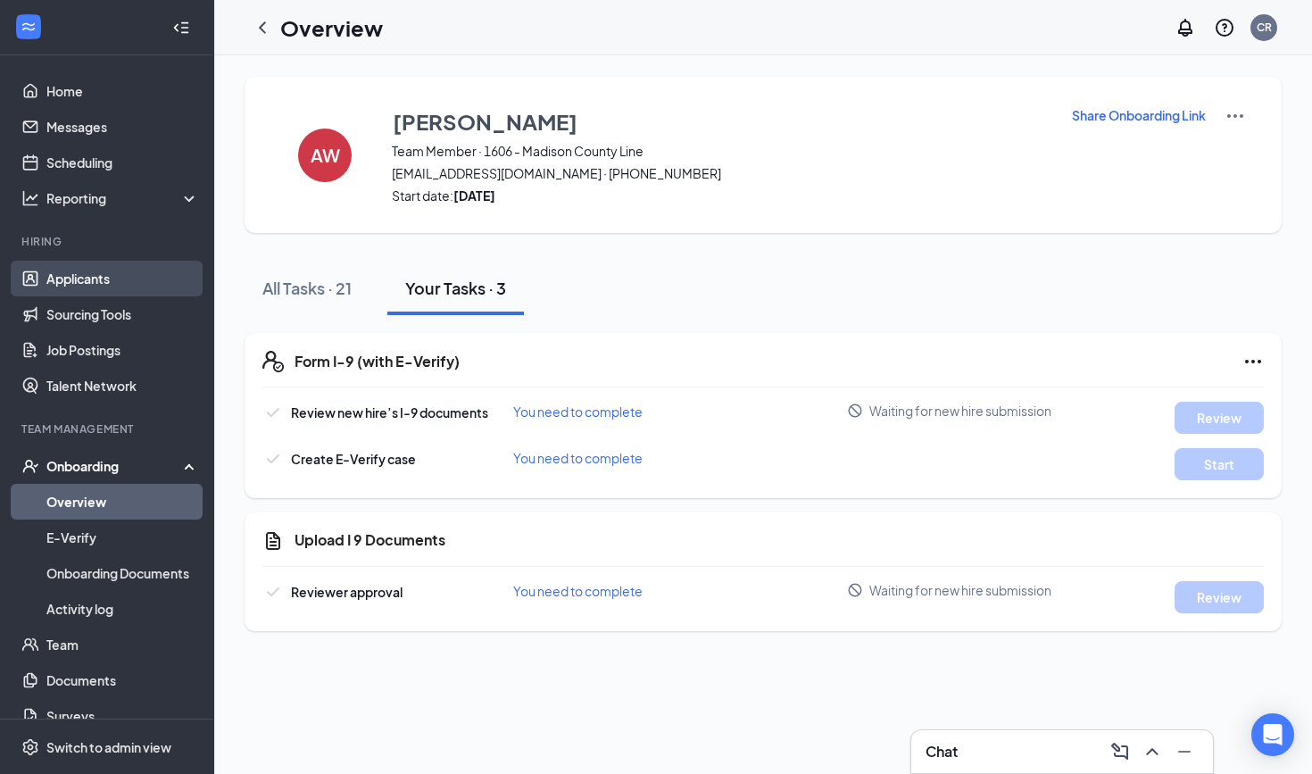
click at [90, 284] on link "Applicants" at bounding box center [122, 279] width 153 height 36
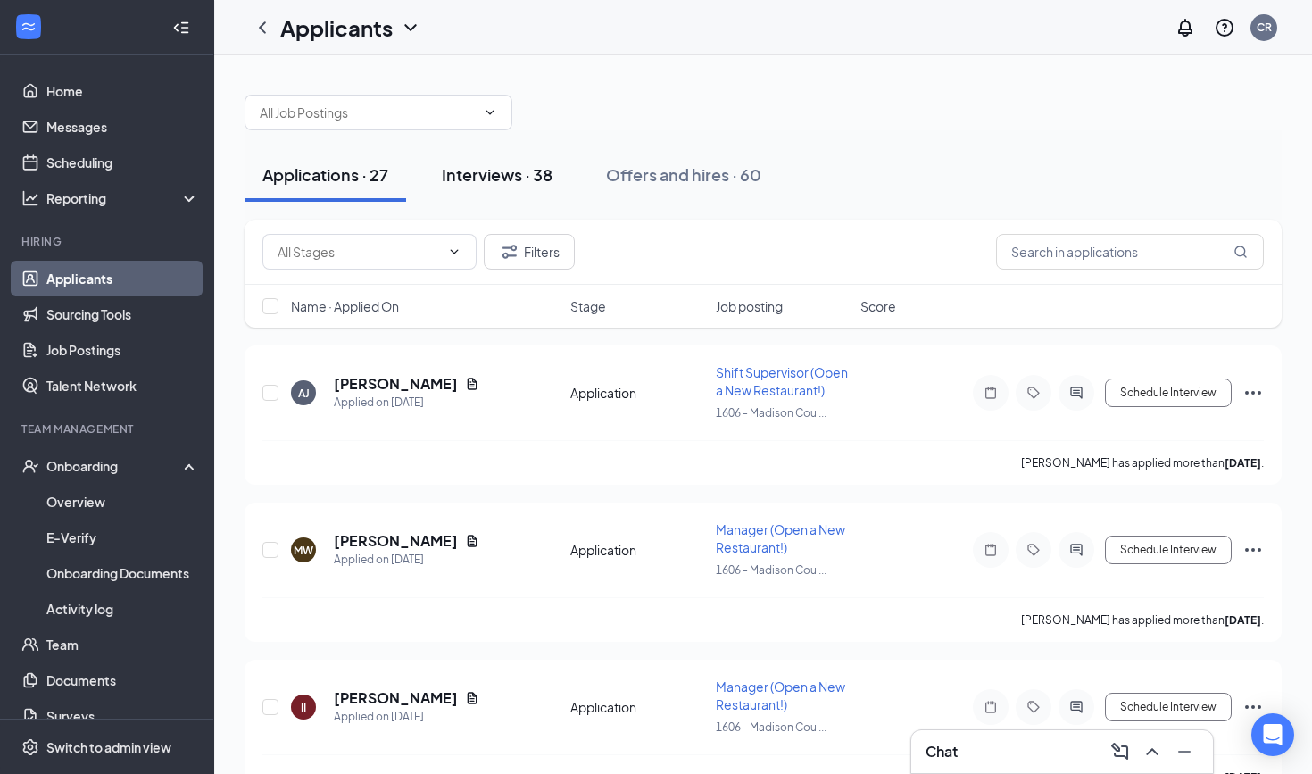
click at [537, 193] on button "Interviews · 38" at bounding box center [497, 175] width 146 height 54
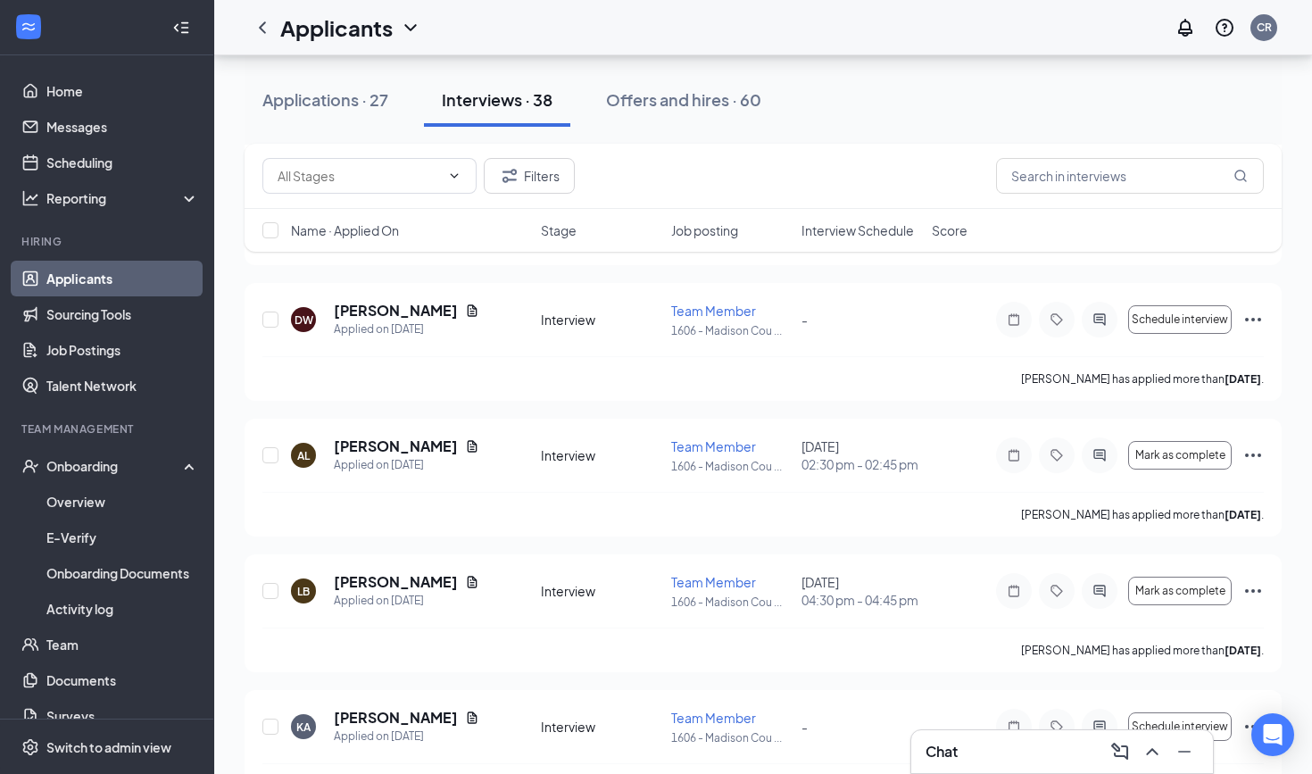
scroll to position [1765, 0]
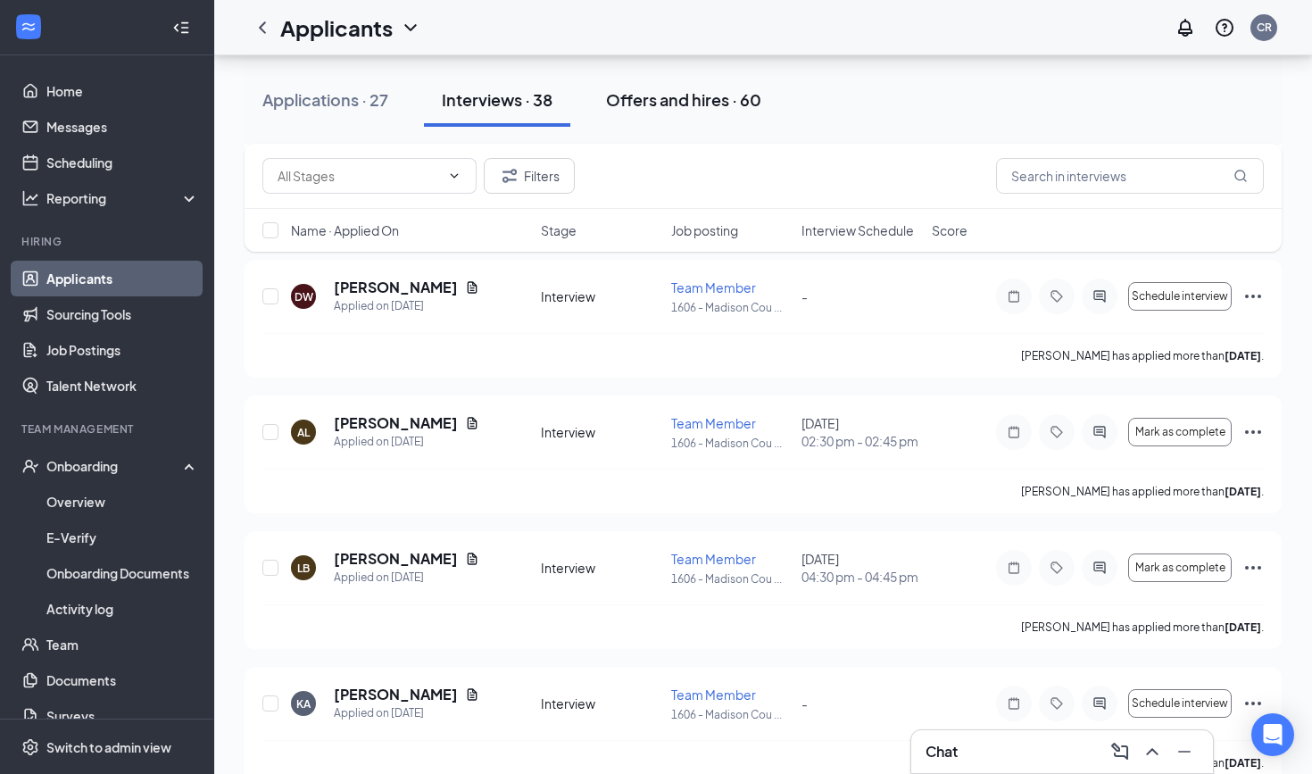
click at [712, 99] on div "Offers and hires · 60" at bounding box center [683, 99] width 155 height 22
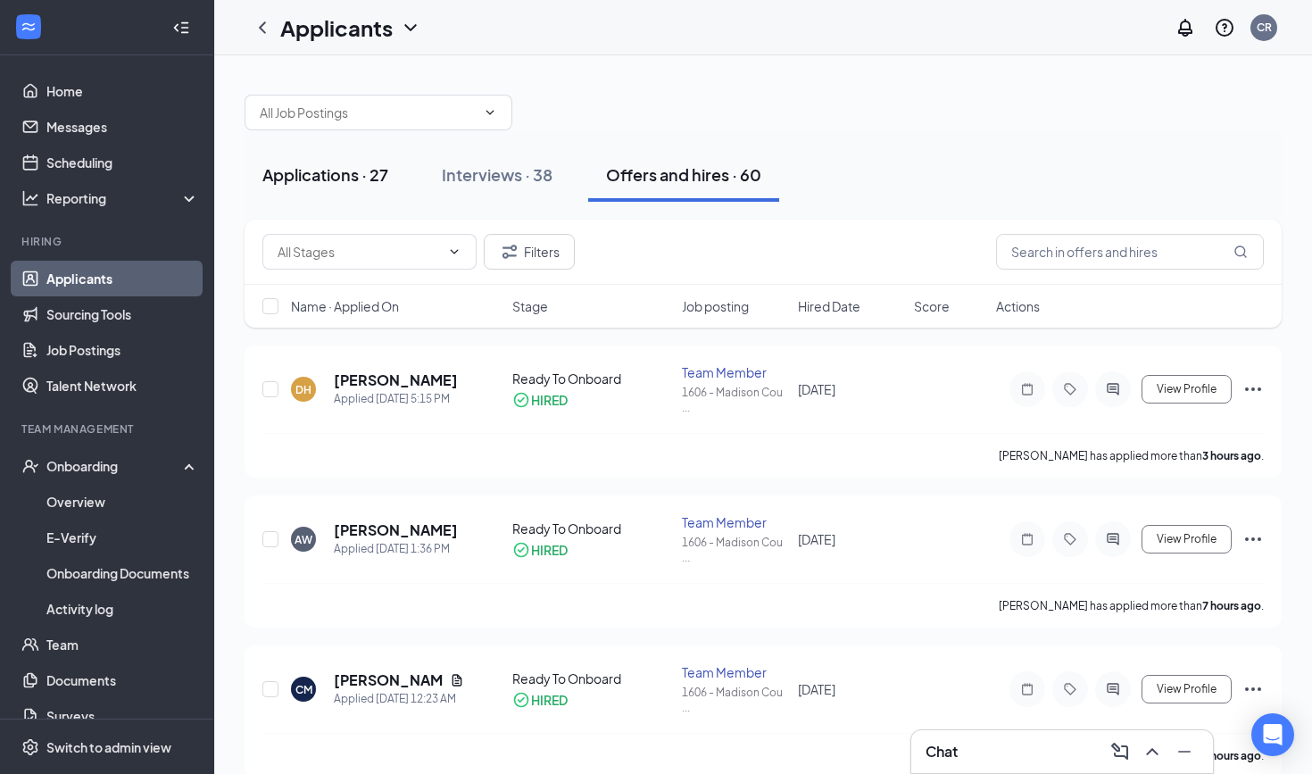
click at [337, 167] on div "Applications · 27" at bounding box center [325, 174] width 126 height 22
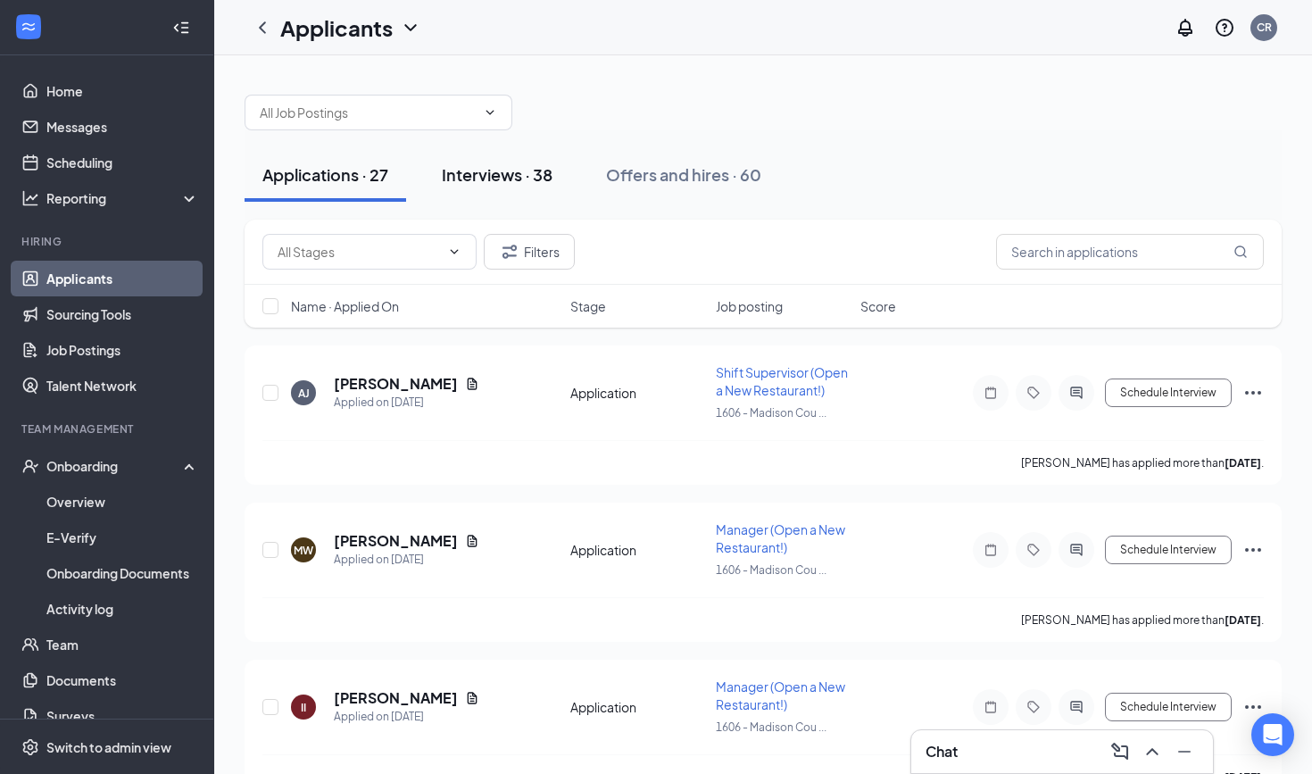
click at [492, 188] on button "Interviews · 38" at bounding box center [497, 175] width 146 height 54
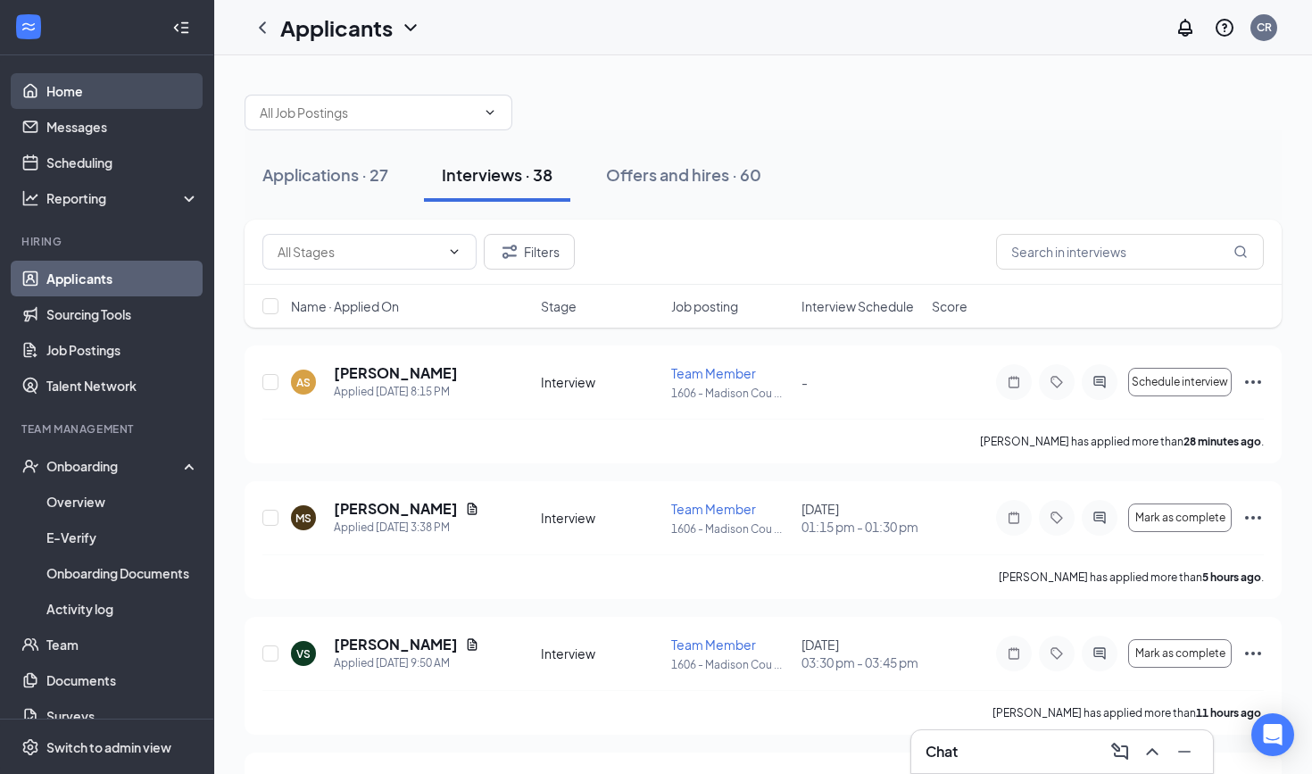
click at [67, 92] on link "Home" at bounding box center [122, 91] width 153 height 36
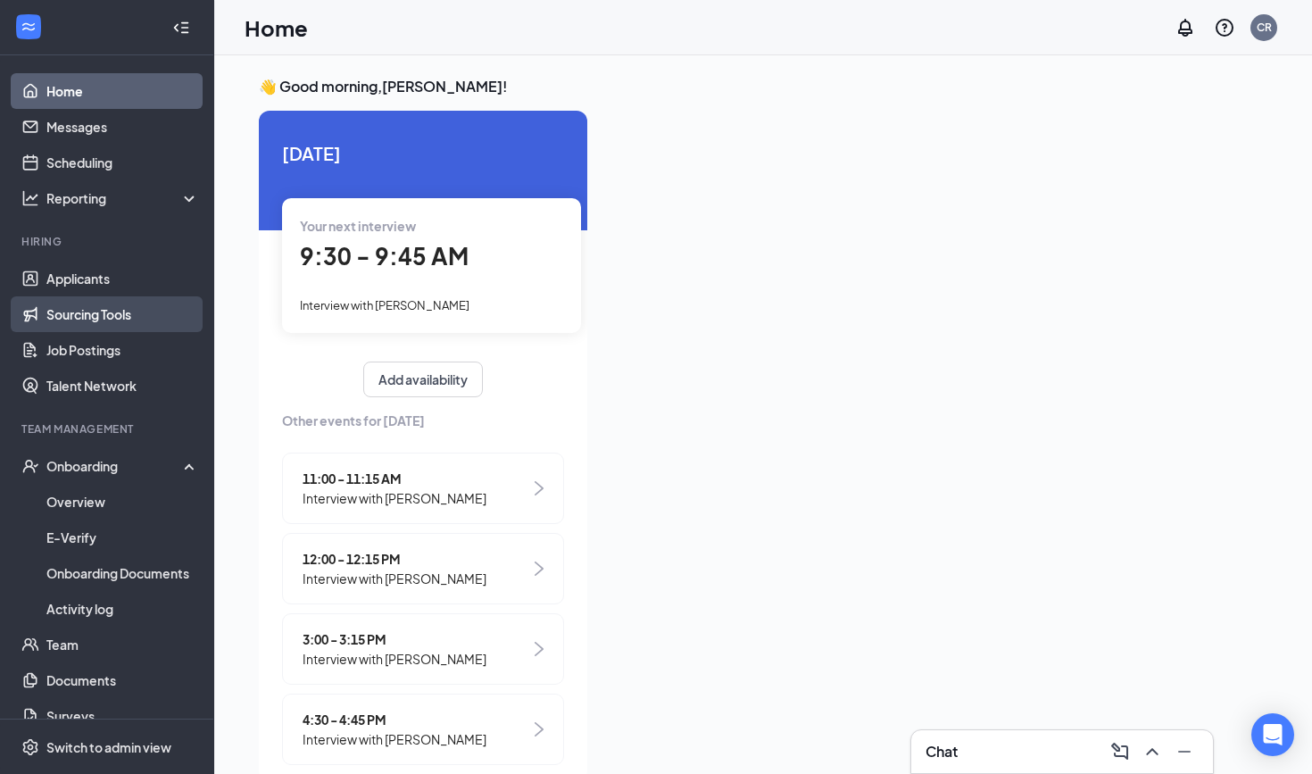
click at [111, 300] on link "Sourcing Tools" at bounding box center [122, 314] width 153 height 36
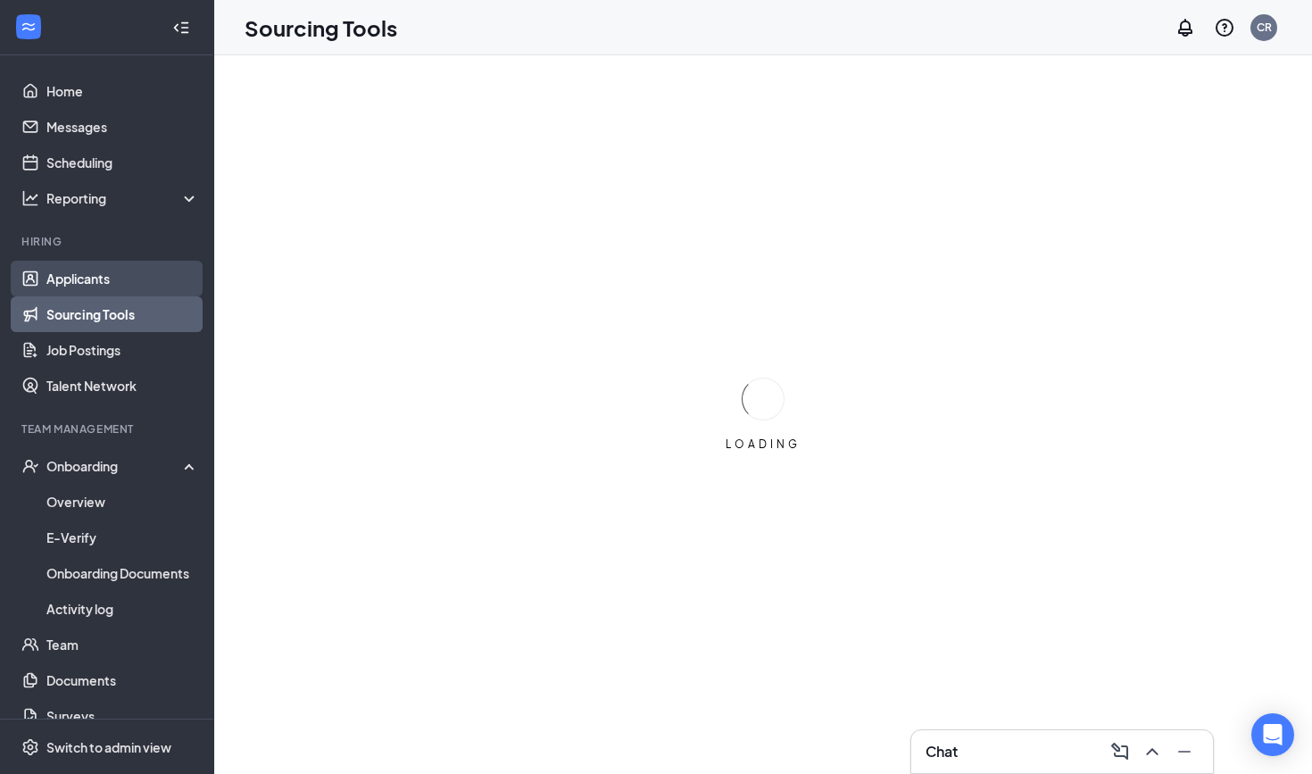
click at [106, 289] on link "Applicants" at bounding box center [122, 279] width 153 height 36
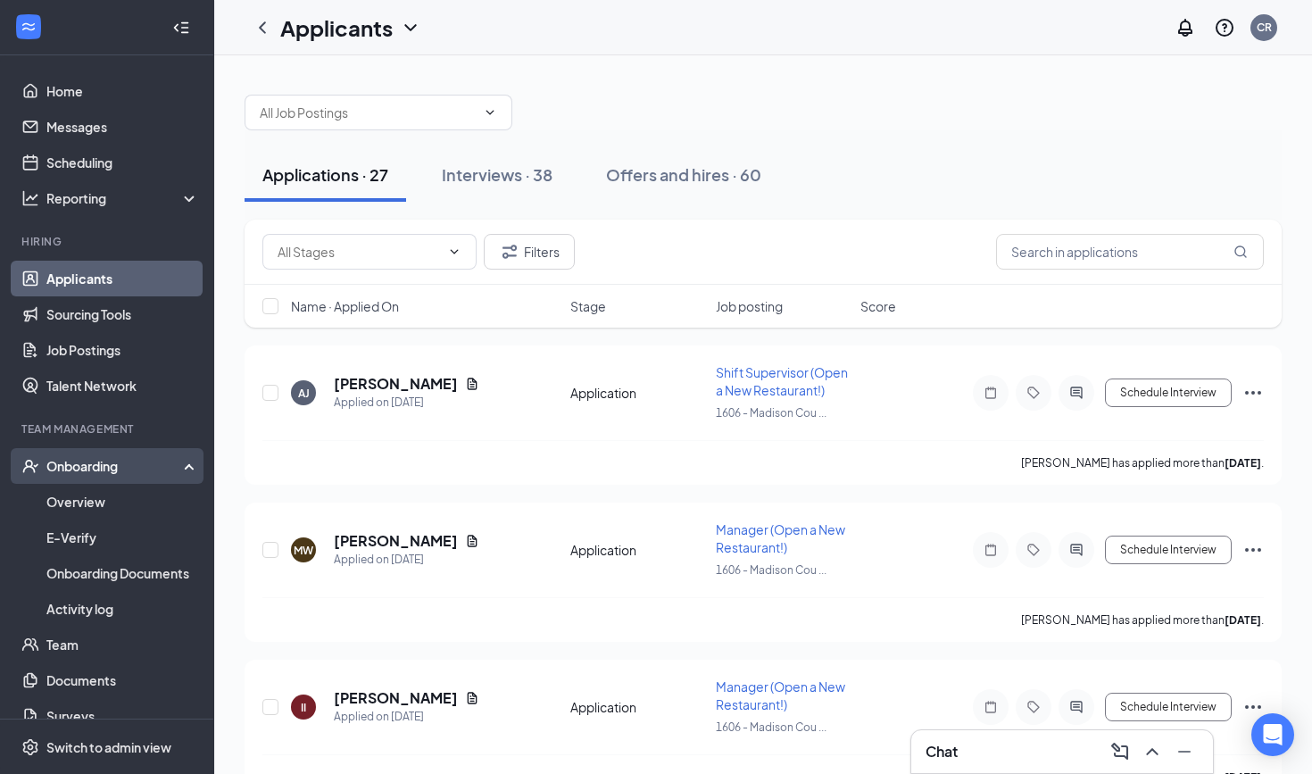
click at [140, 472] on div "Onboarding" at bounding box center [114, 466] width 137 height 18
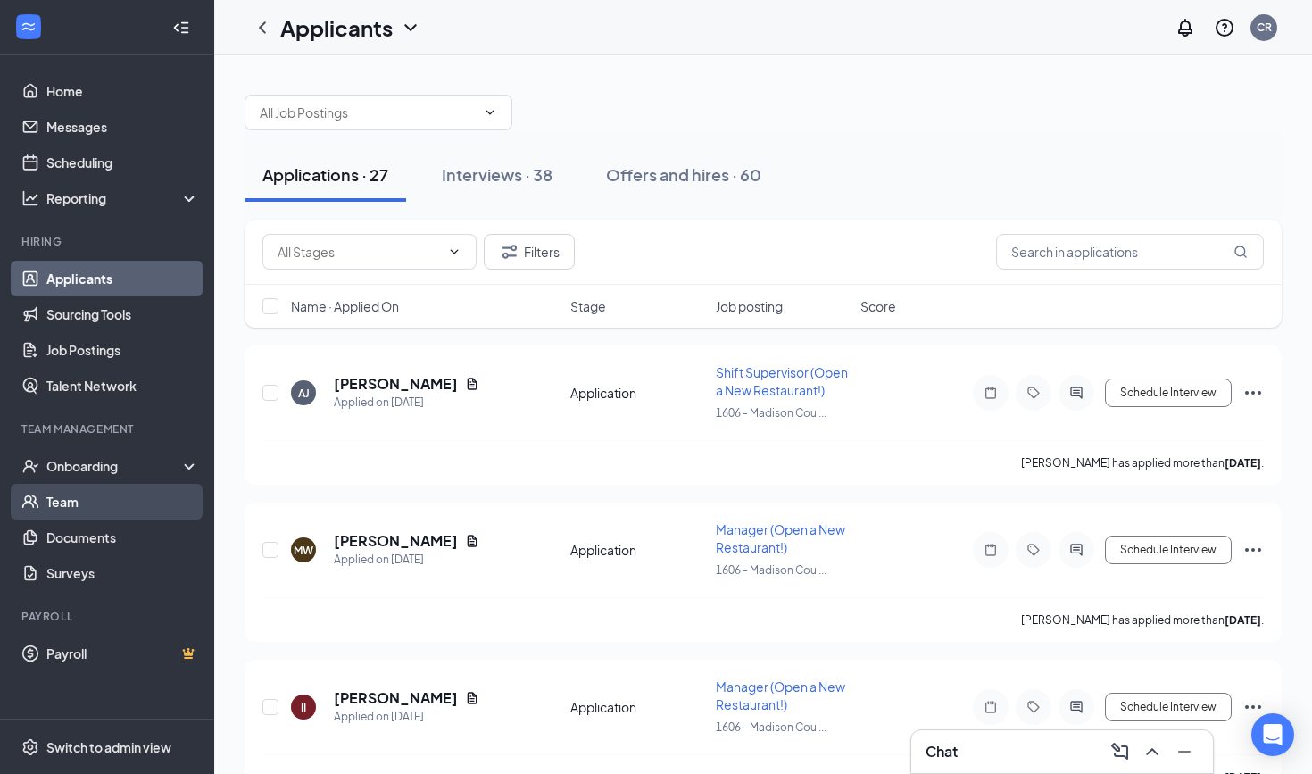
click at [129, 489] on link "Team" at bounding box center [122, 502] width 153 height 36
